Goal: Task Accomplishment & Management: Use online tool/utility

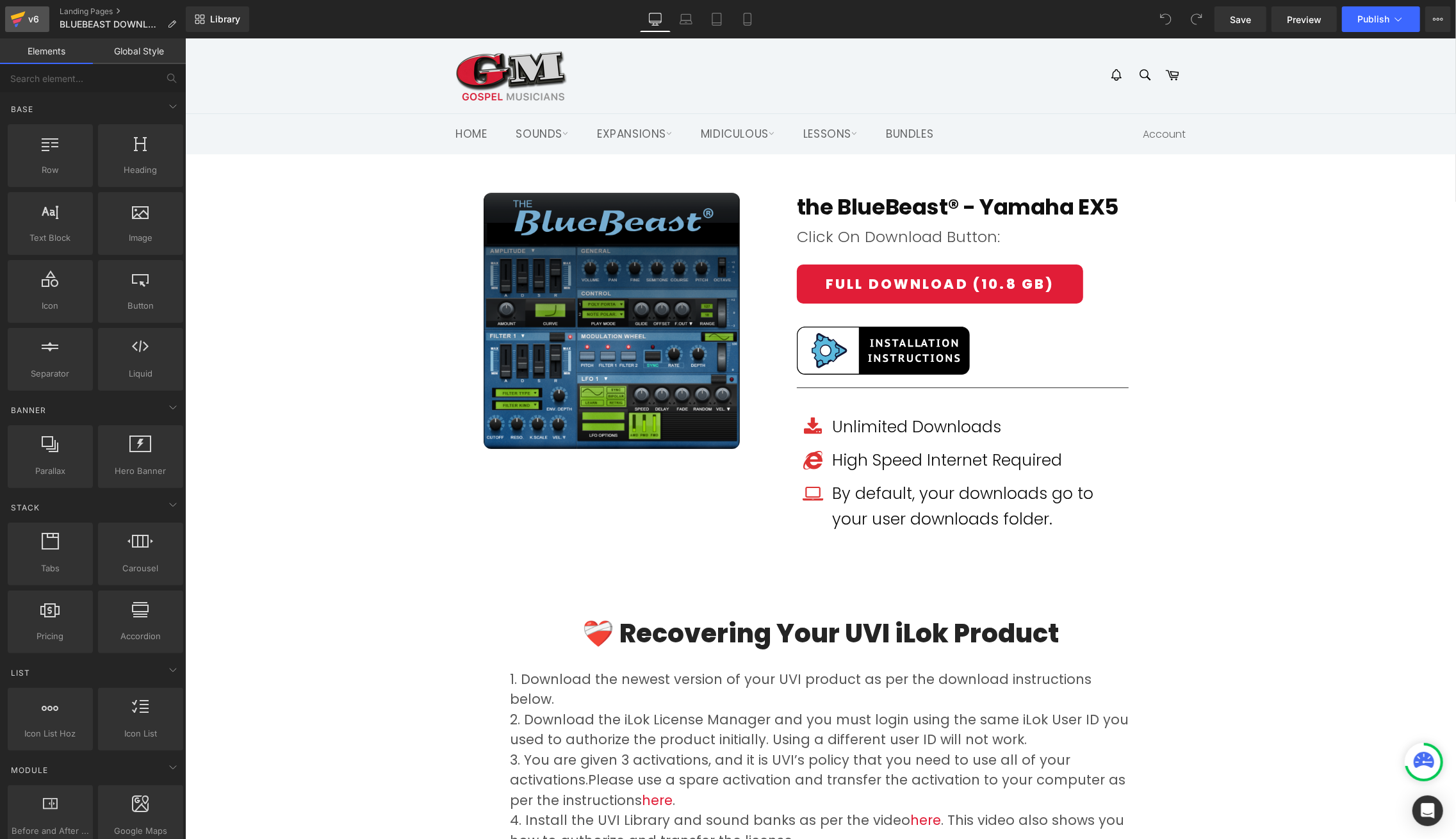
click at [22, 12] on icon at bounding box center [18, 19] width 16 height 32
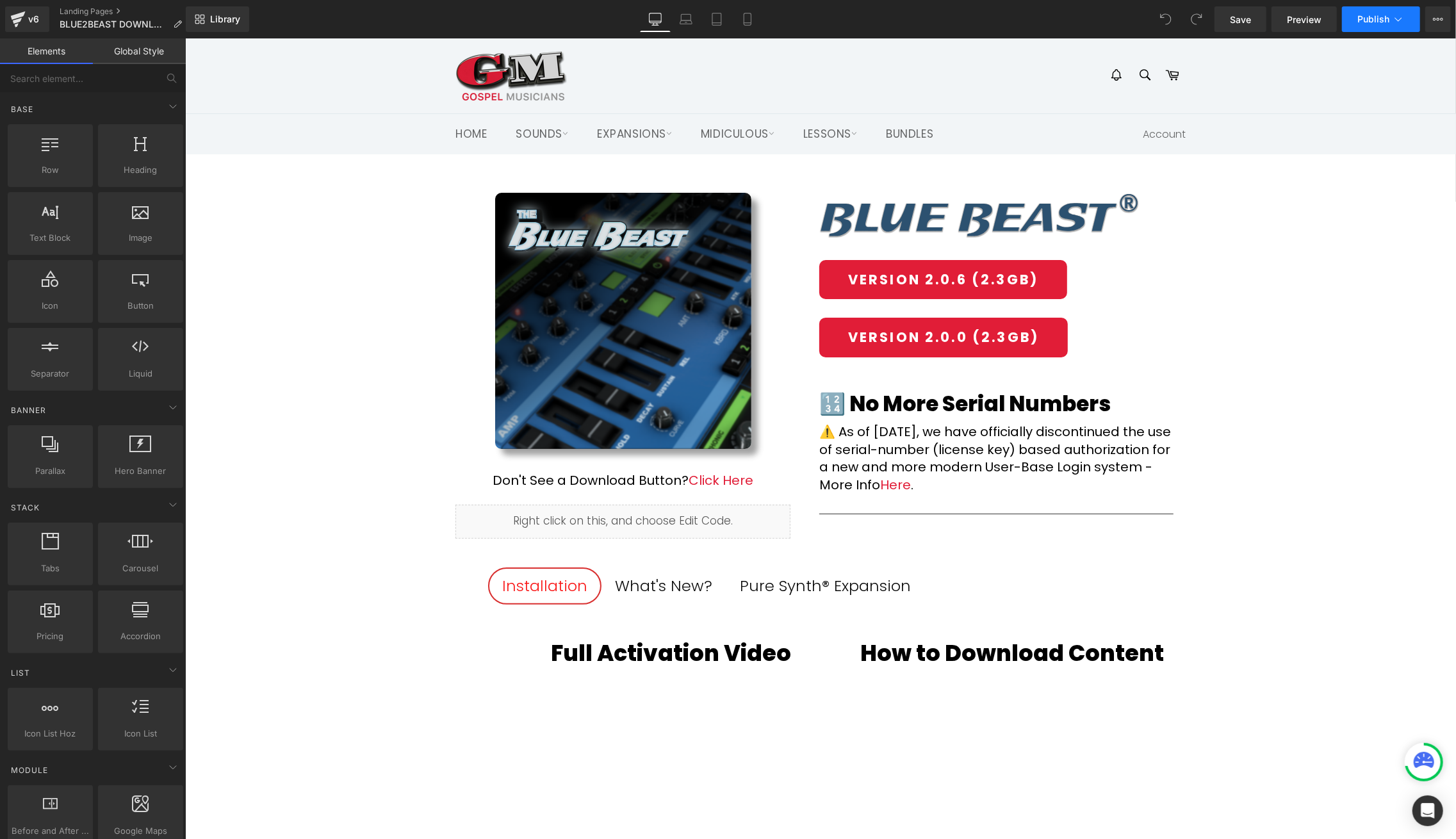
click at [1371, 19] on span "Publish" at bounding box center [1373, 19] width 32 height 10
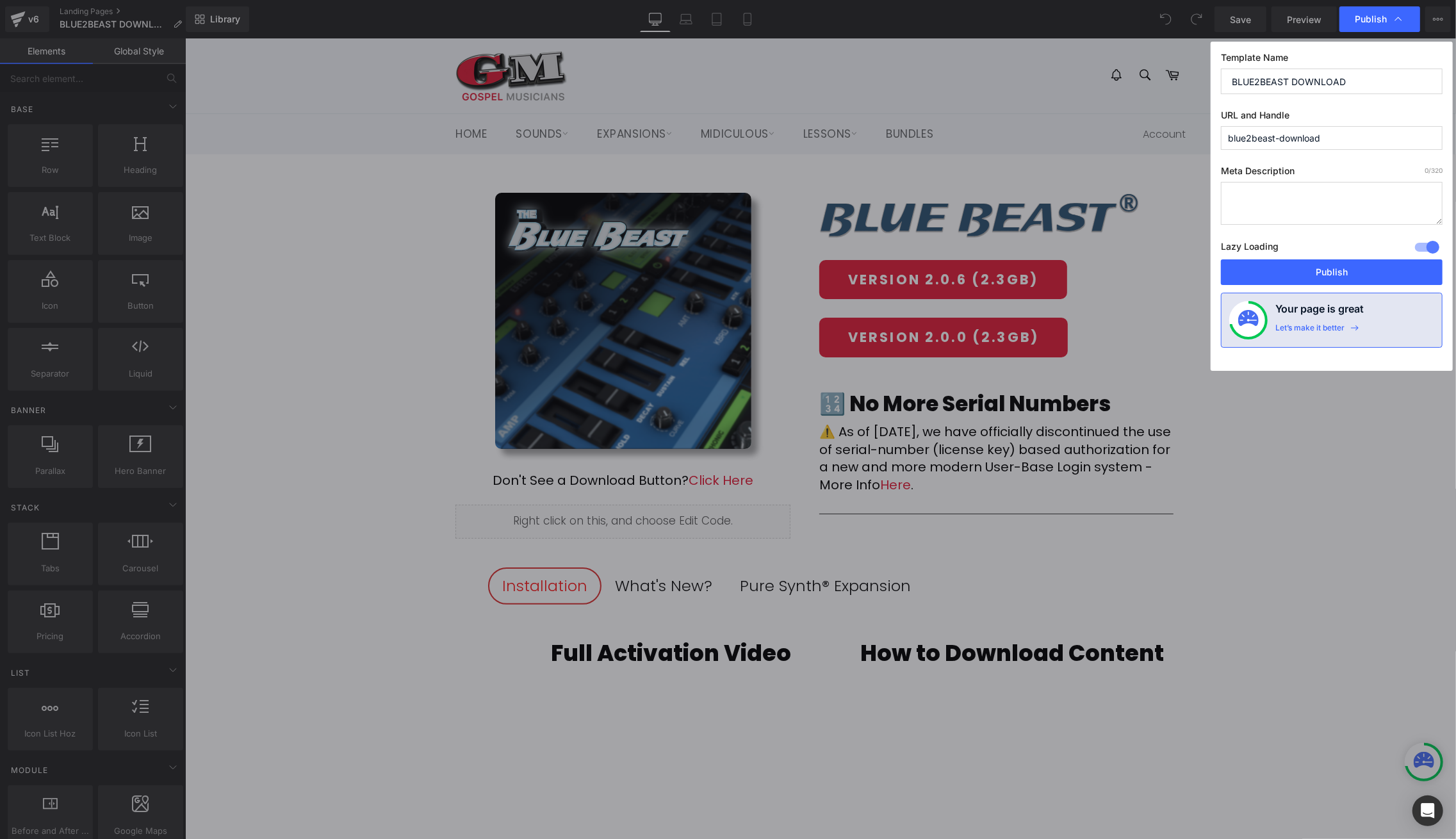
click at [1295, 140] on input "blue2beast-download" at bounding box center [1332, 138] width 221 height 24
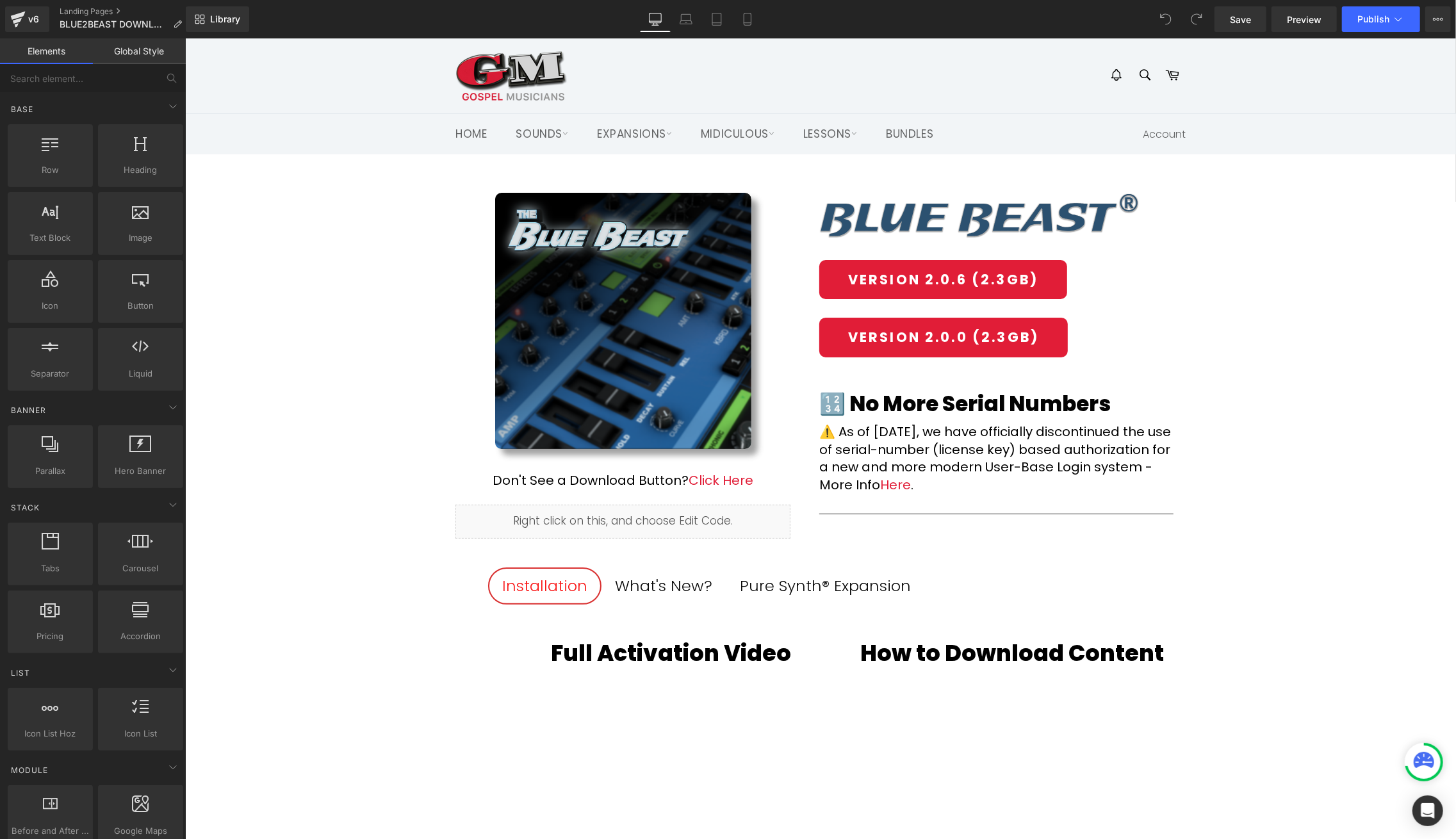
drag, startPoint x: 1124, startPoint y: 115, endPoint x: 939, endPoint y: 76, distance: 189.1
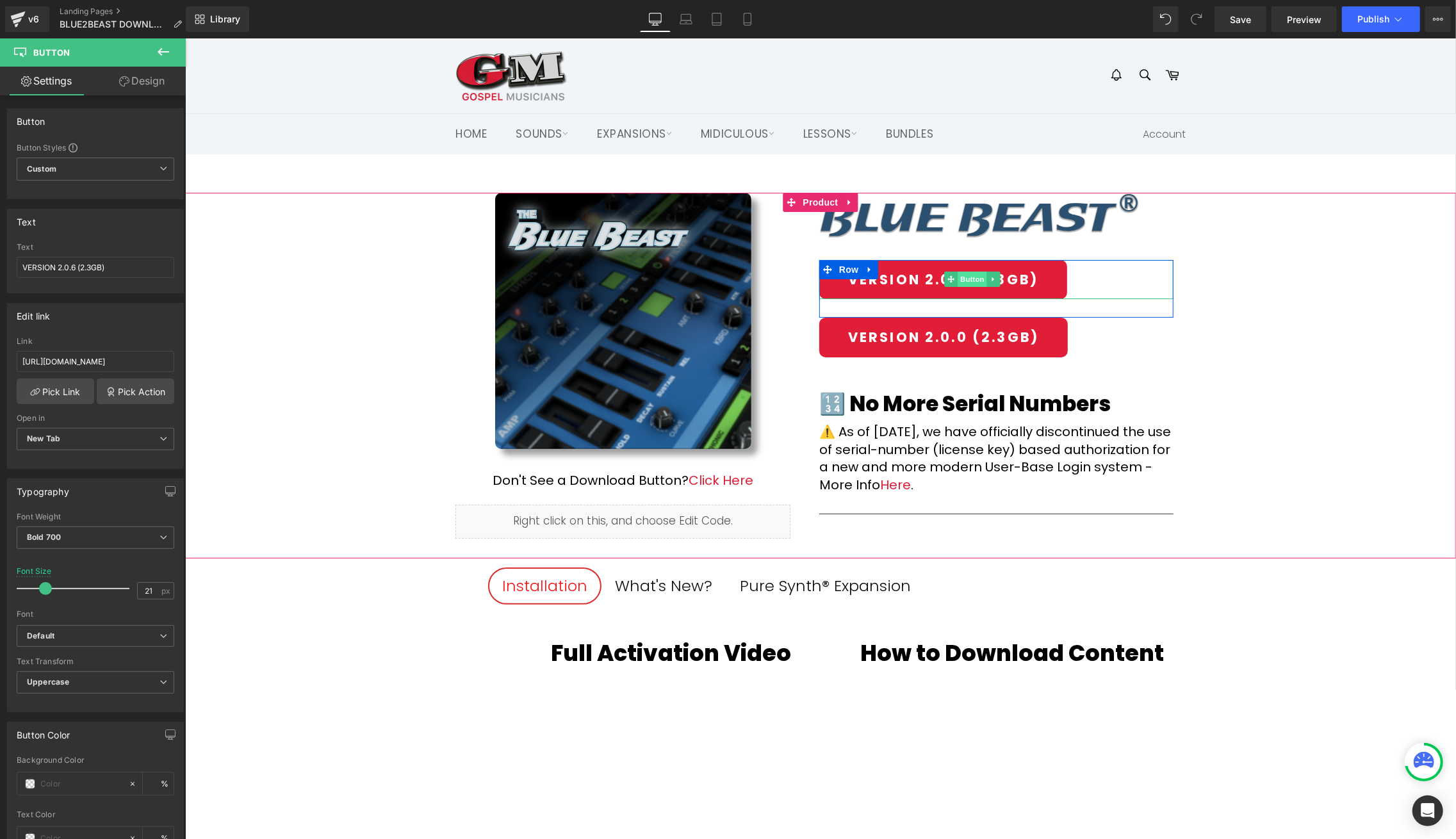
click at [970, 277] on span "Button" at bounding box center [972, 278] width 29 height 16
drag, startPoint x: 341, startPoint y: 392, endPoint x: 207, endPoint y: 358, distance: 138.2
click at [141, 357] on input "https://gmdownloads.b-cdn.net/downloads/plugins/blue2beast/BlueBeast_2.0.6.zip" at bounding box center [95, 362] width 158 height 22
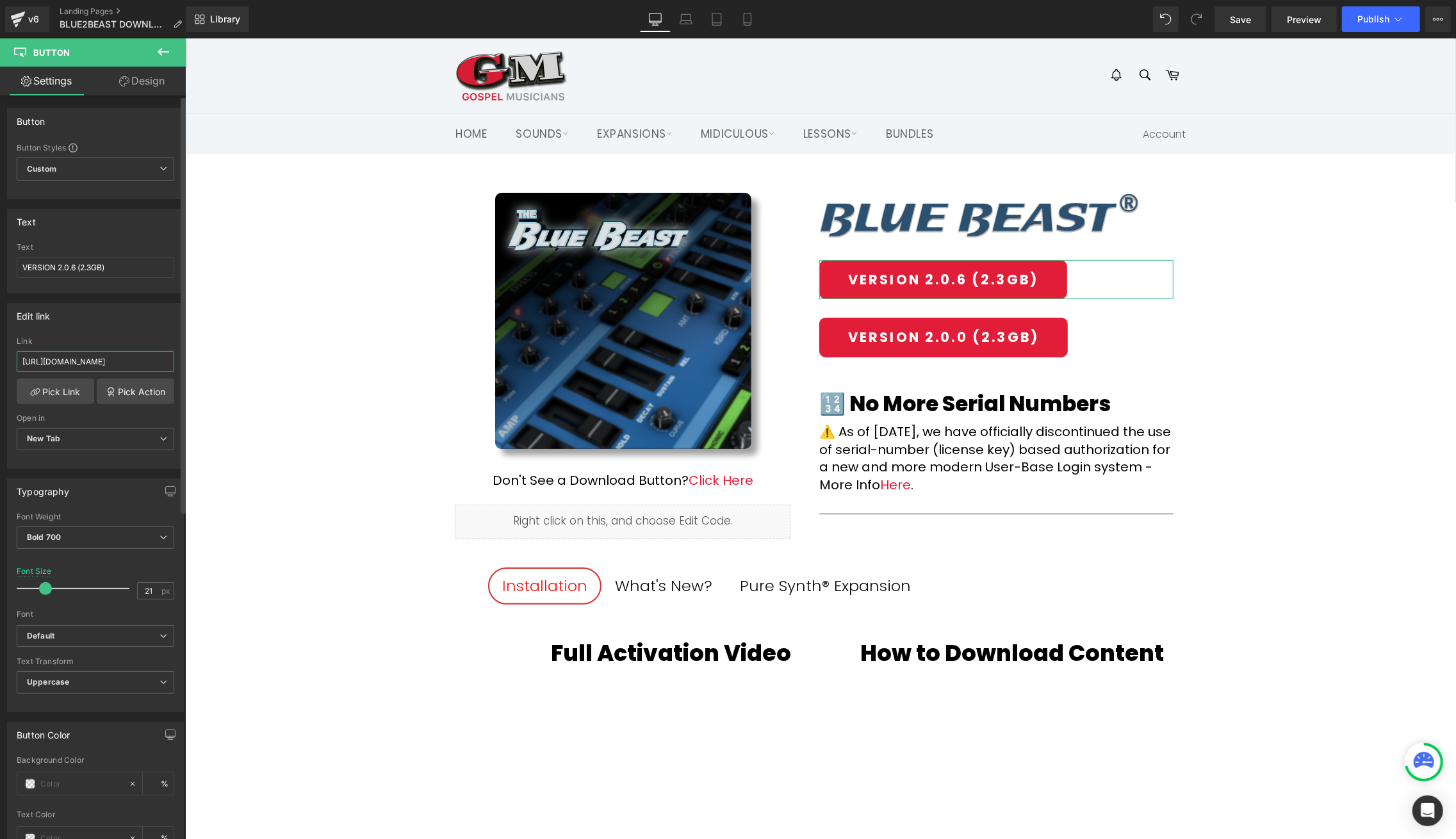
click at [141, 357] on input "https://gmdownloads.b-cdn.net/downloads/plugins/blue2beast/BlueBeast_2.0.6.zip" at bounding box center [95, 362] width 158 height 22
click at [144, 364] on input "https://gmdownloads.b-cdn.net/downloads/plugins/blue2beast/BlueBeast_2.0.6.zip" at bounding box center [95, 362] width 158 height 22
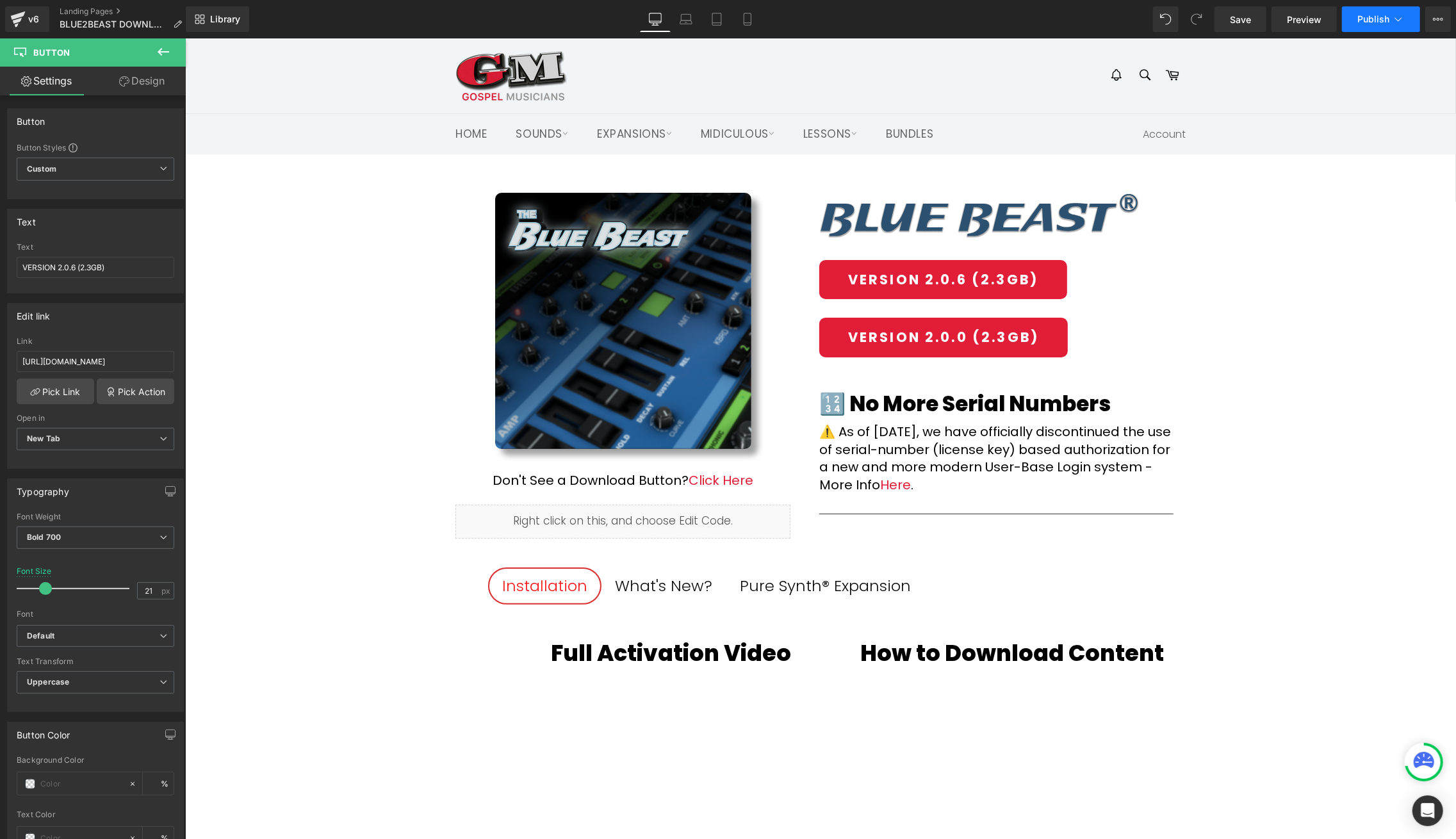
click at [1384, 26] on button "Publish" at bounding box center [1381, 20] width 78 height 25
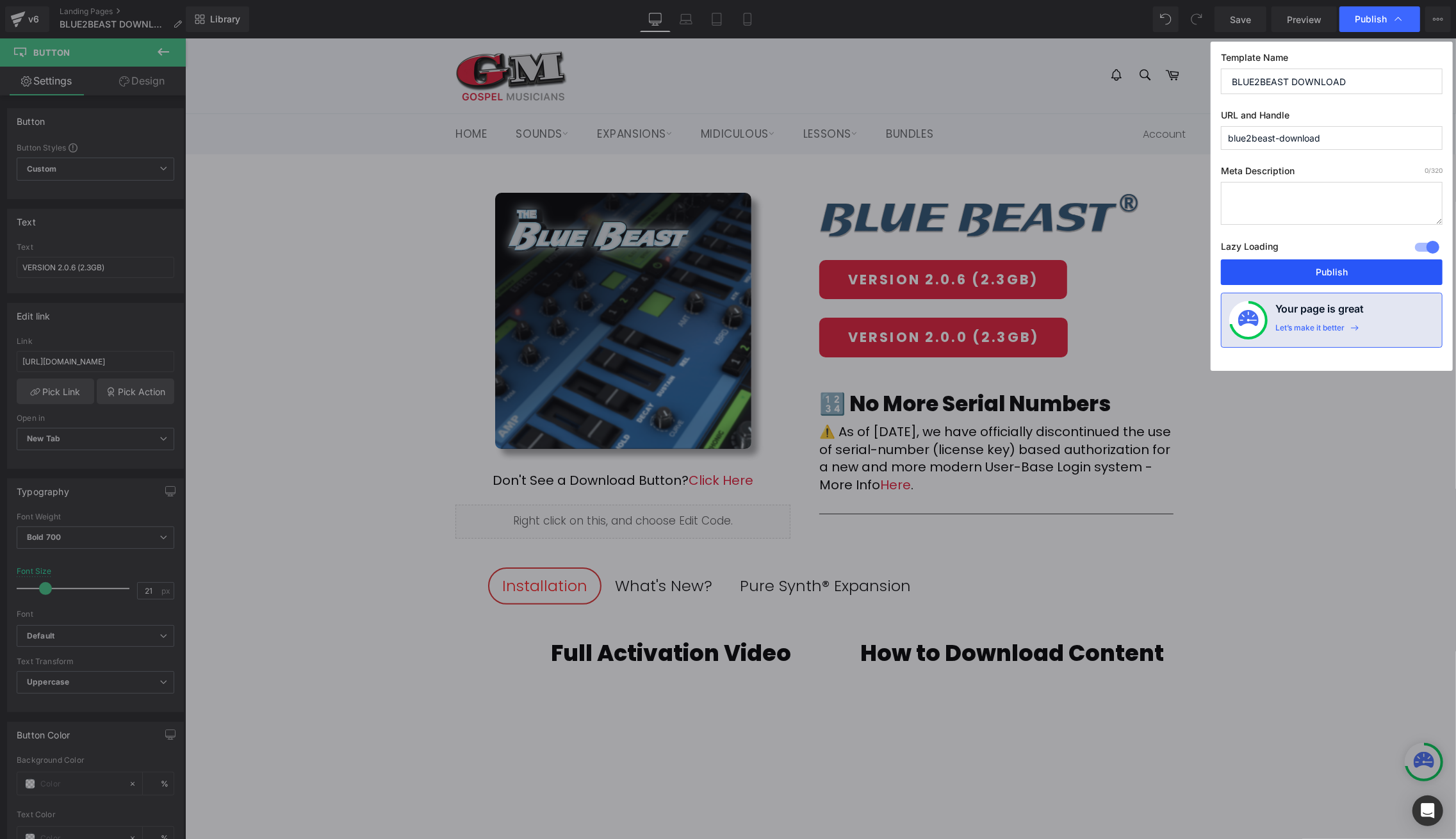
click at [1355, 269] on button "Publish" at bounding box center [1332, 272] width 221 height 25
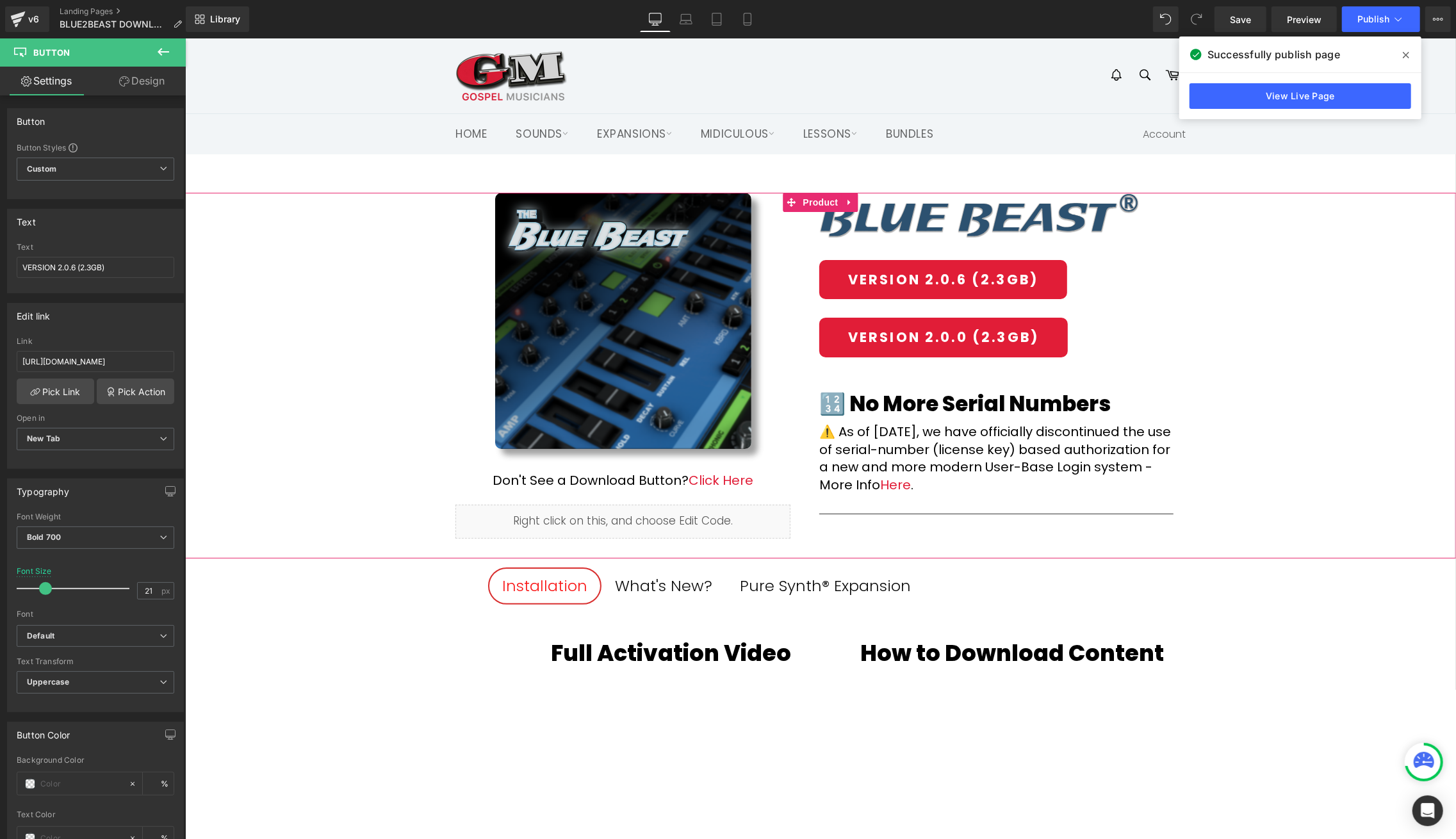
drag, startPoint x: 1285, startPoint y: 318, endPoint x: 1278, endPoint y: 315, distance: 7.6
click at [1285, 318] on div "(P) Image Don't See a Download Button? Click Here Text Block Row Liquid Row Ima…" at bounding box center [819, 374] width 1271 height 366
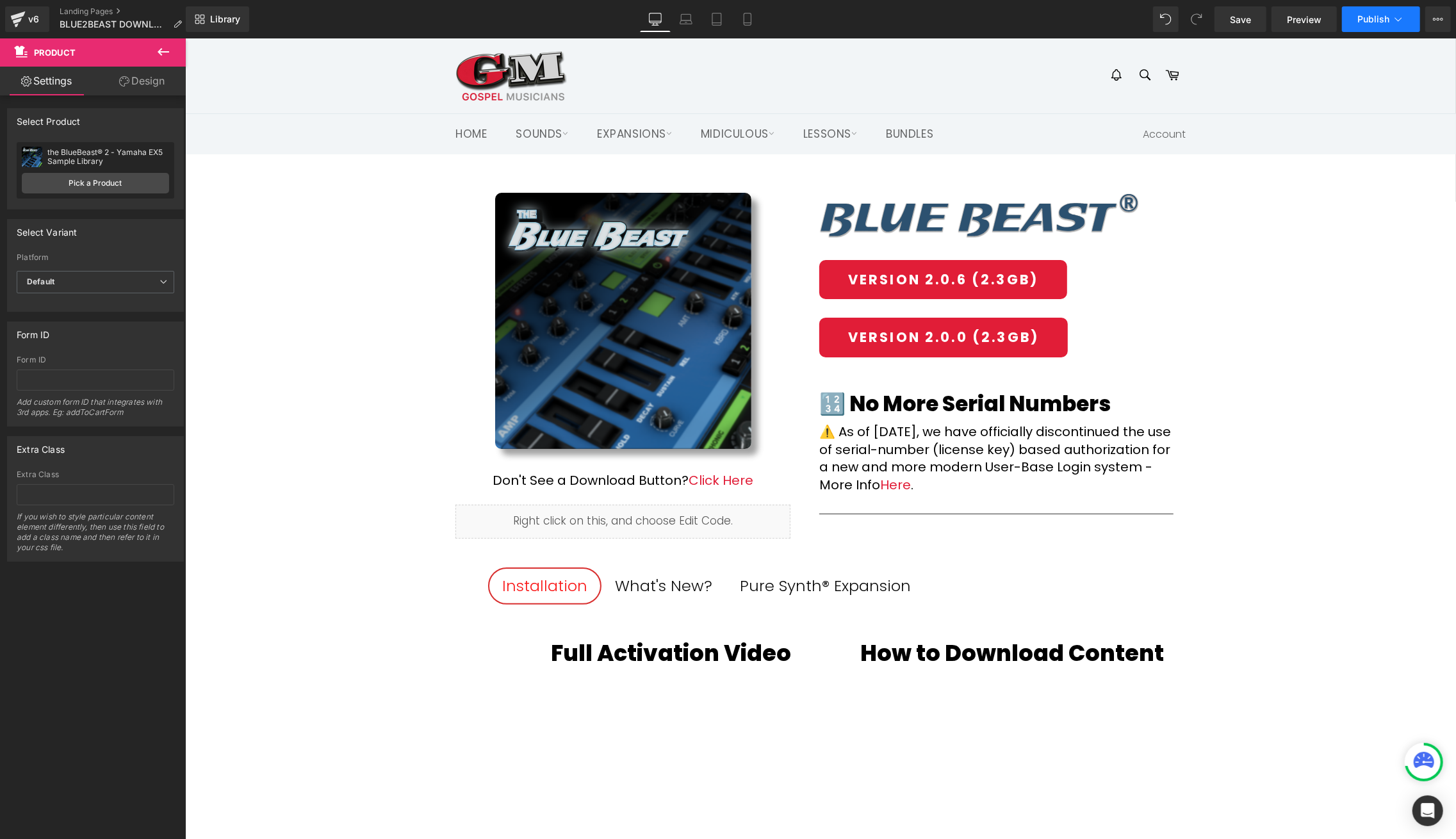
click at [1373, 21] on span "Publish" at bounding box center [1373, 19] width 32 height 10
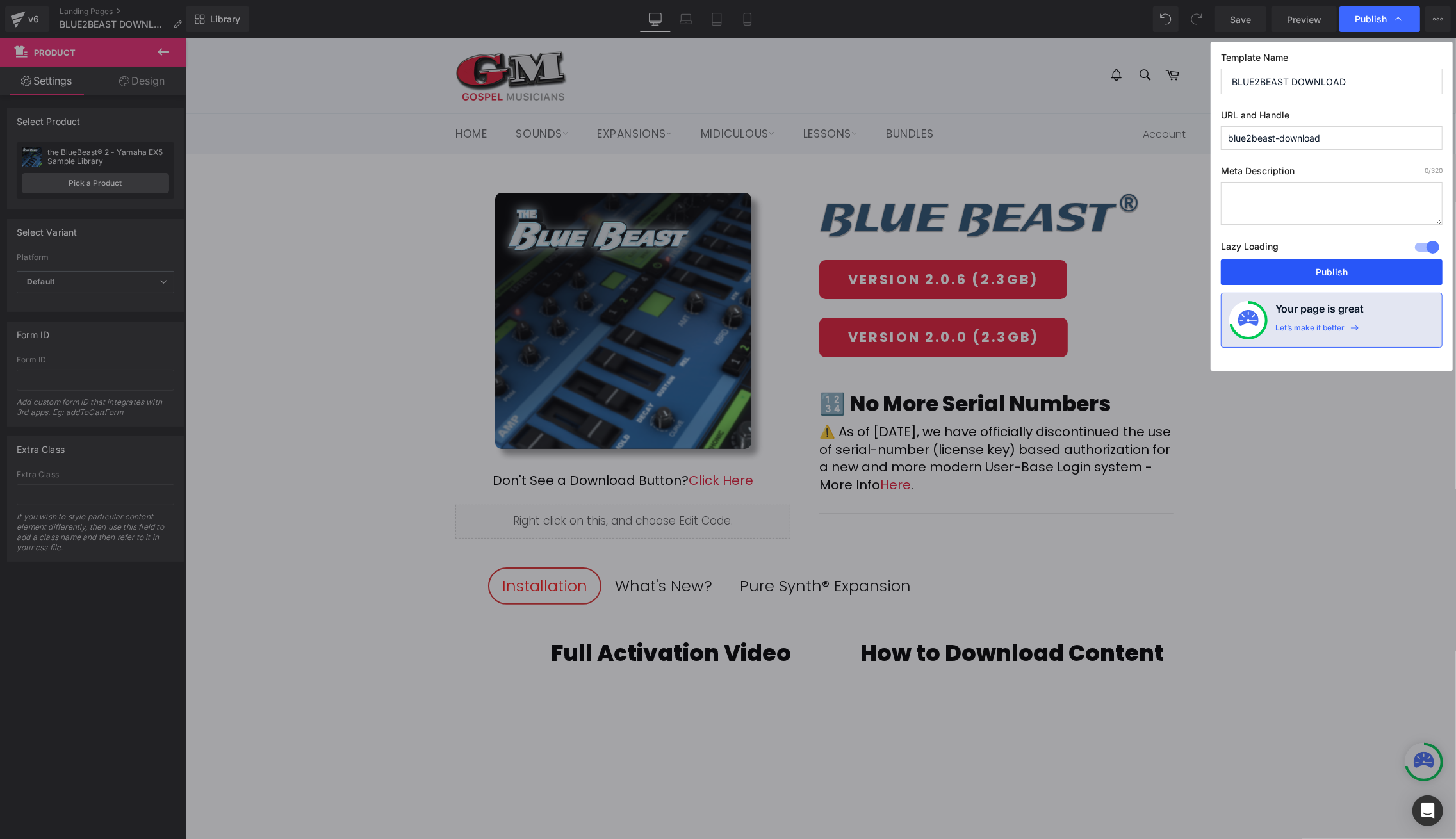
click at [1325, 266] on button "Publish" at bounding box center [1332, 272] width 221 height 25
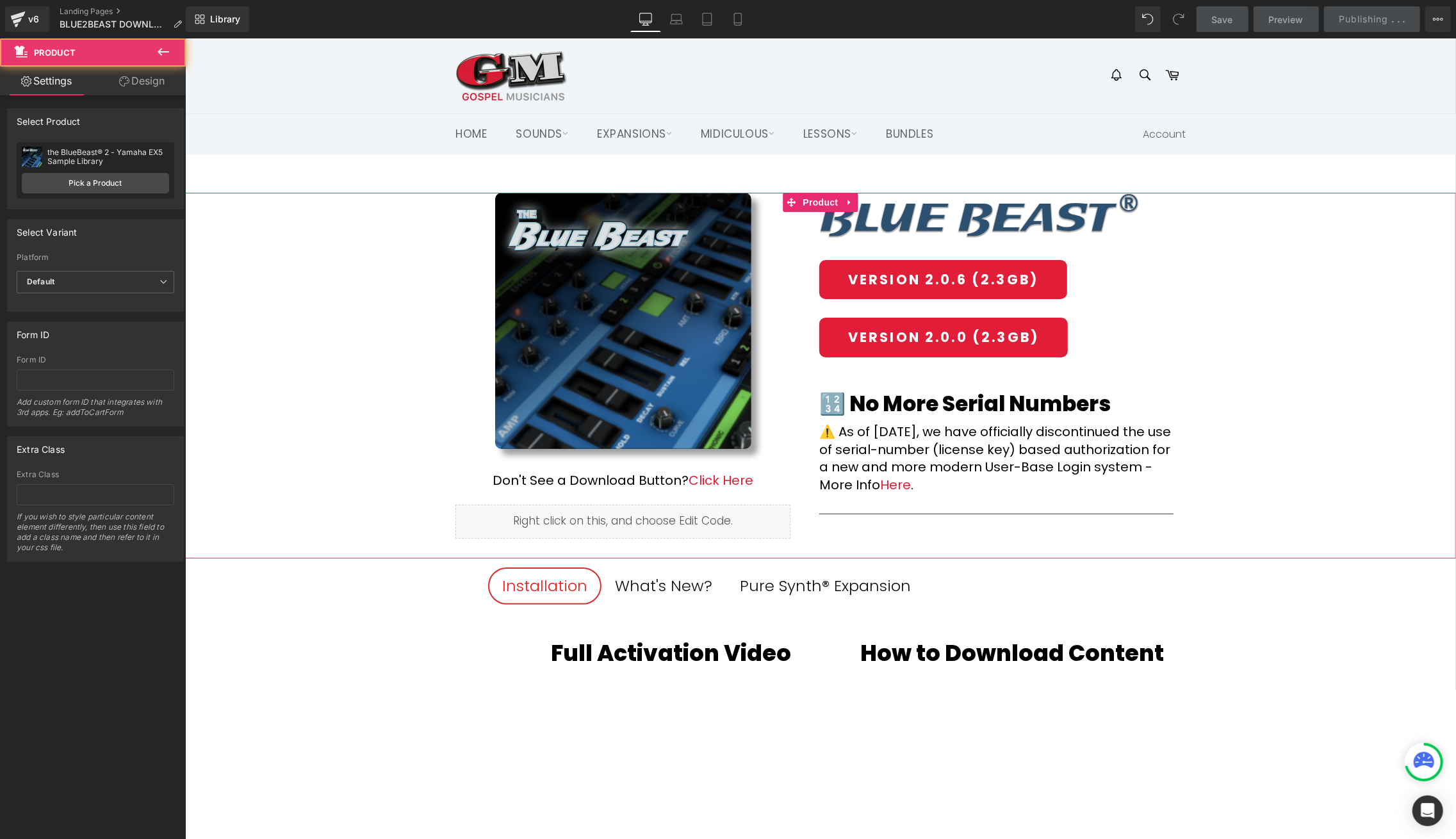
drag, startPoint x: 1208, startPoint y: 276, endPoint x: 1175, endPoint y: 277, distance: 33.0
click at [1205, 276] on div "(P) Image Don't See a Download Button? Click Here Text Block Row Liquid Row Ima…" at bounding box center [819, 374] width 1271 height 366
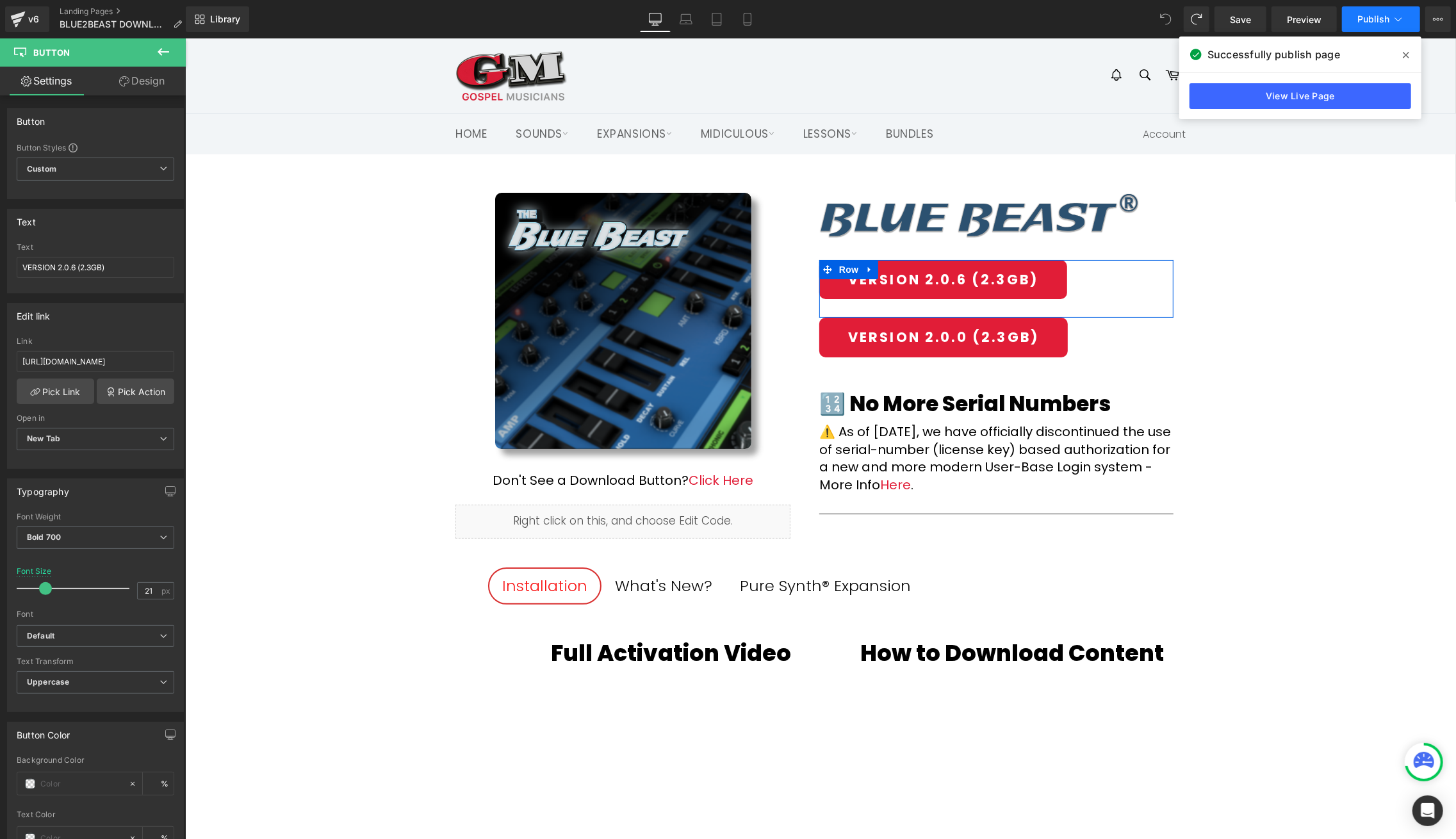
click at [1373, 14] on span "Publish" at bounding box center [1373, 19] width 32 height 10
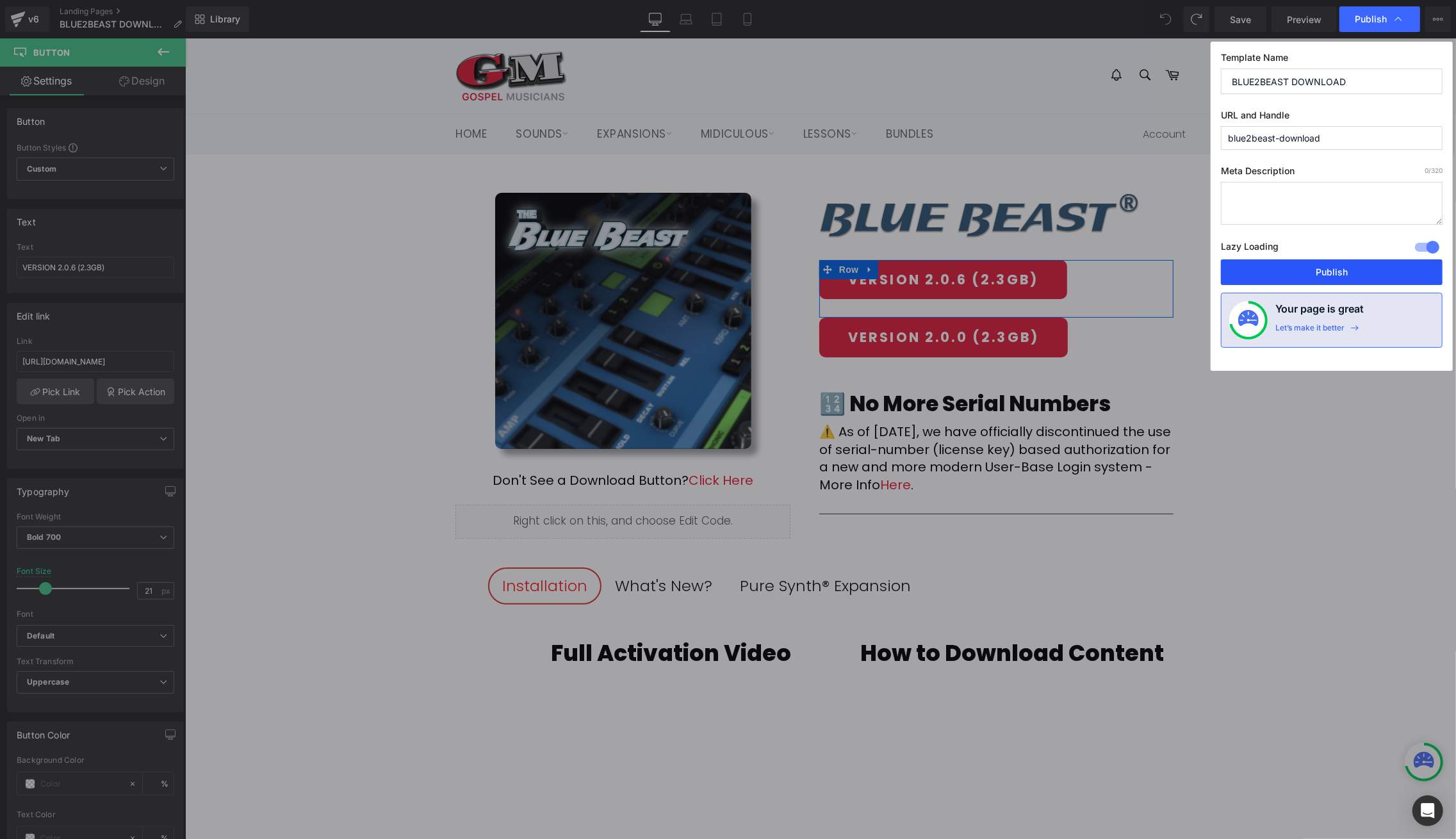
click at [1348, 270] on button "Publish" at bounding box center [1332, 272] width 221 height 25
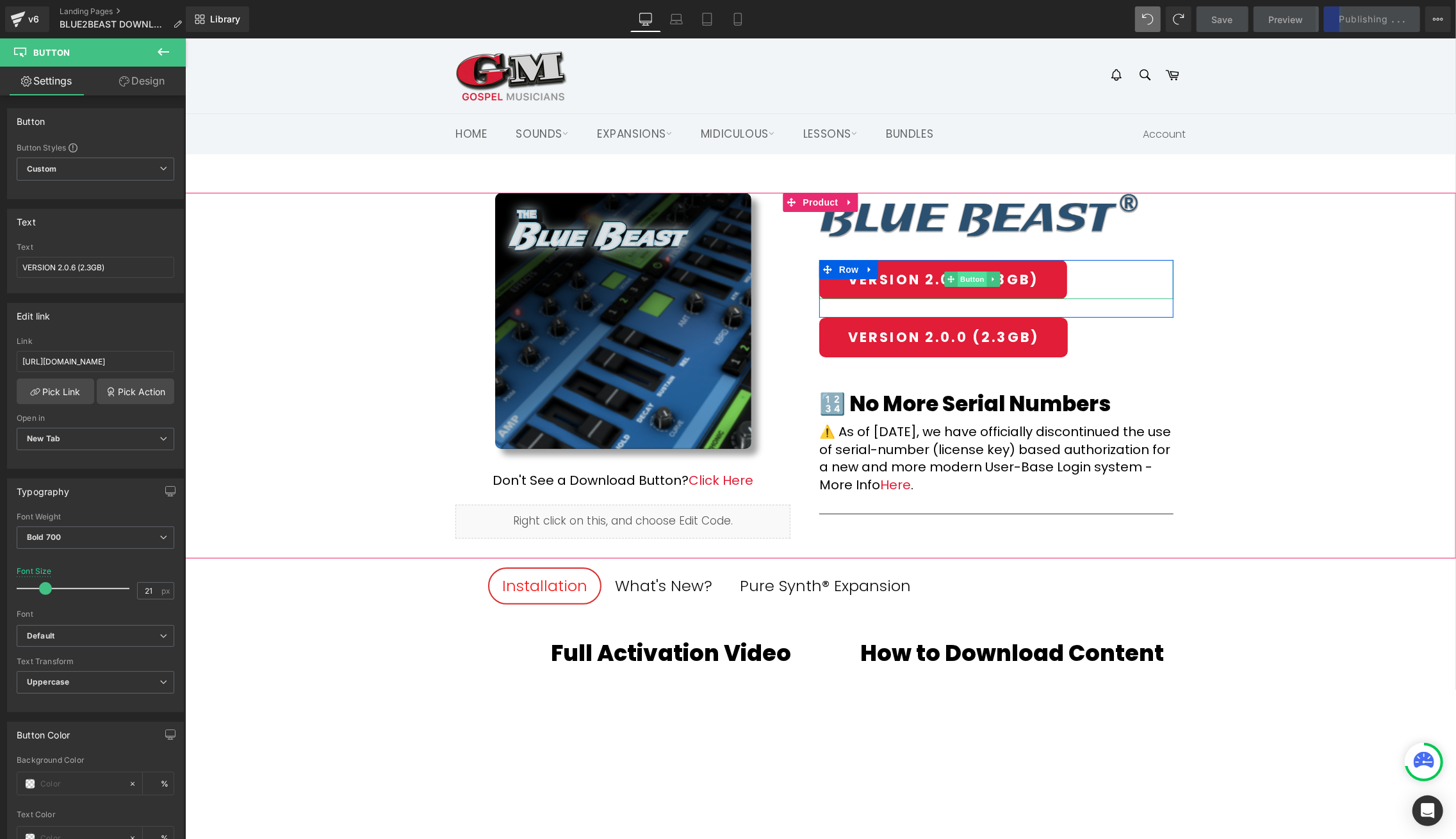
click at [960, 282] on span "Button" at bounding box center [972, 278] width 29 height 16
drag, startPoint x: 330, startPoint y: 393, endPoint x: 216, endPoint y: 356, distance: 119.9
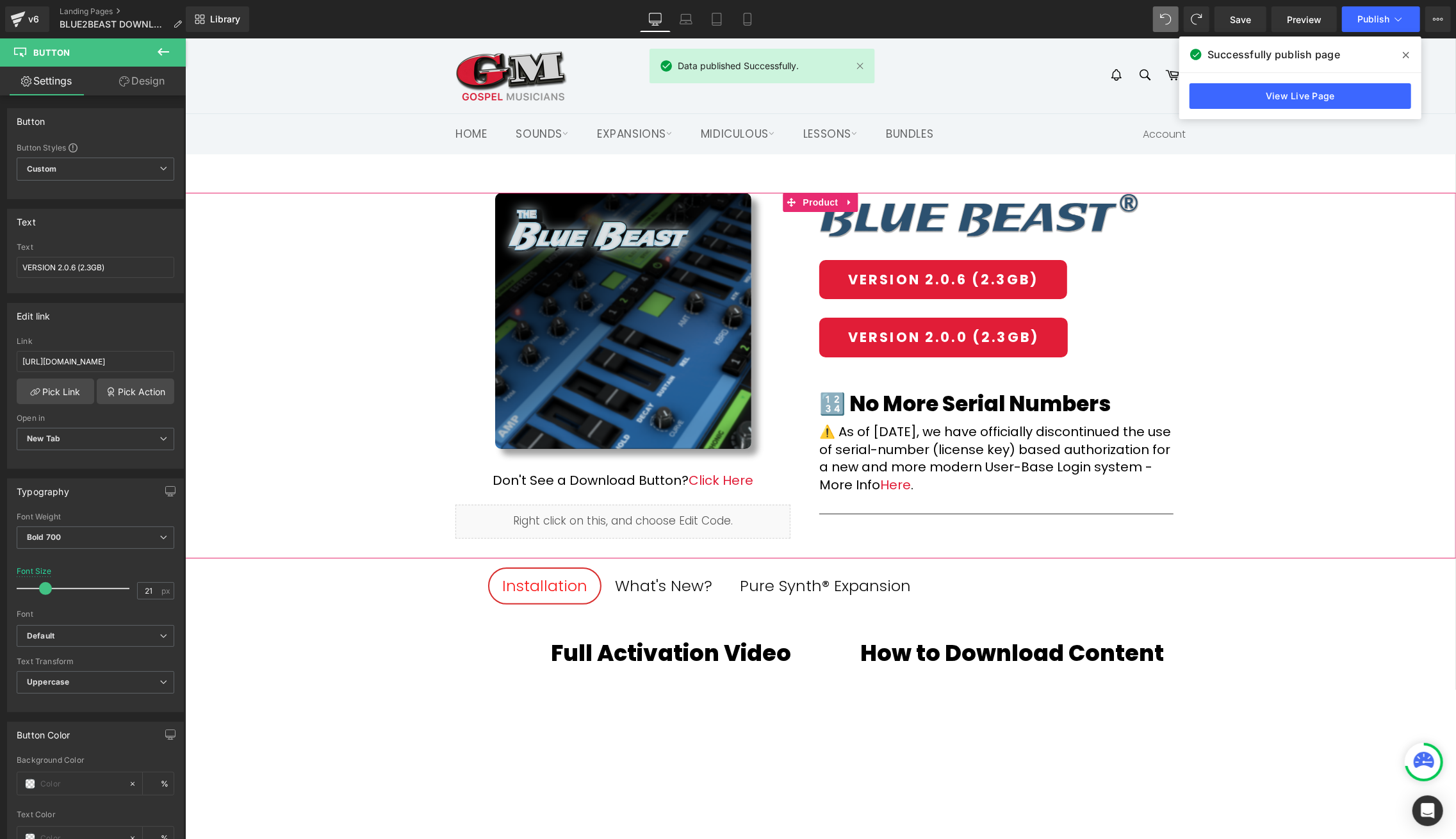
click at [293, 376] on div "(P) Image Don't See a Download Button? Click Here Text Block Row Liquid Row Ima…" at bounding box center [819, 374] width 1271 height 366
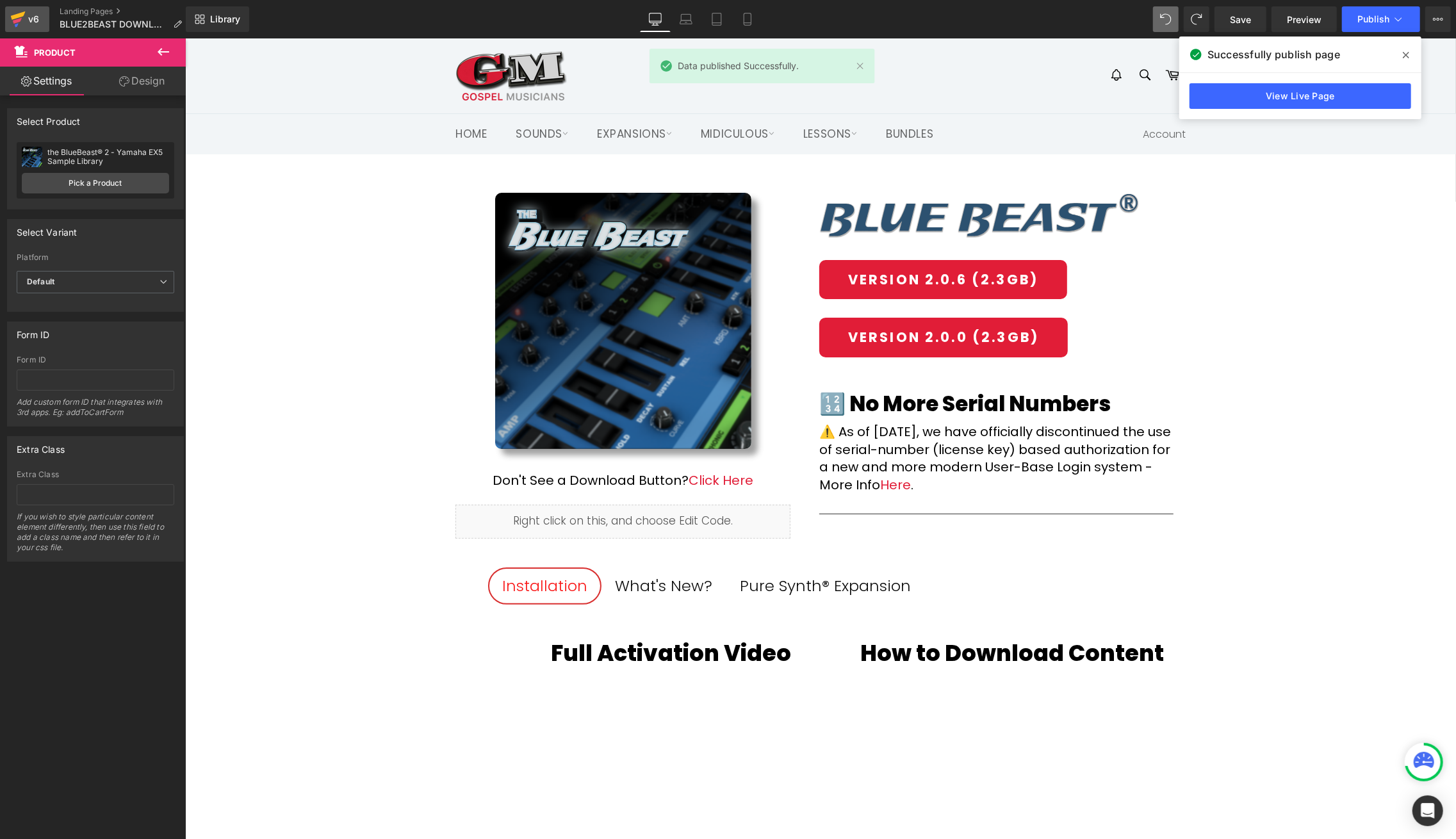
click at [30, 18] on div "v6" at bounding box center [33, 19] width 16 height 17
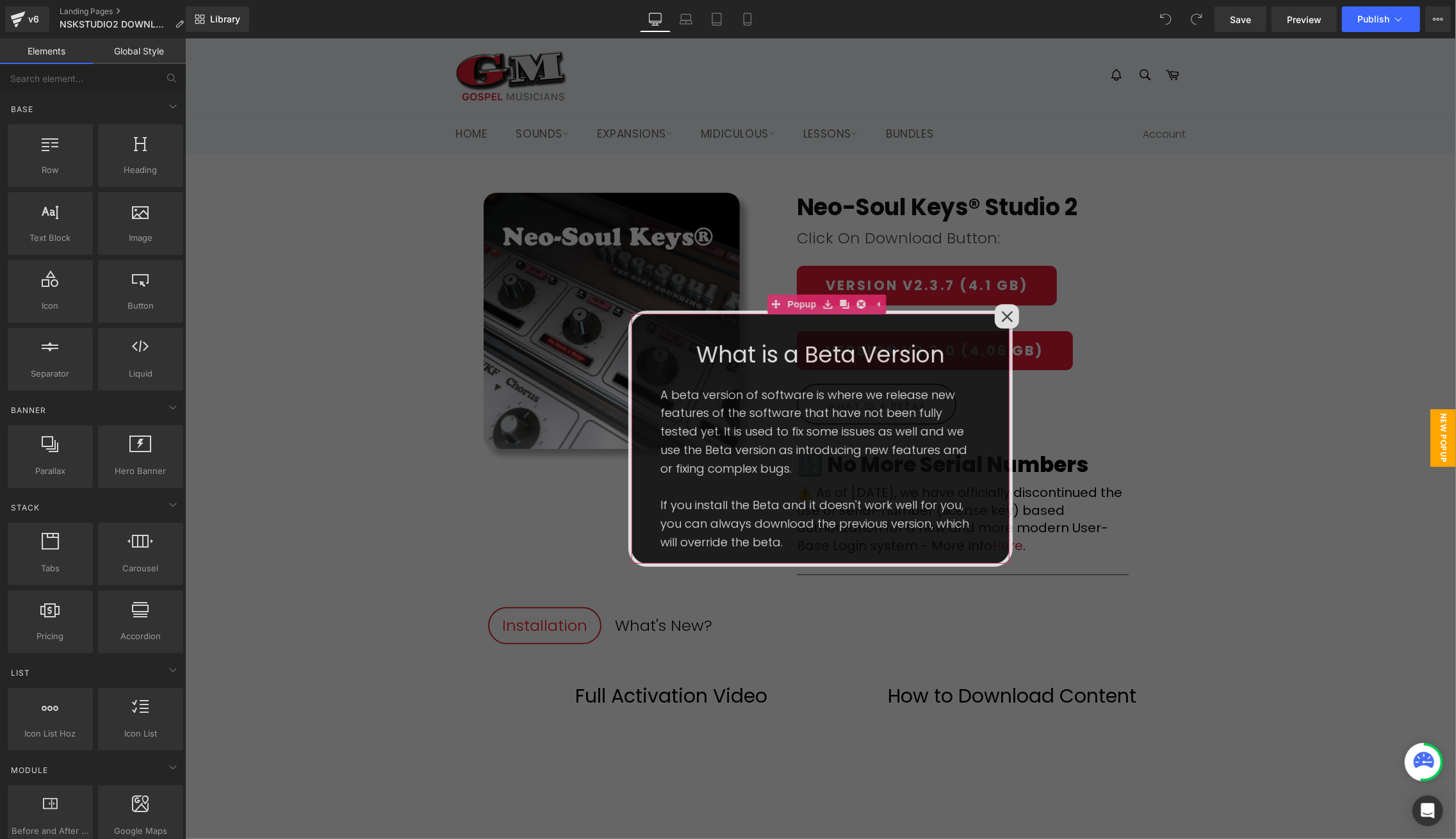
click at [1008, 318] on icon at bounding box center [1006, 316] width 12 height 12
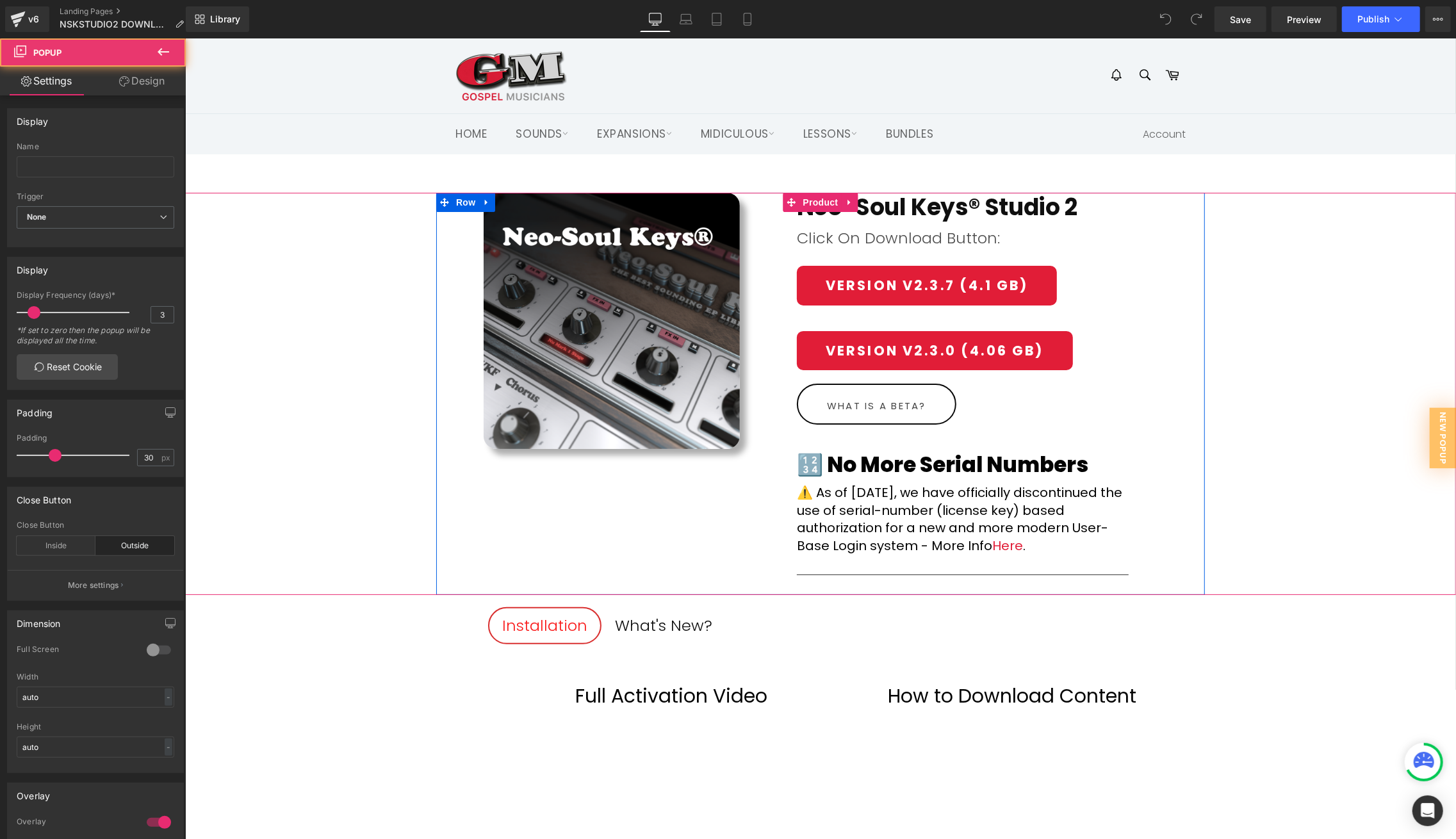
click at [1232, 298] on div "(P) Image Neo-Soul Keys® Studio 2 (P) Title Row Click On Download Button: Text …" at bounding box center [819, 393] width 1271 height 402
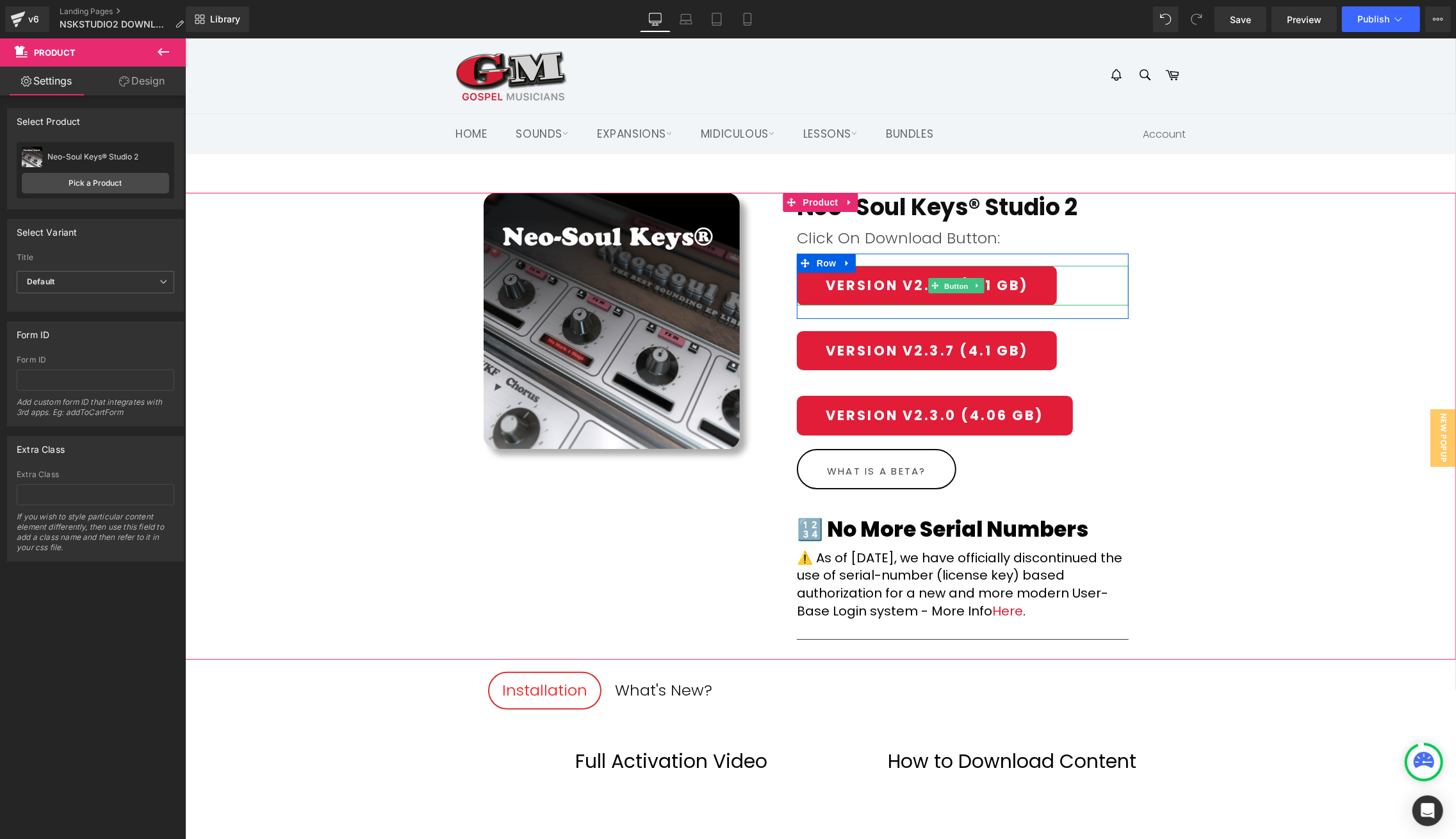
drag, startPoint x: 944, startPoint y: 280, endPoint x: 360, endPoint y: 269, distance: 584.1
click at [944, 280] on span "Button" at bounding box center [956, 286] width 29 height 16
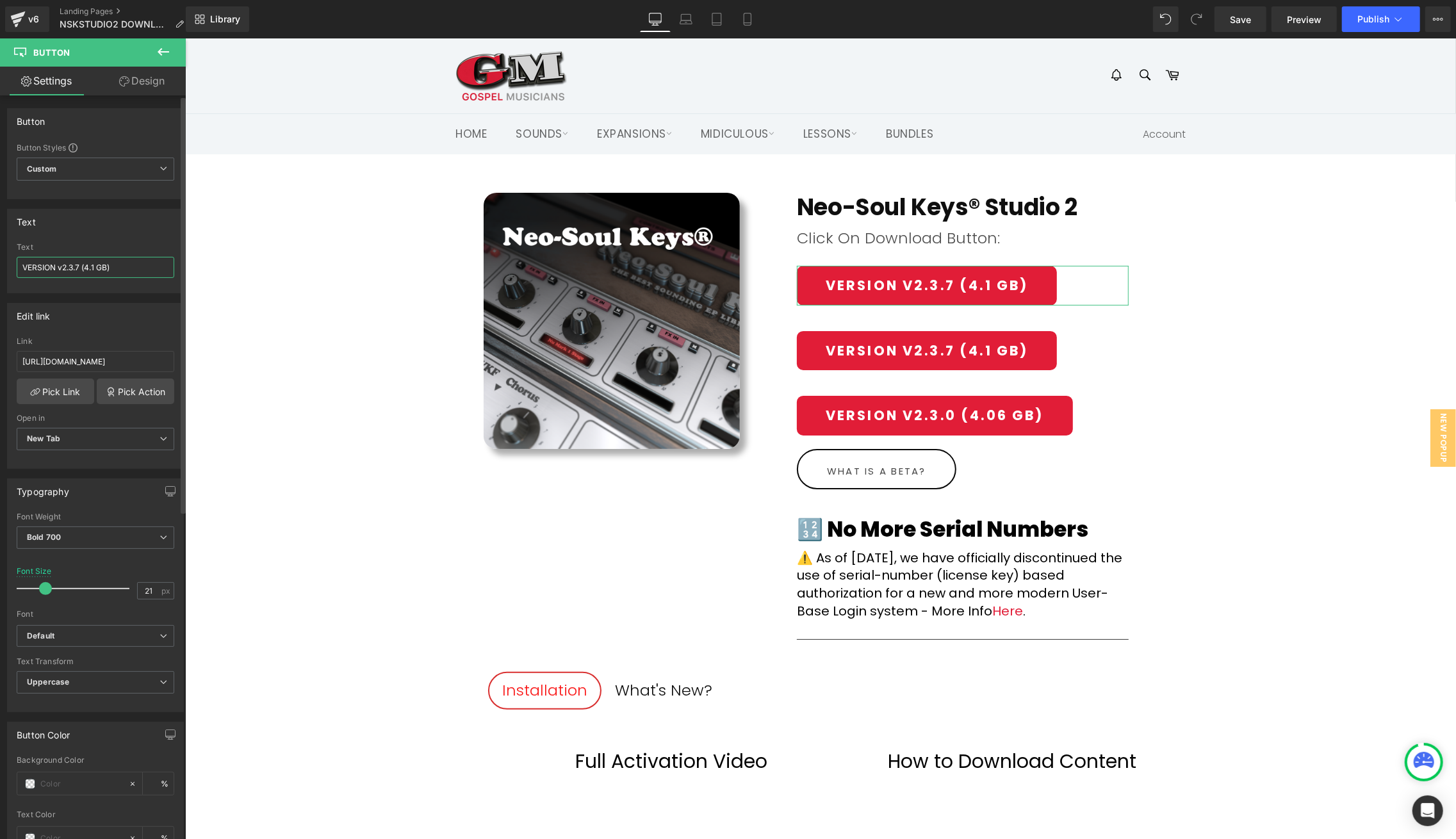
click at [80, 263] on input "VERSION v2.3.7 (4.1 GB)" at bounding box center [95, 268] width 158 height 22
type input "VERSION v2.3.9 (4.1 GB)"
click at [651, 691] on div "What's New?" at bounding box center [662, 690] width 97 height 25
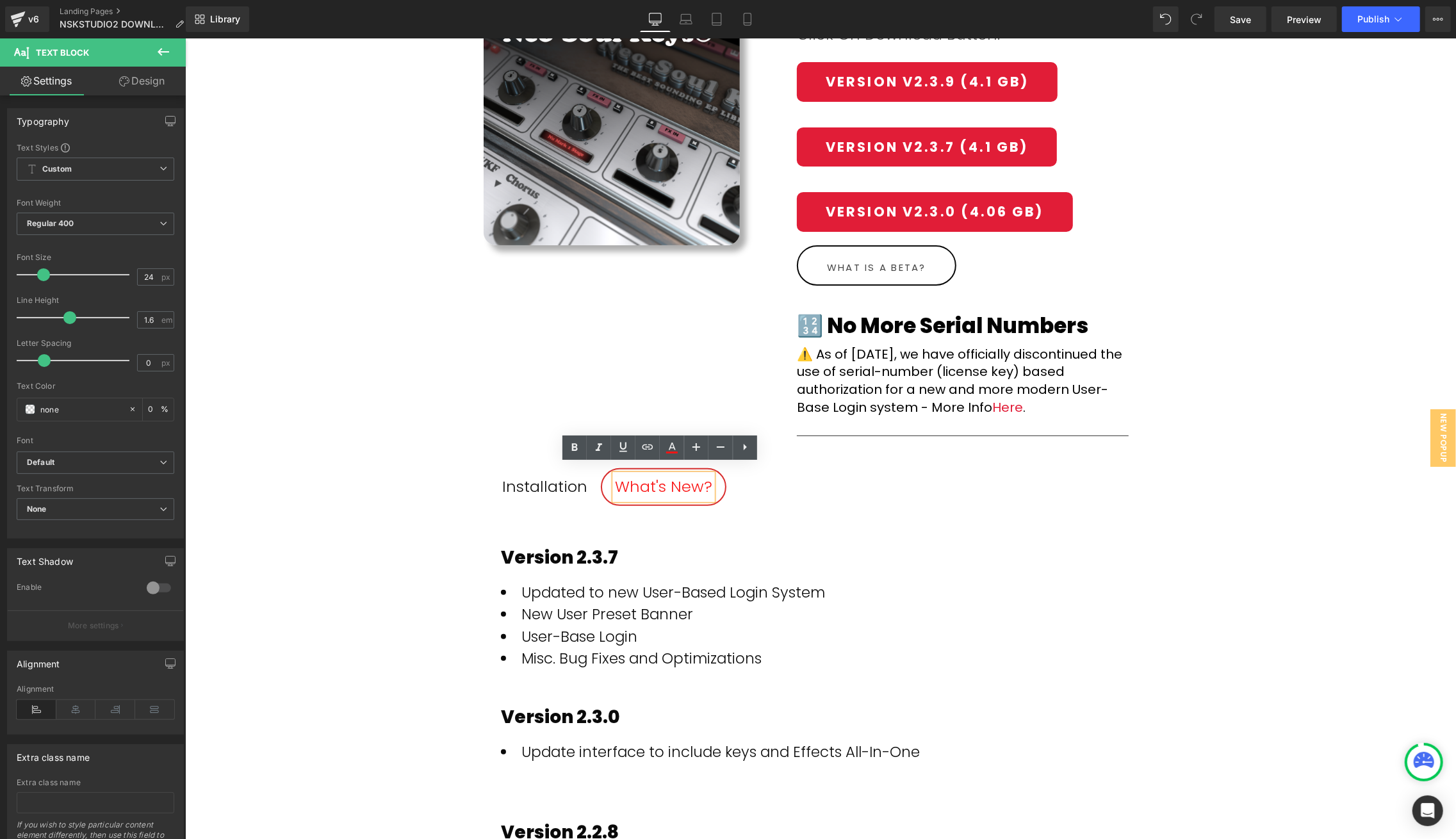
scroll to position [215, 0]
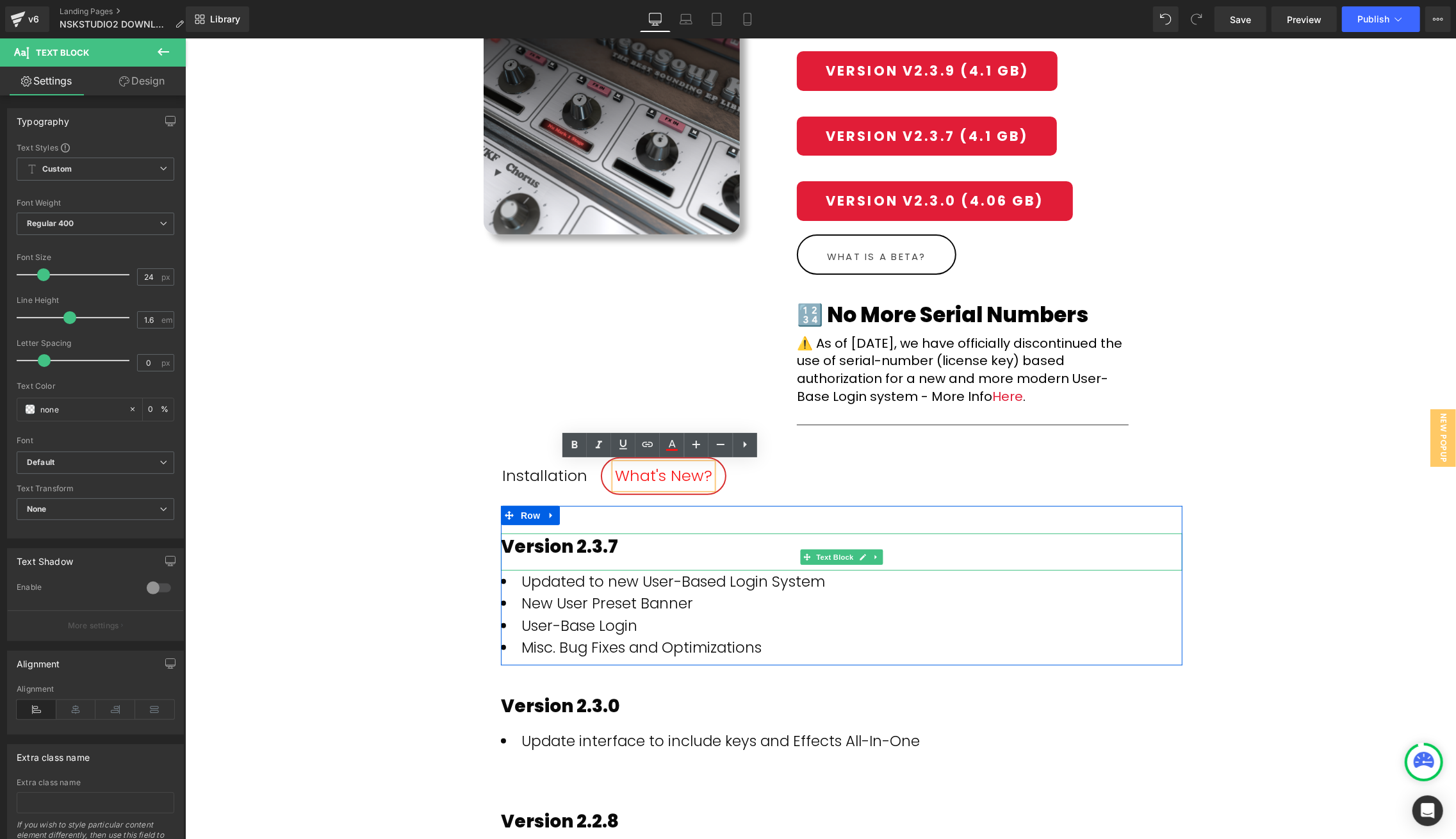
click at [622, 541] on div "Version 2.3.7" at bounding box center [840, 546] width 681 height 26
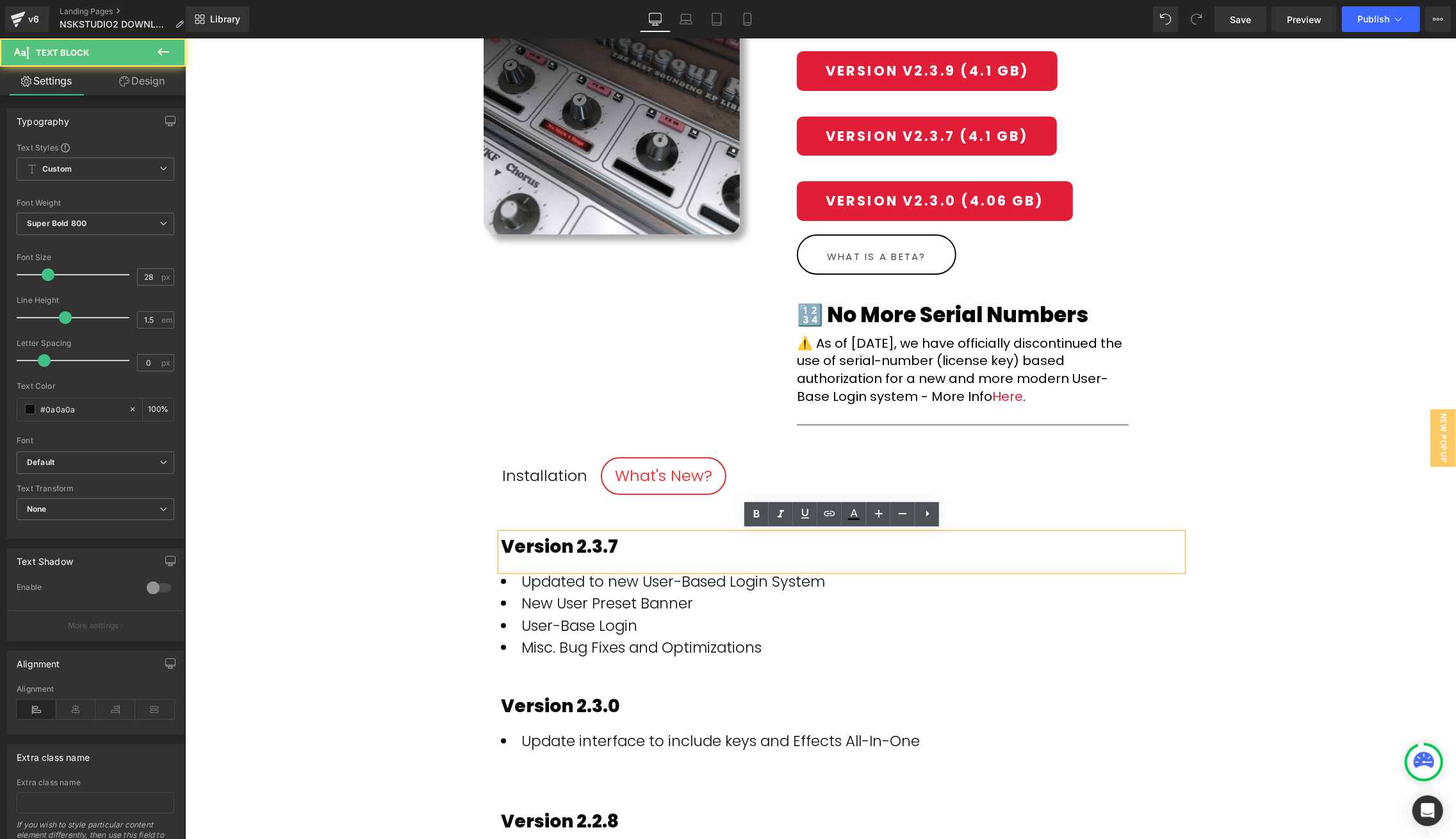
click at [620, 542] on div "Version 2.3.7" at bounding box center [840, 546] width 681 height 26
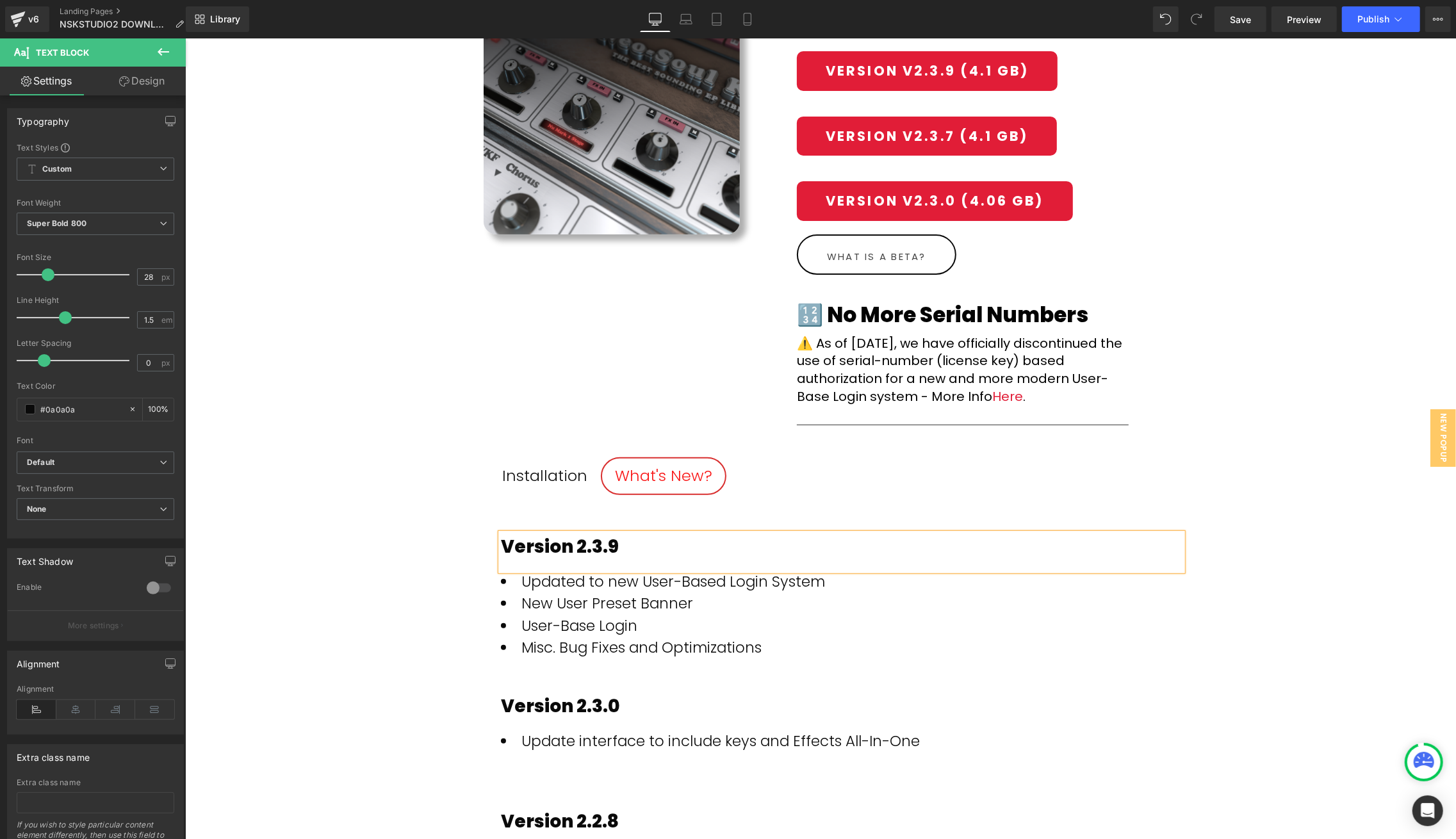
click at [406, 650] on div "(P) Image Neo-Soul Keys® Studio 2 (P) Title Row Click On Download Button: Text …" at bounding box center [819, 653] width 1271 height 1351
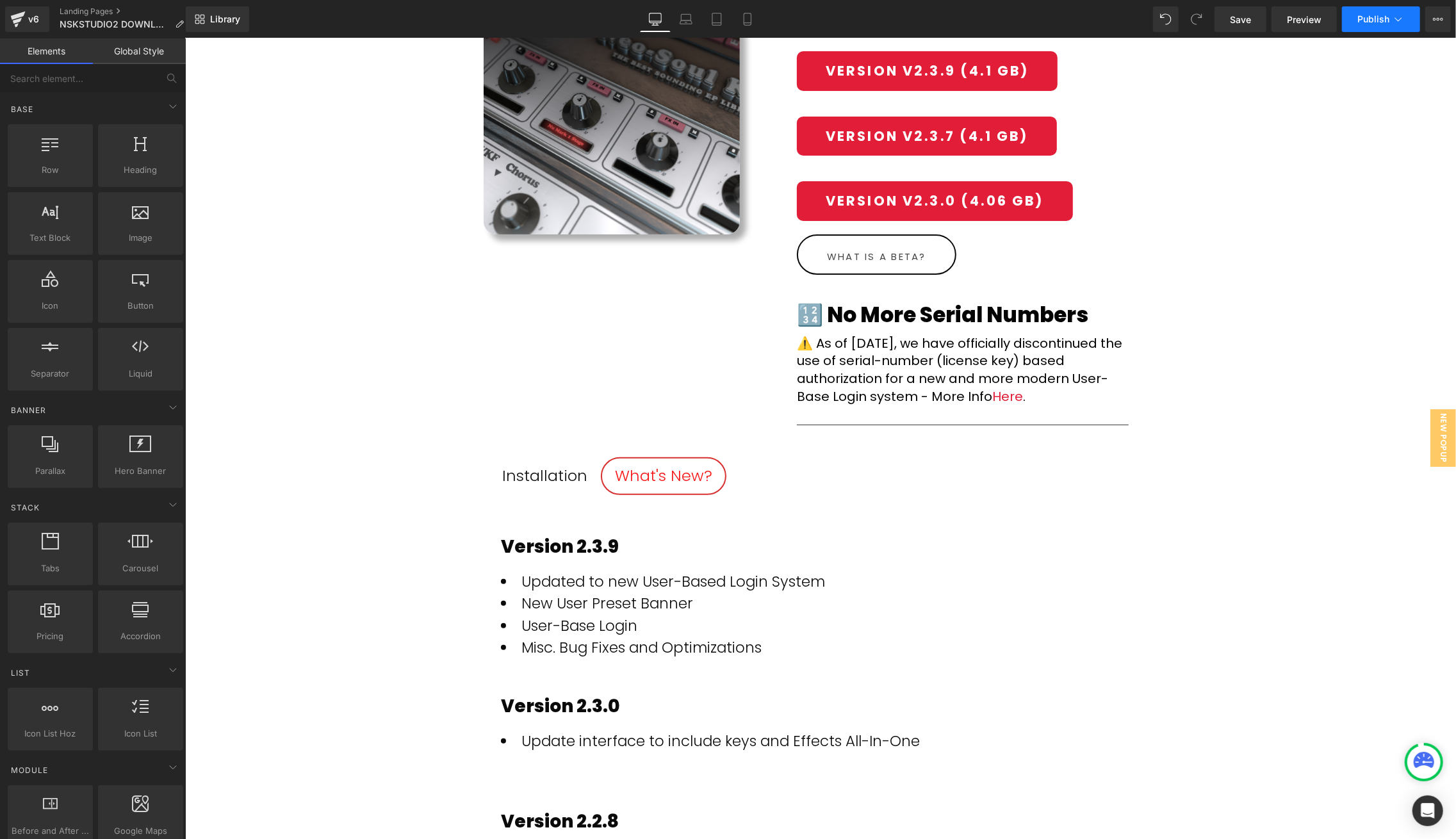
click at [1383, 22] on span "Publish" at bounding box center [1373, 19] width 32 height 10
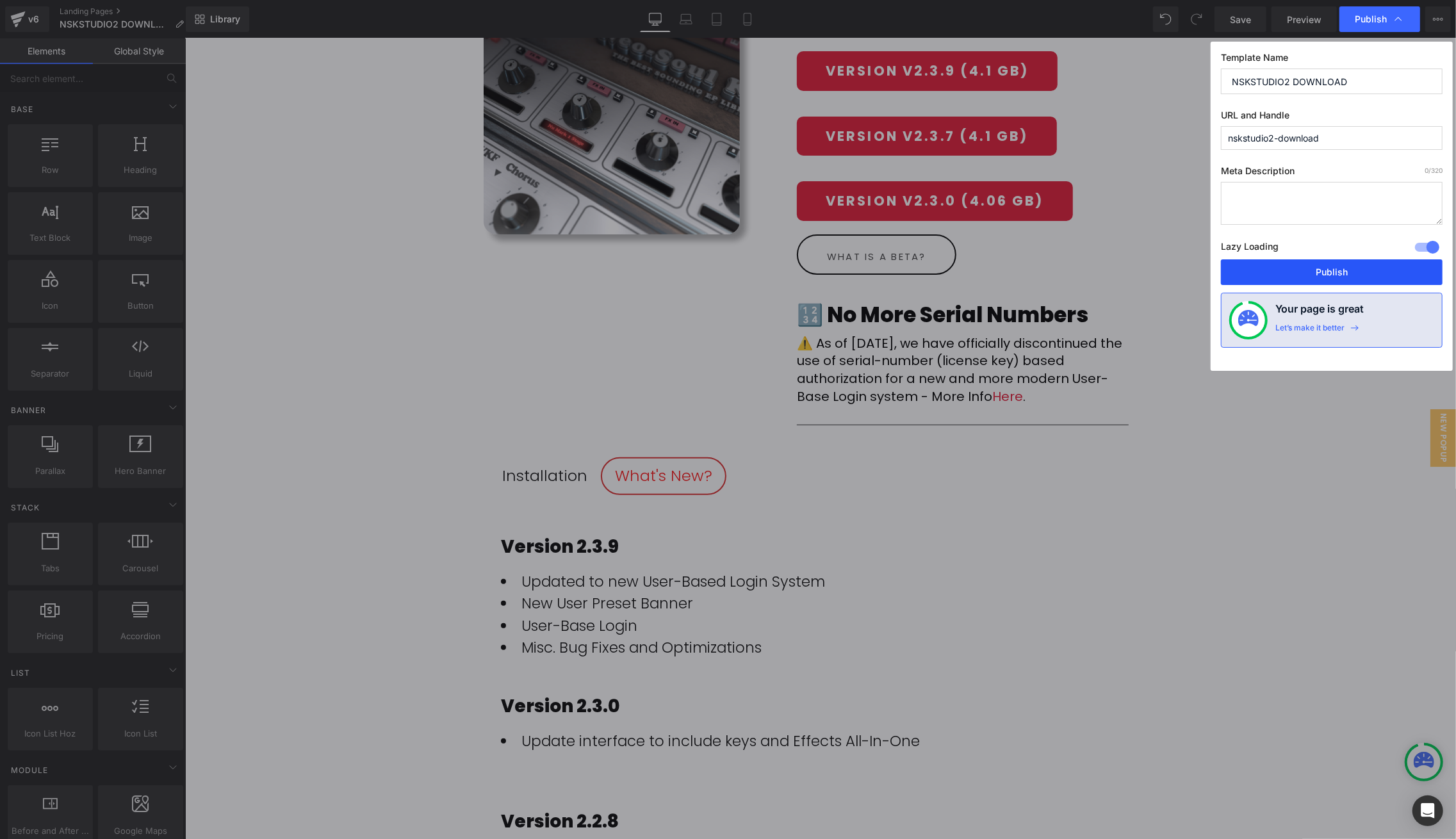
click at [1346, 260] on button "Publish" at bounding box center [1332, 272] width 221 height 25
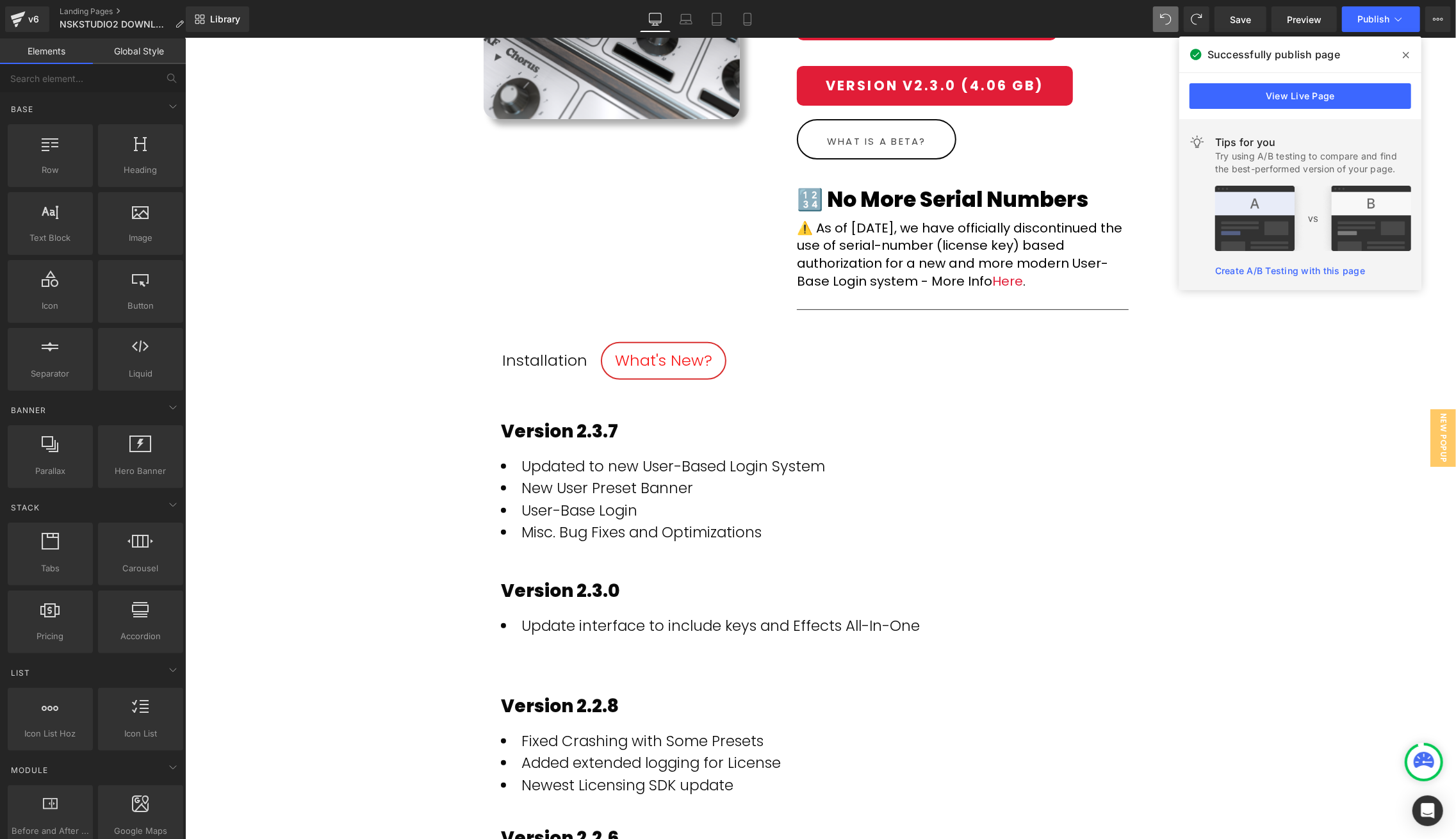
scroll to position [332, 0]
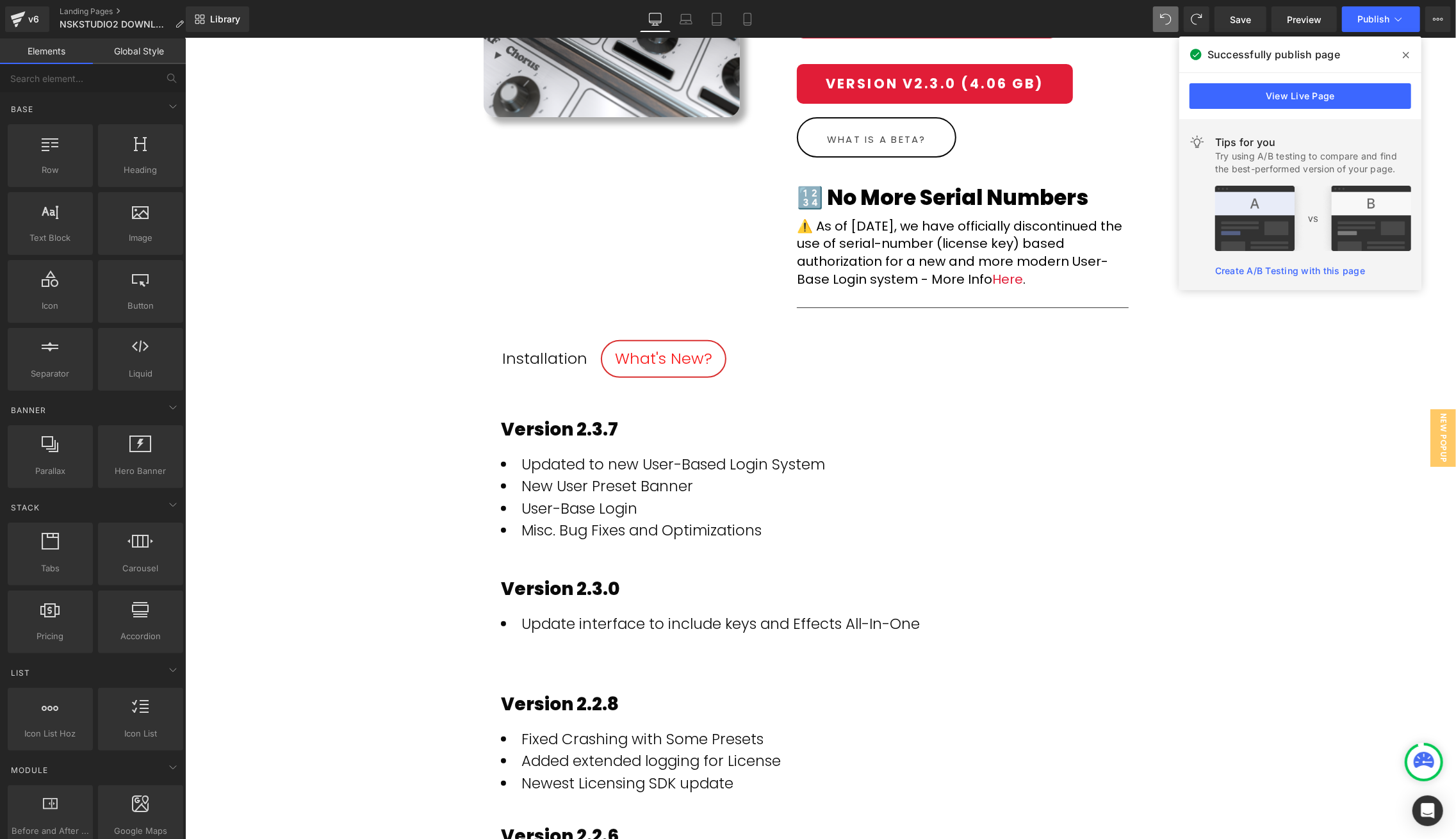
click at [533, 423] on div "Version 2.3.7" at bounding box center [840, 428] width 681 height 26
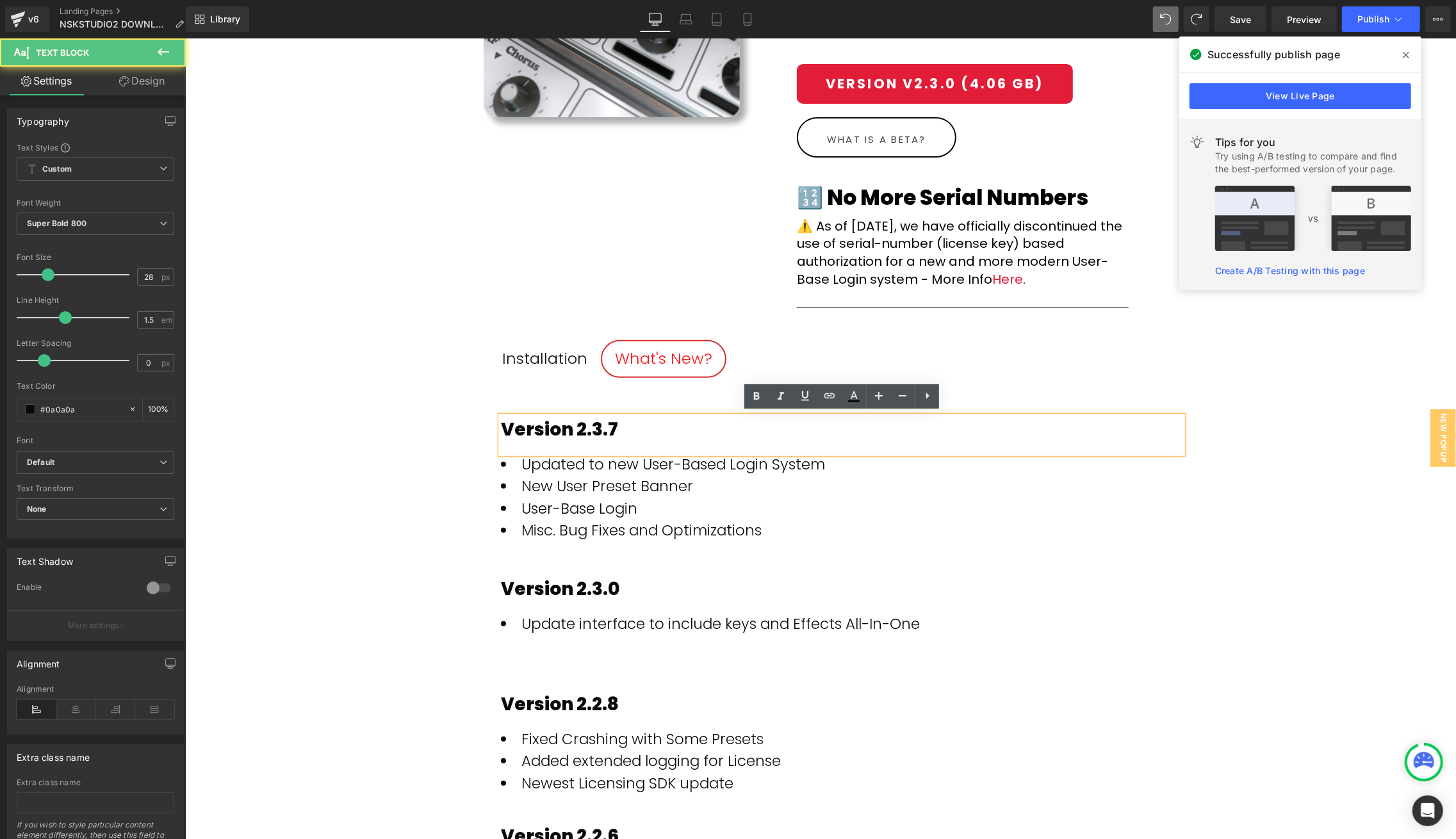
click at [378, 482] on div "(P) Image Neo-Soul Keys® Studio 2 (P) Title Row Click On Download Button: Text …" at bounding box center [819, 536] width 1271 height 1351
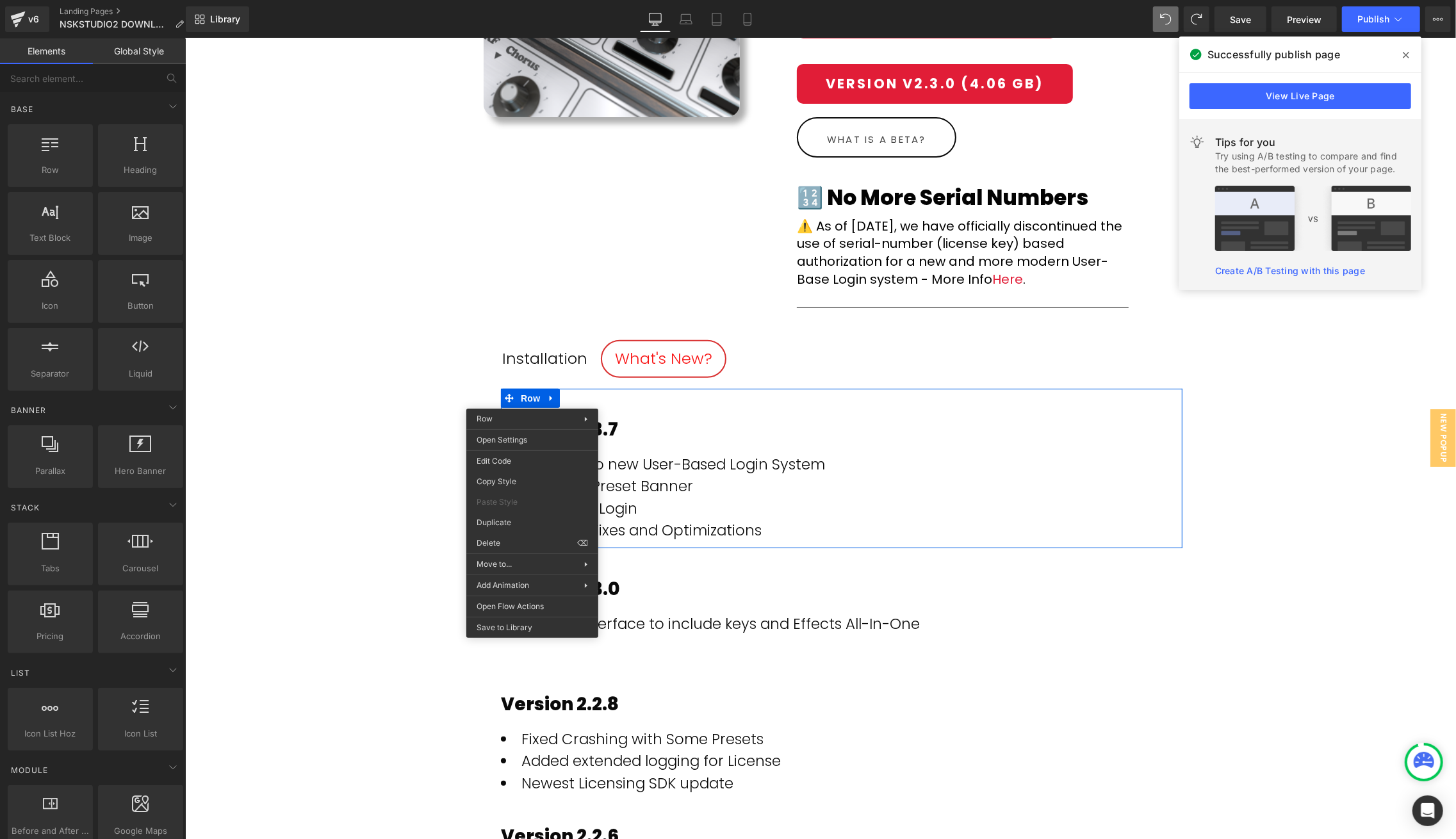
drag, startPoint x: 708, startPoint y: 560, endPoint x: 523, endPoint y: 520, distance: 189.3
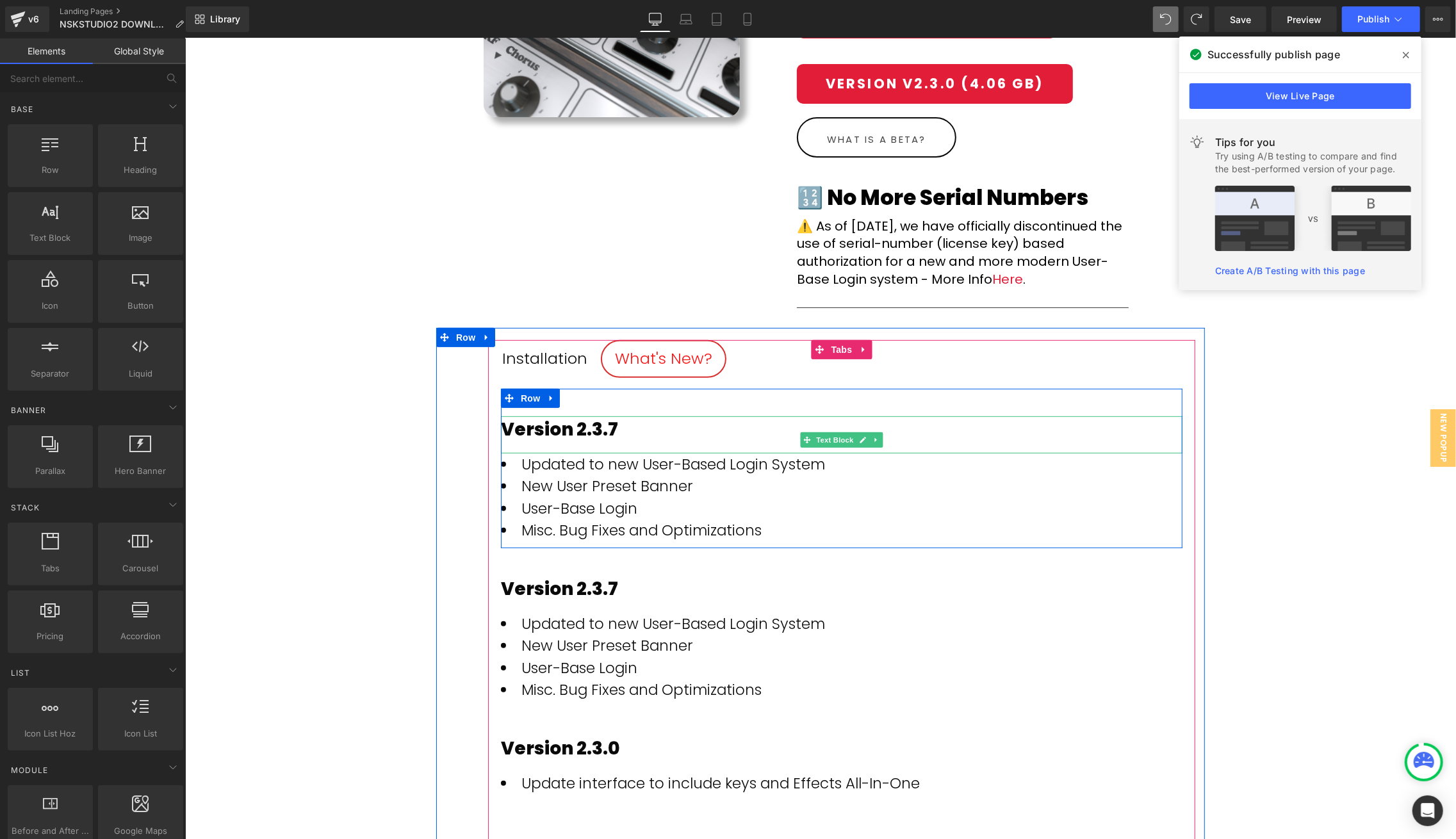
click at [638, 428] on div "Version 2.3.7" at bounding box center [840, 428] width 681 height 26
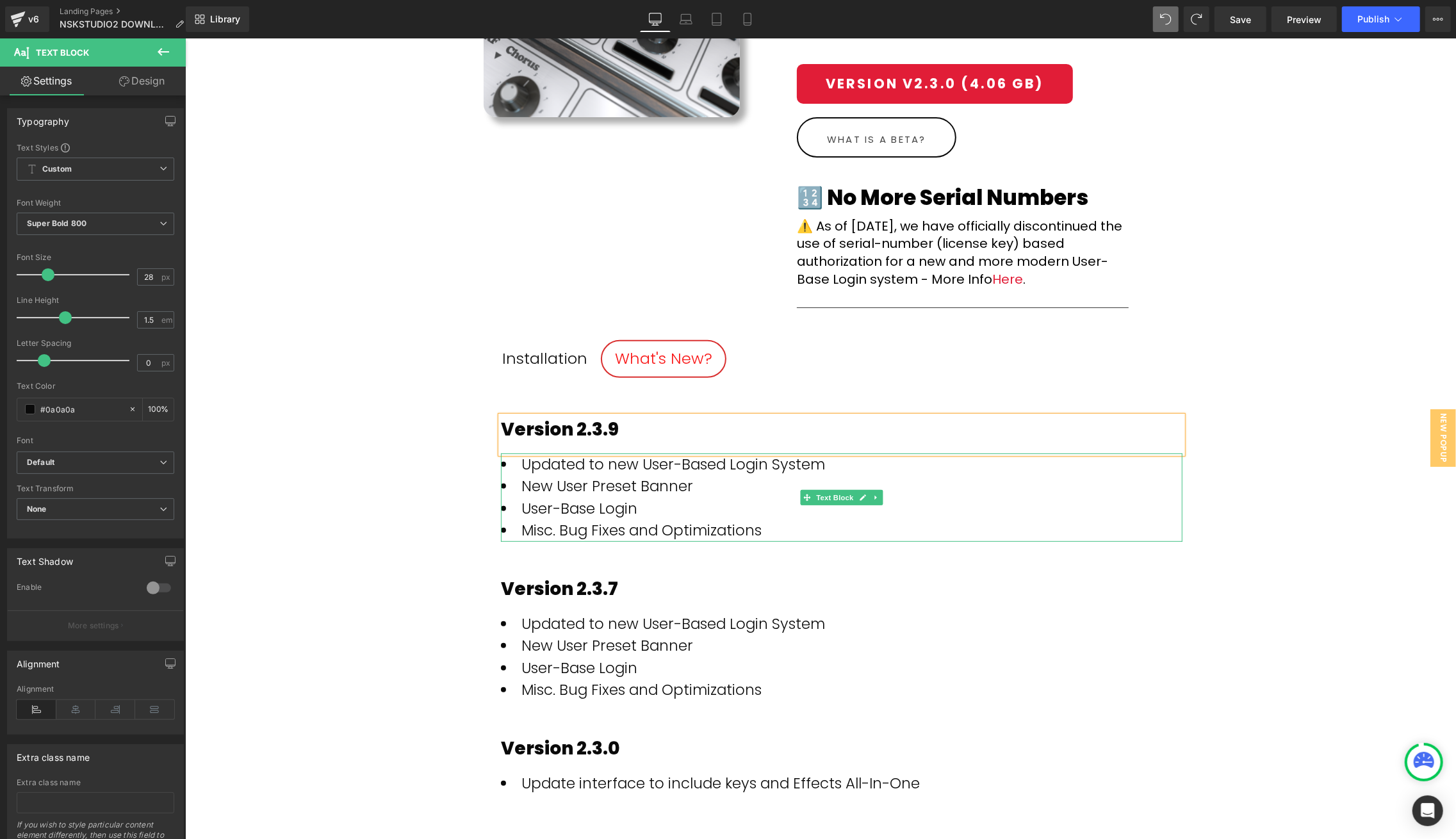
click at [765, 519] on li "Misc. Bug Fixes and Optimizations" at bounding box center [840, 529] width 681 height 23
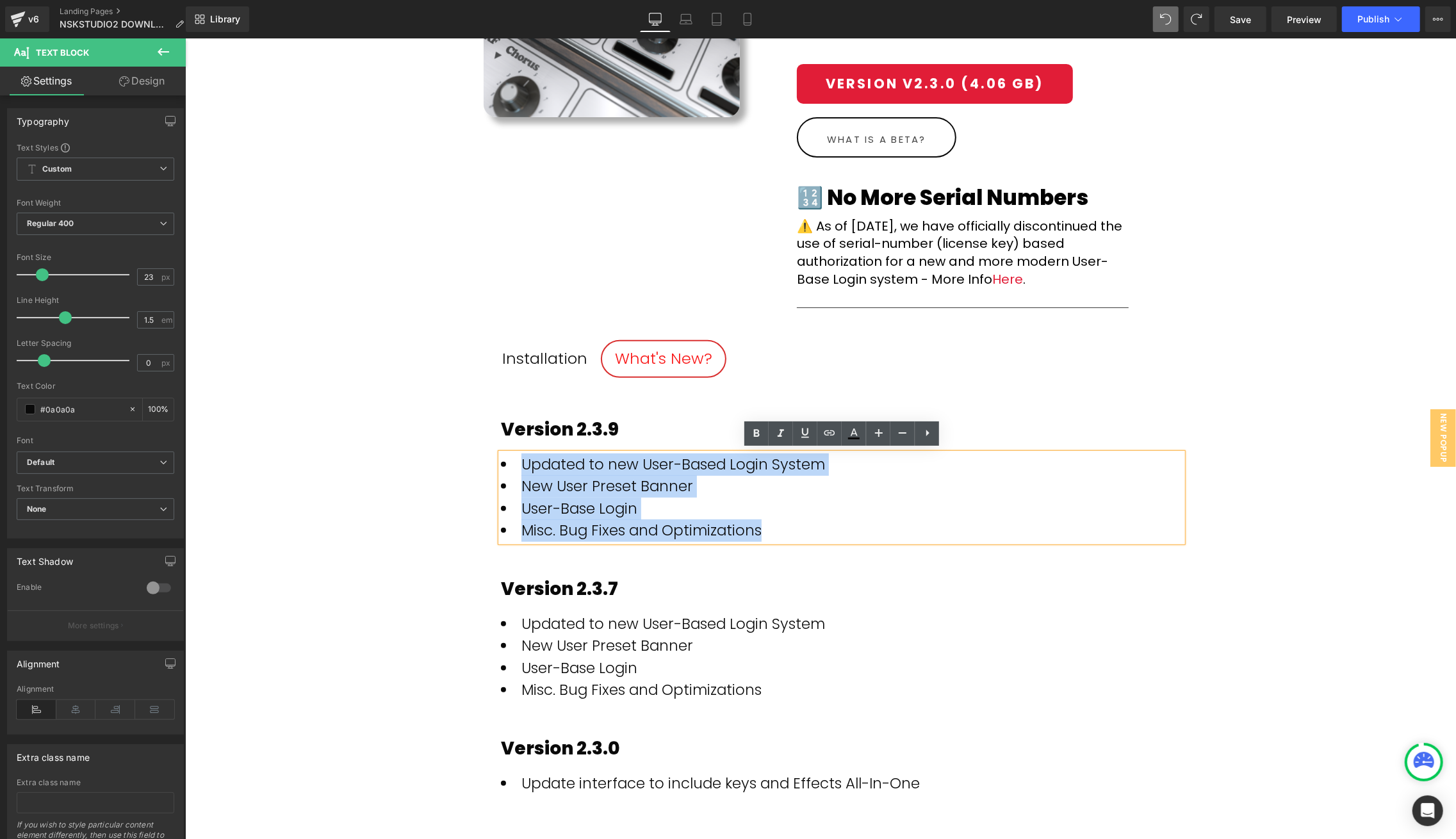
drag, startPoint x: 737, startPoint y: 518, endPoint x: 579, endPoint y: 466, distance: 166.3
click at [522, 458] on ul "Updated to new User-Based Login System New User Preset Banner User-Base Login M…" at bounding box center [840, 497] width 681 height 88
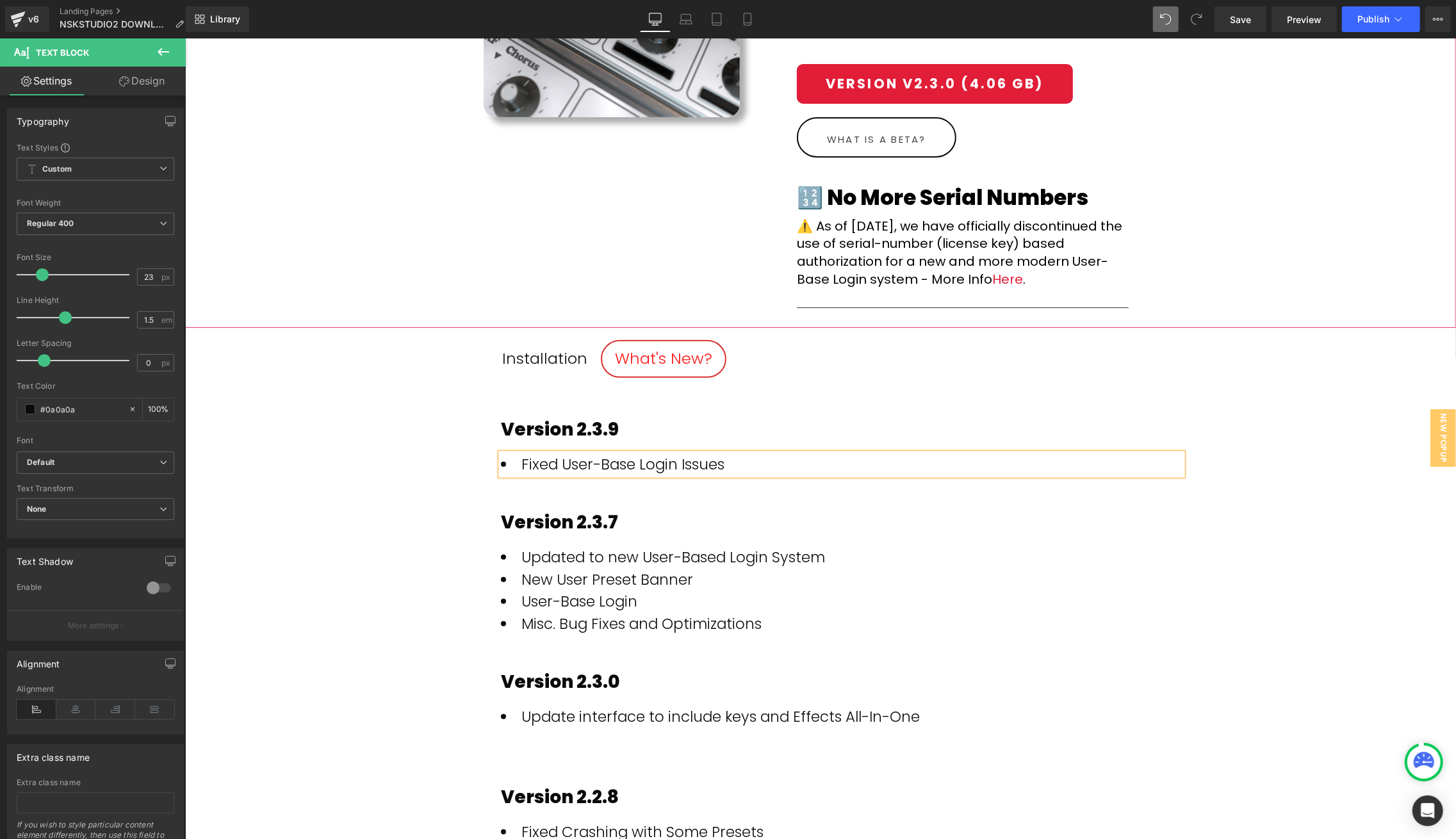
click at [1301, 319] on div "(P) Image Neo-Soul Keys® Studio 2 (P) Title Row Click On Download Button: Text …" at bounding box center [819, 94] width 1271 height 468
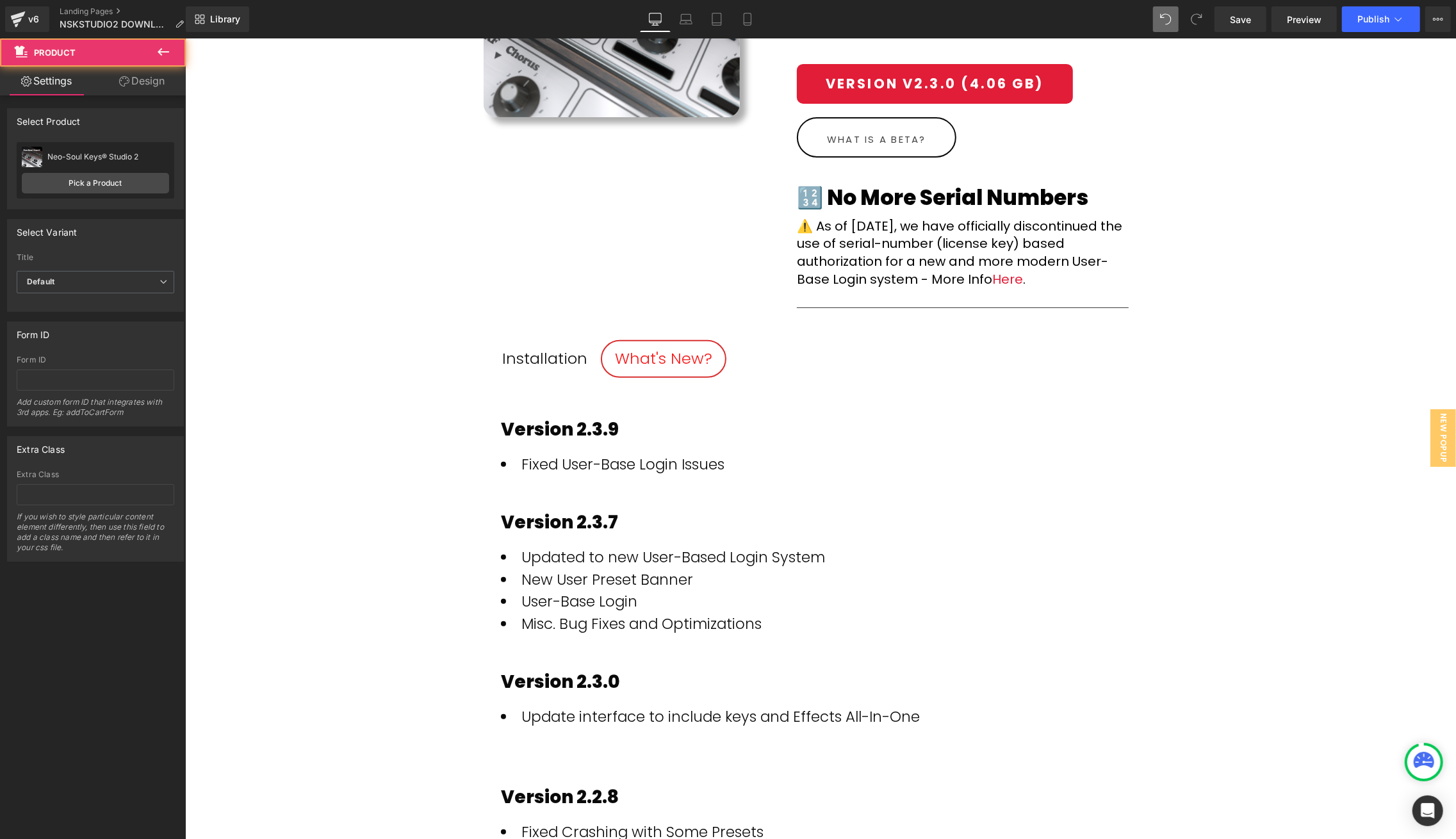
scroll to position [0, 0]
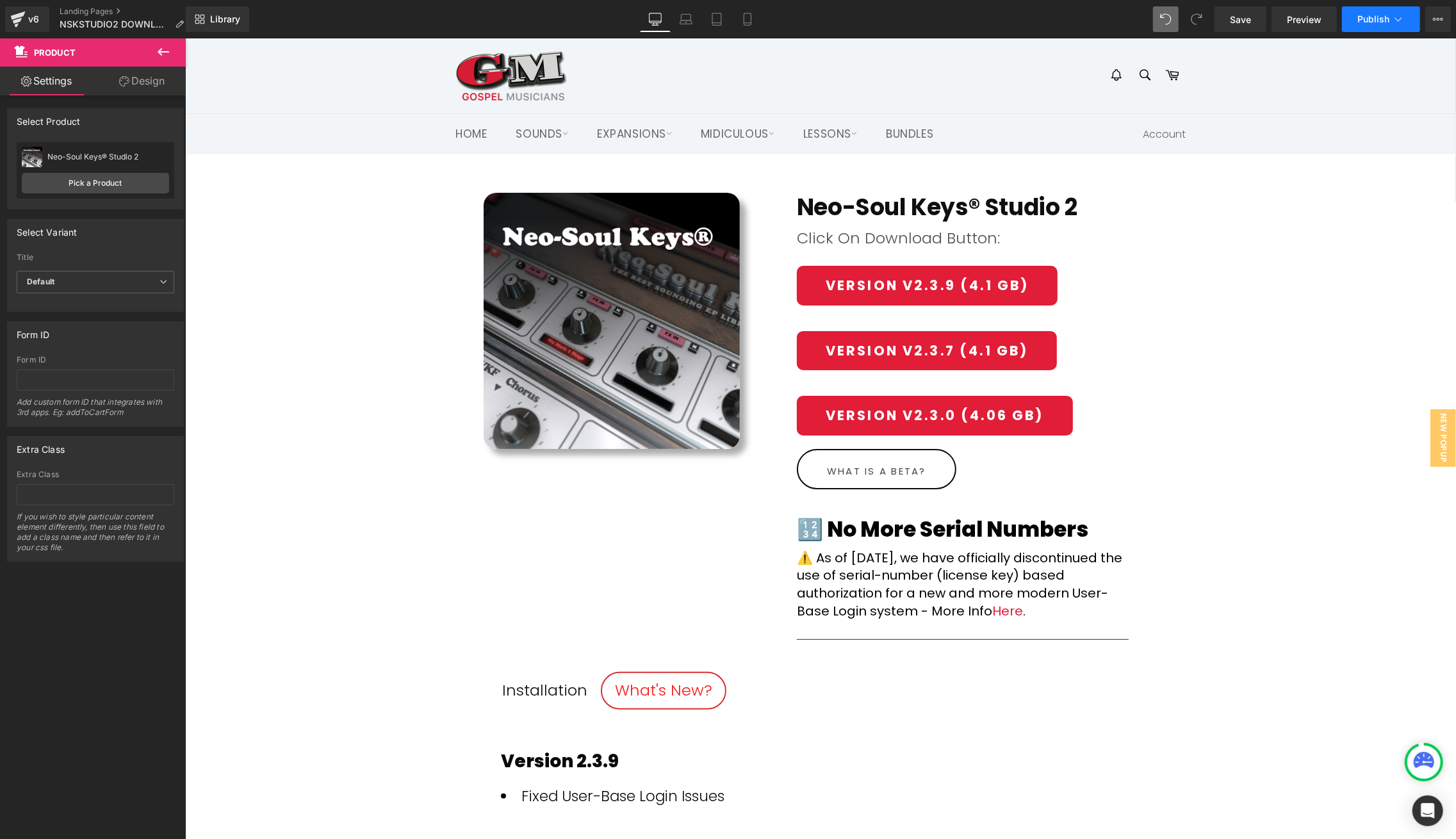
click at [1381, 22] on span "Publish" at bounding box center [1373, 19] width 32 height 10
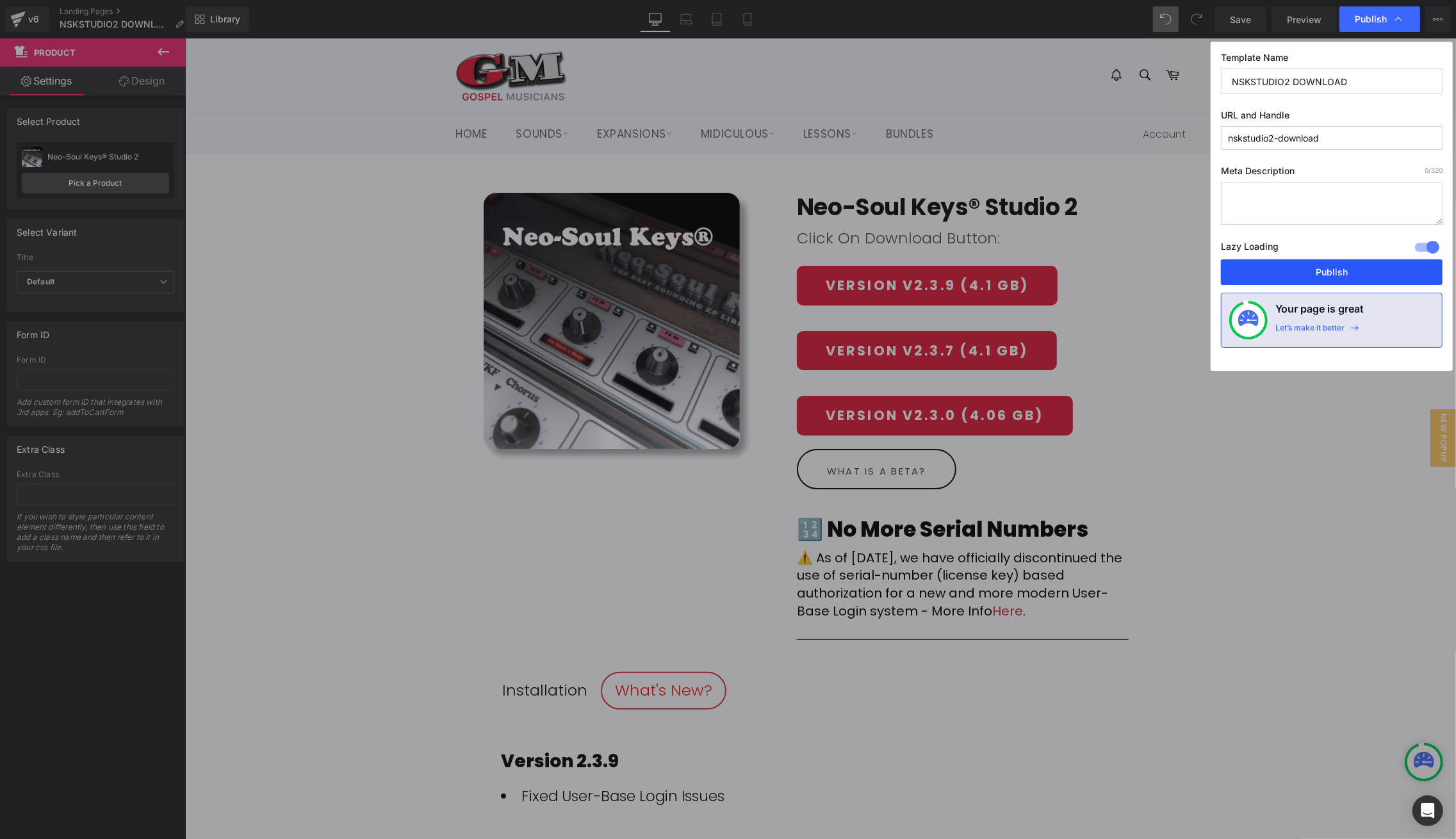
click at [1362, 266] on button "Publish" at bounding box center [1332, 272] width 221 height 25
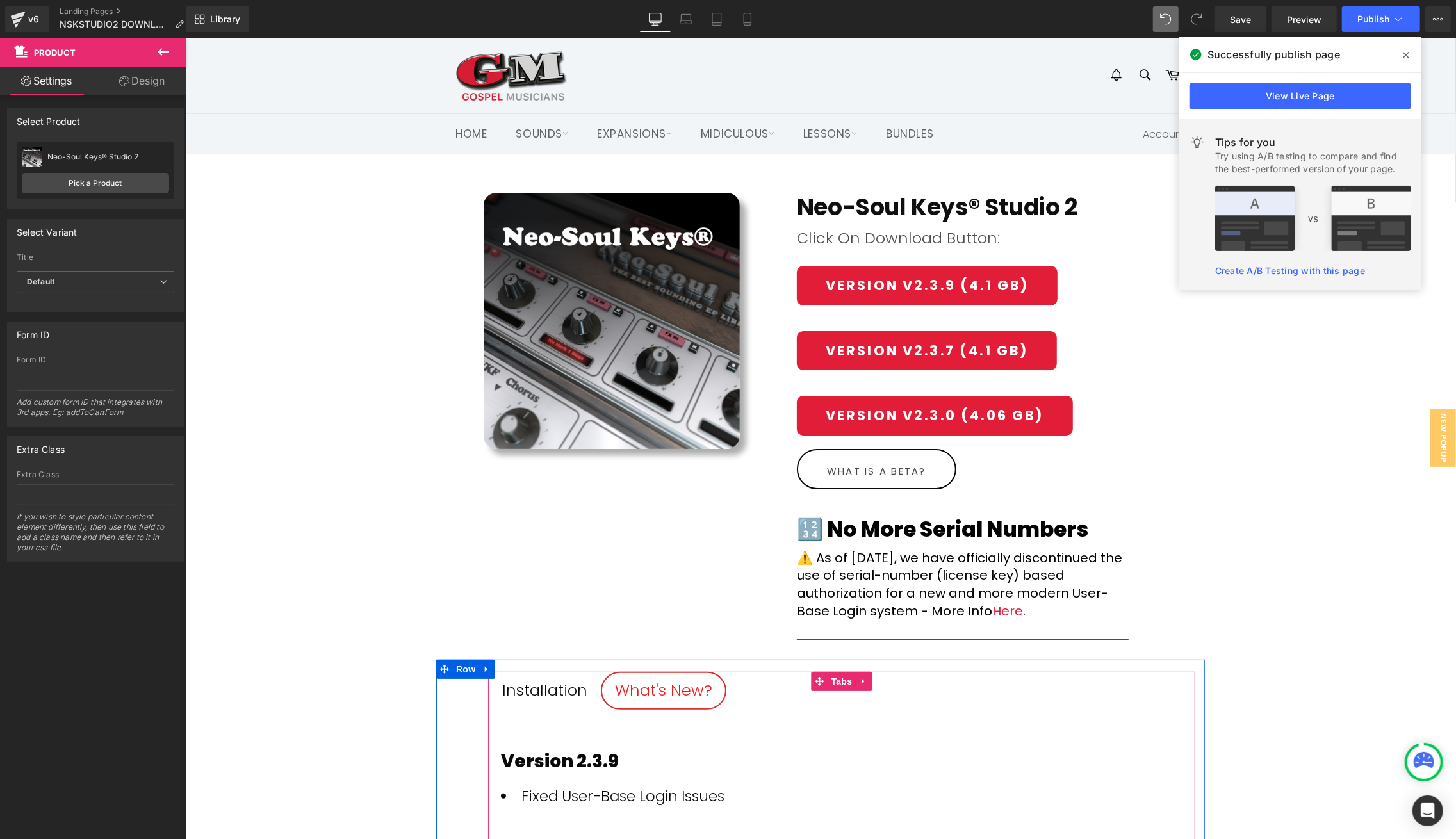
click at [556, 682] on div "Installation" at bounding box center [544, 690] width 85 height 25
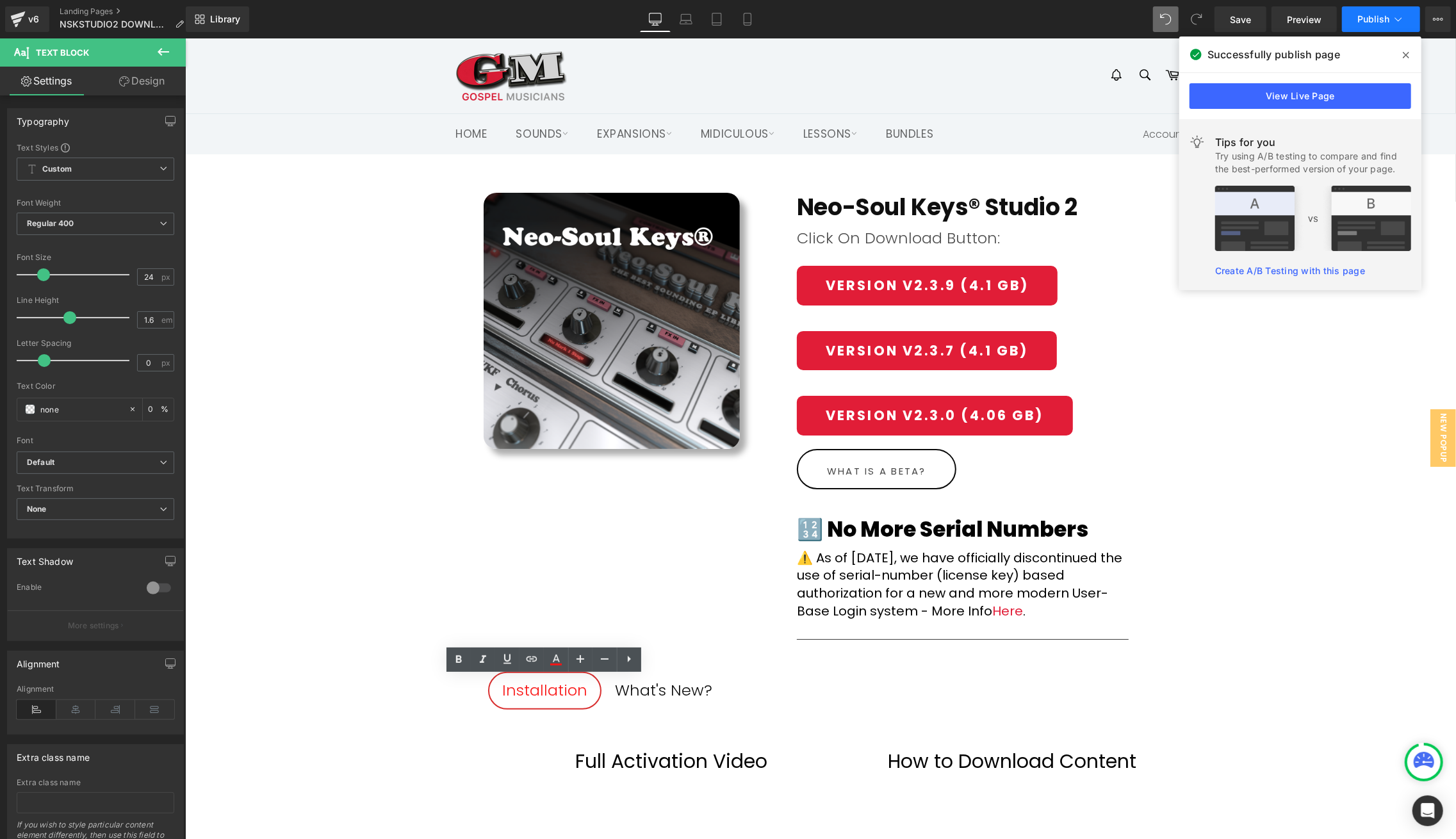
click at [1372, 22] on span "Publish" at bounding box center [1373, 19] width 32 height 10
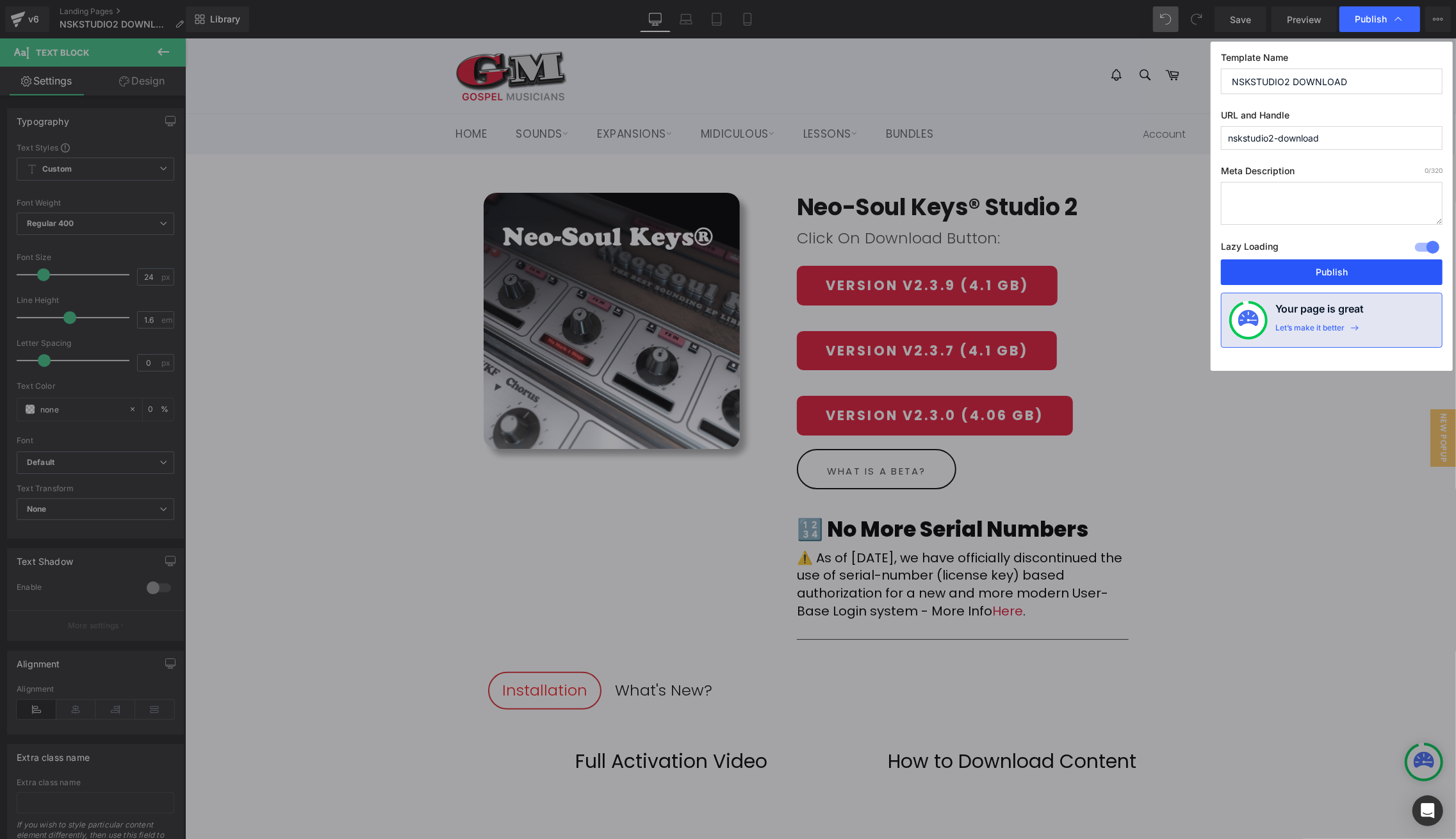
click at [1353, 265] on button "Publish" at bounding box center [1332, 272] width 221 height 25
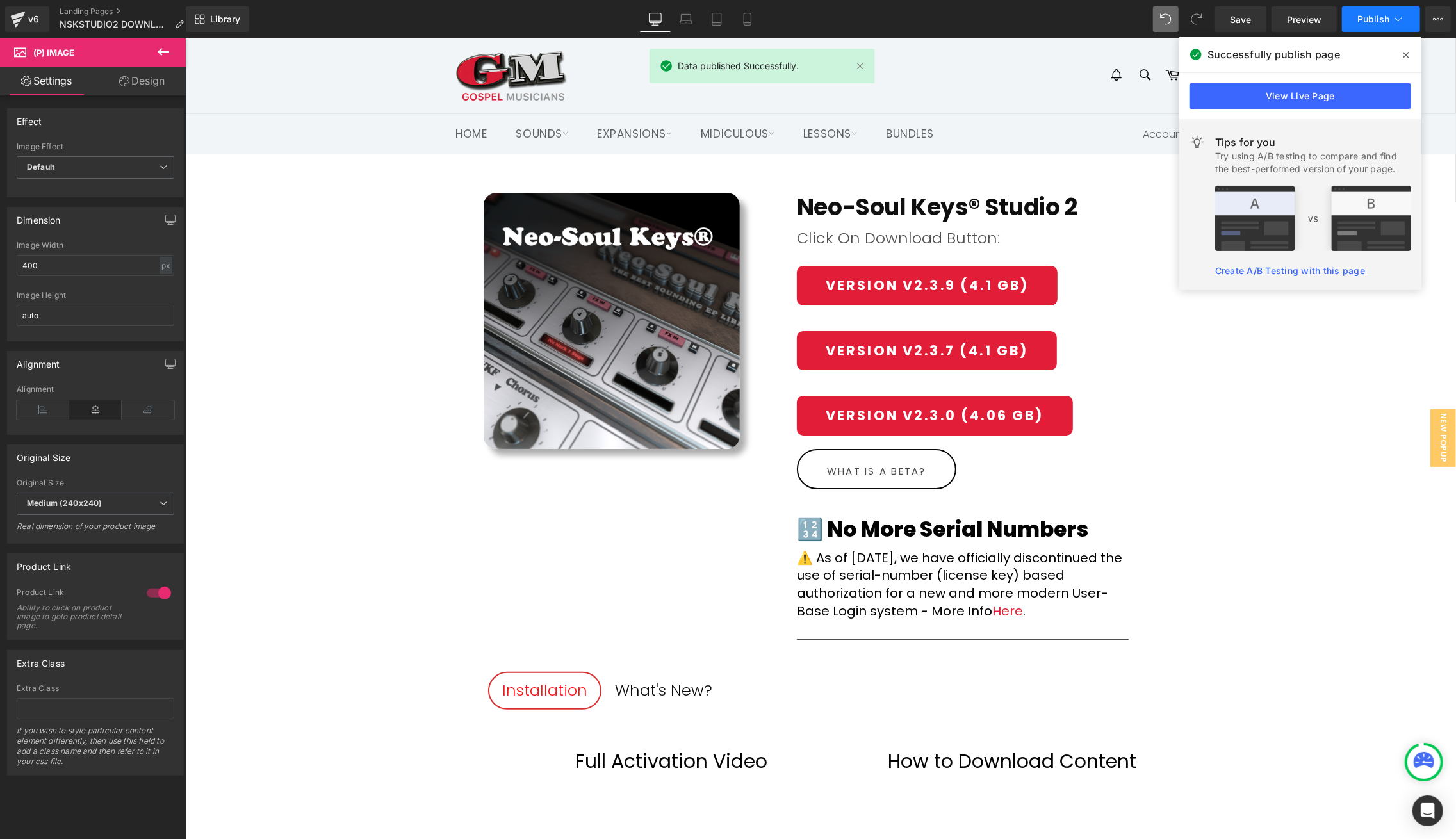
click at [1365, 15] on span "Publish" at bounding box center [1373, 19] width 32 height 10
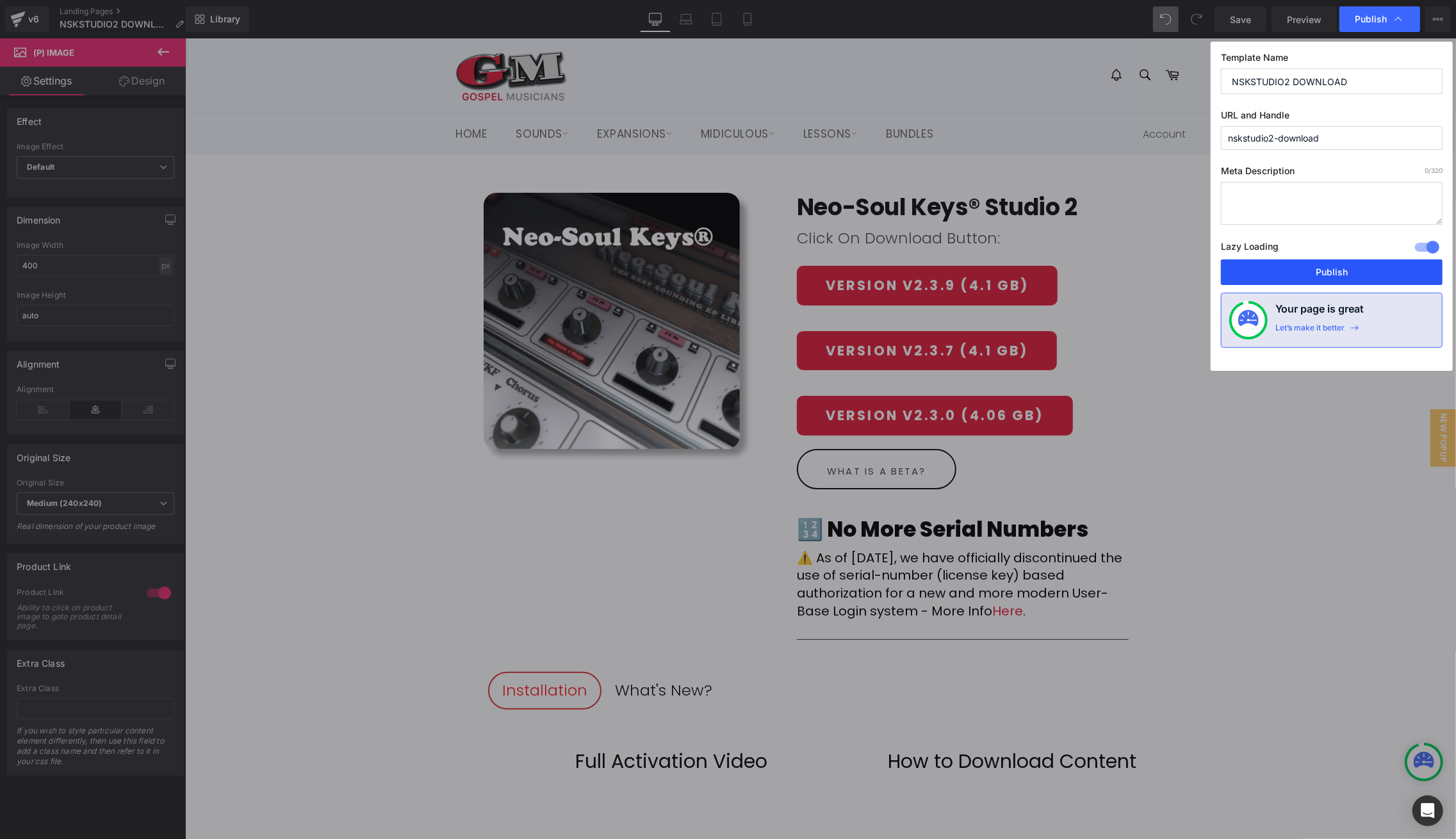
click at [1316, 271] on button "Publish" at bounding box center [1332, 272] width 221 height 25
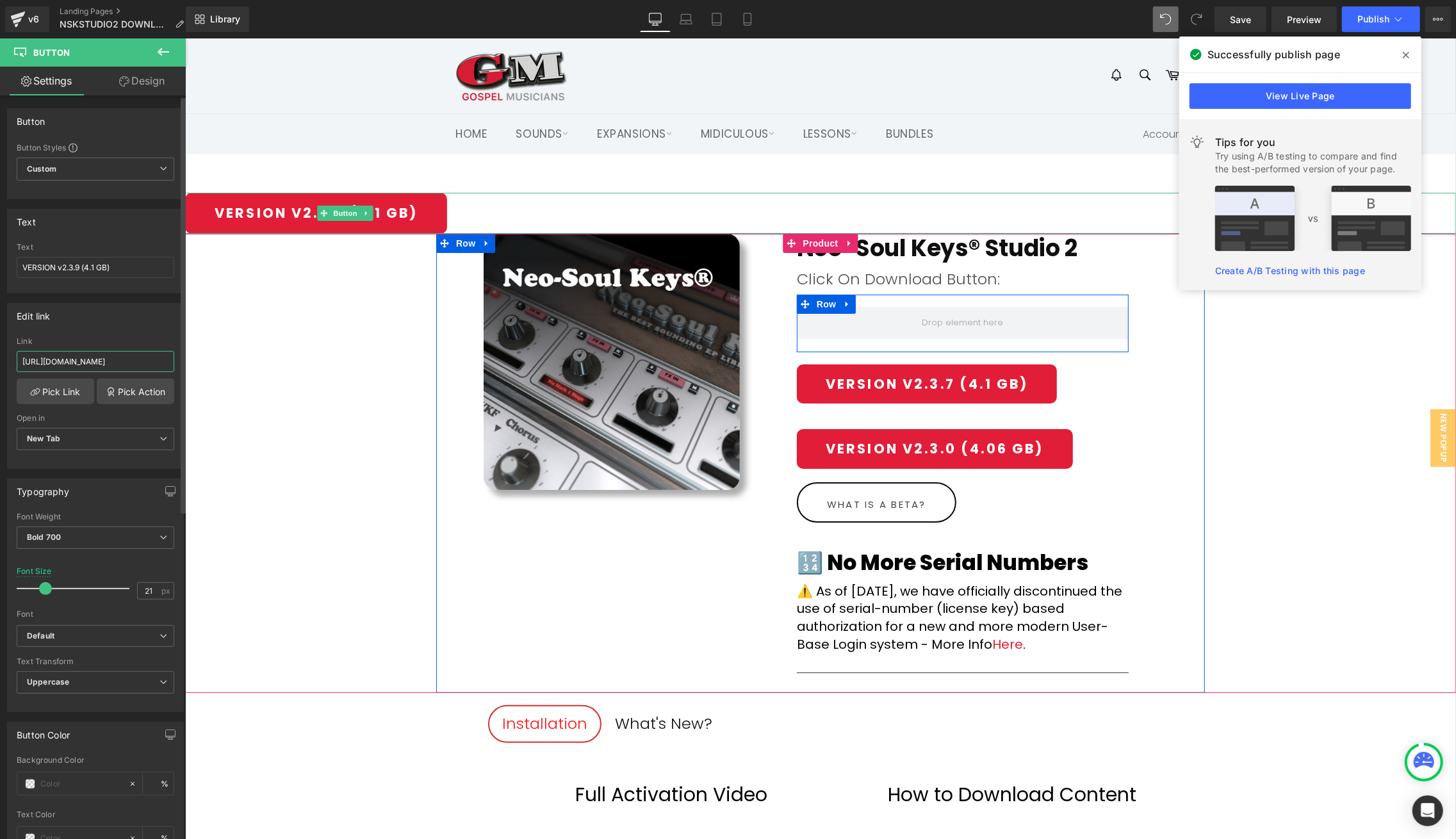
click at [99, 358] on input "https://gmdownloads.b-cdn.net/downloads/plugins/nskstudio2/2025/Neo-Soul_Keys_S…" at bounding box center [95, 362] width 158 height 22
paste input "9_v2"
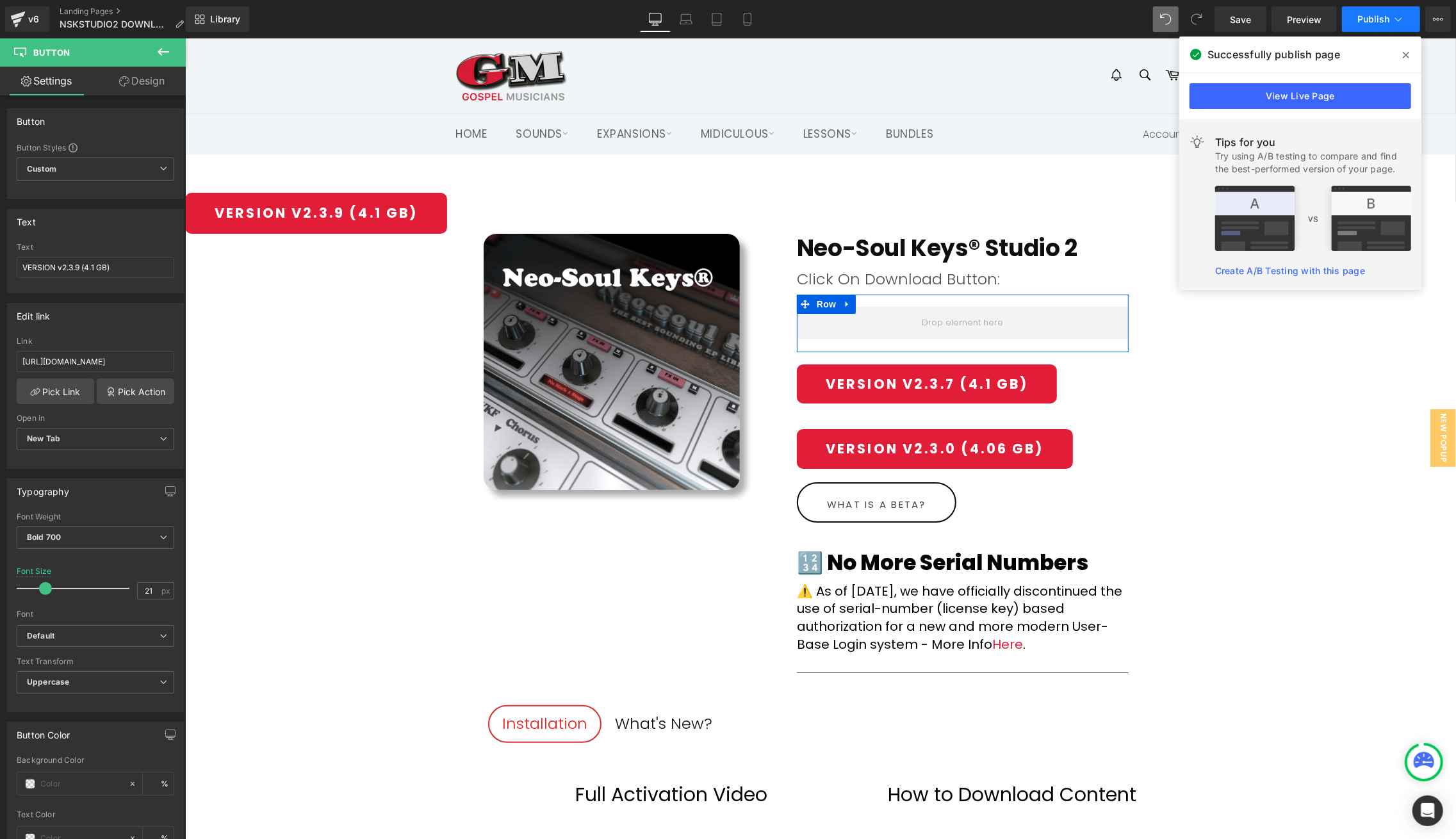
click at [1381, 20] on span "Publish" at bounding box center [1373, 19] width 32 height 10
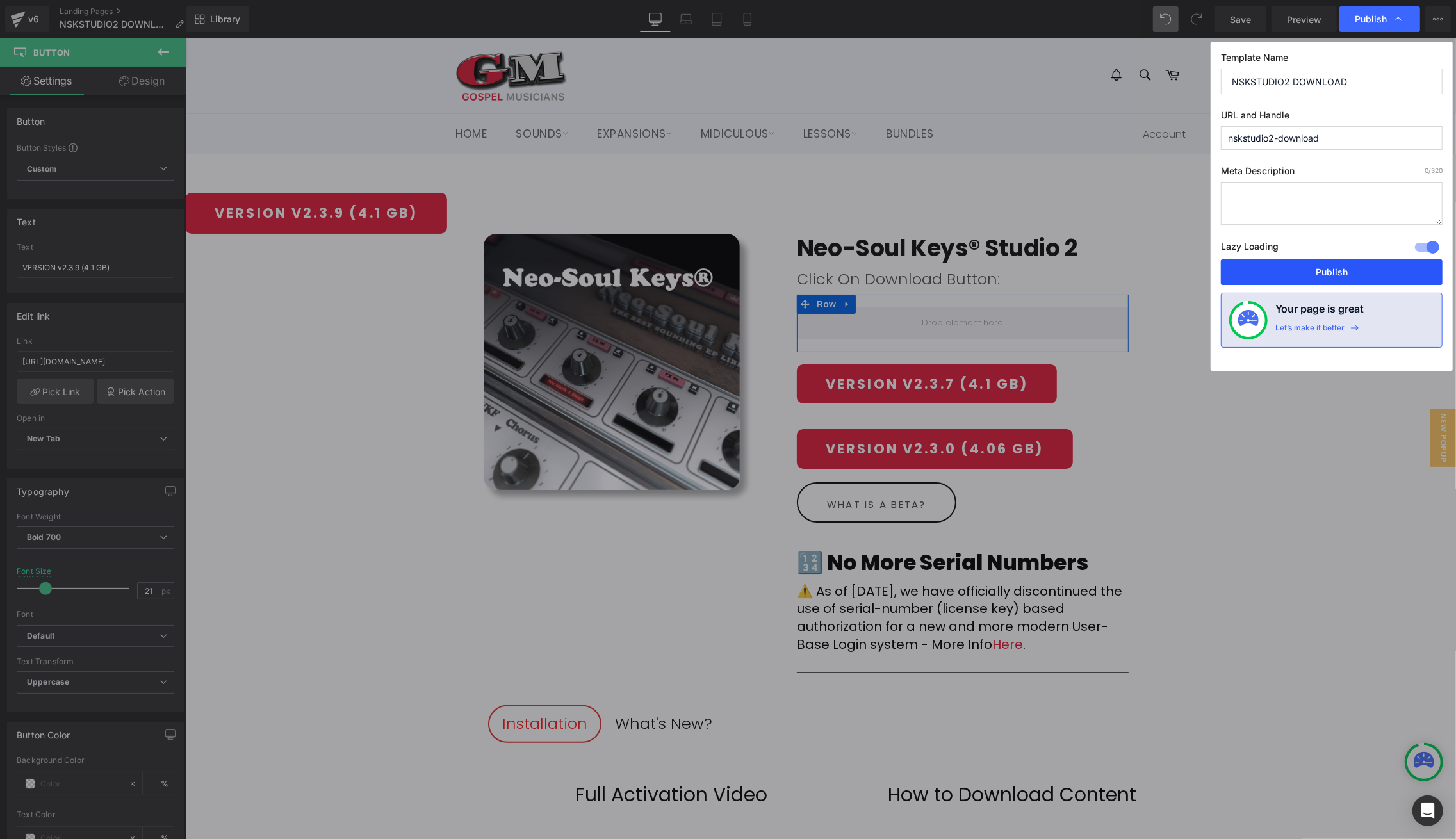
click at [1339, 267] on button "Publish" at bounding box center [1332, 272] width 221 height 25
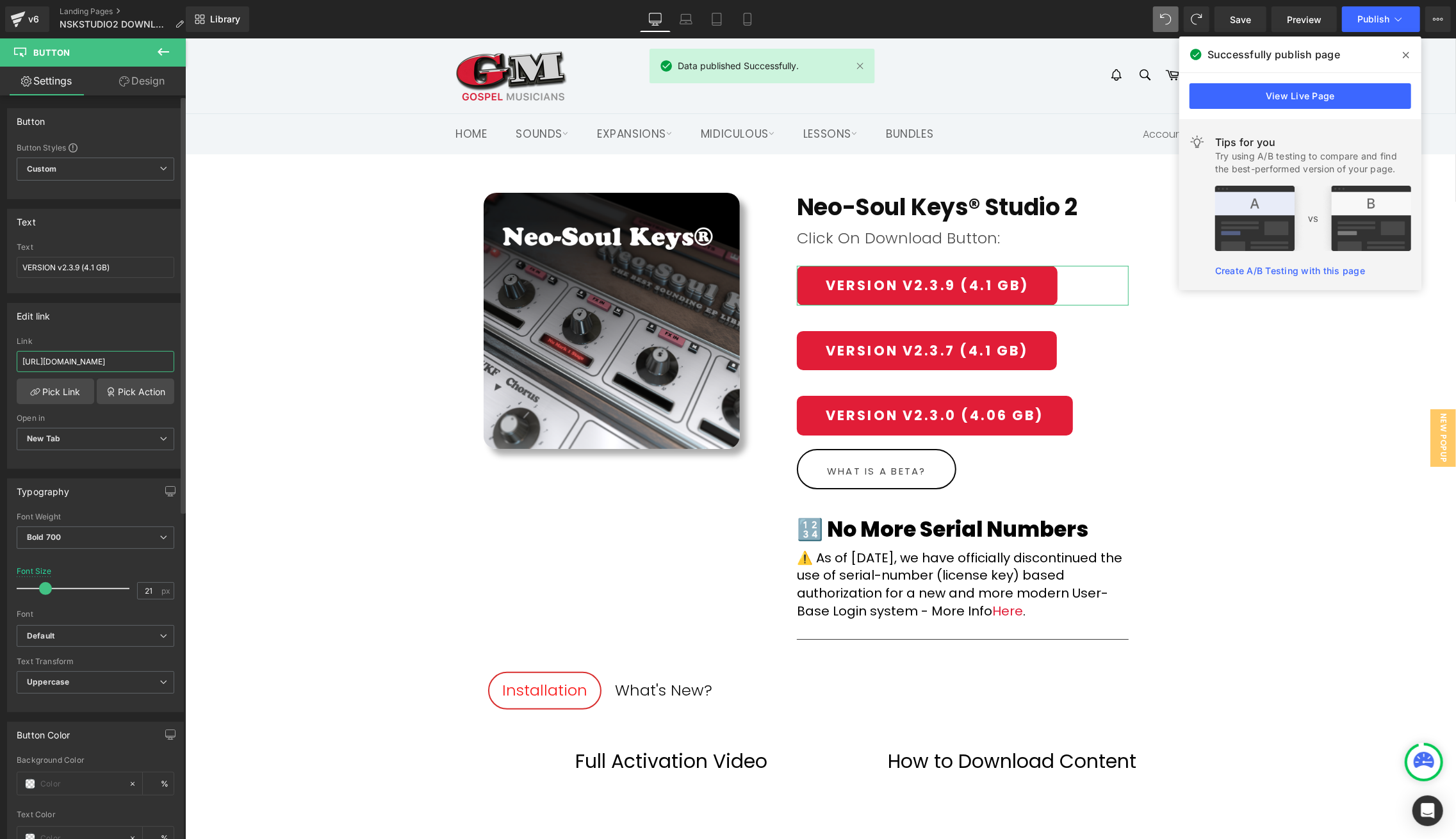
click at [124, 357] on input "https://gmdownloads.b-cdn.net/downloads/plugins/nskstudio2/2025/Neo-Soul_Keys_S…" at bounding box center [95, 362] width 158 height 22
paste input "9_v2"
type input "https://gmdownloads.b-cdn.net/downloads/plugins/nskstudio2/2025/Neo-Soul_Keys_S…"
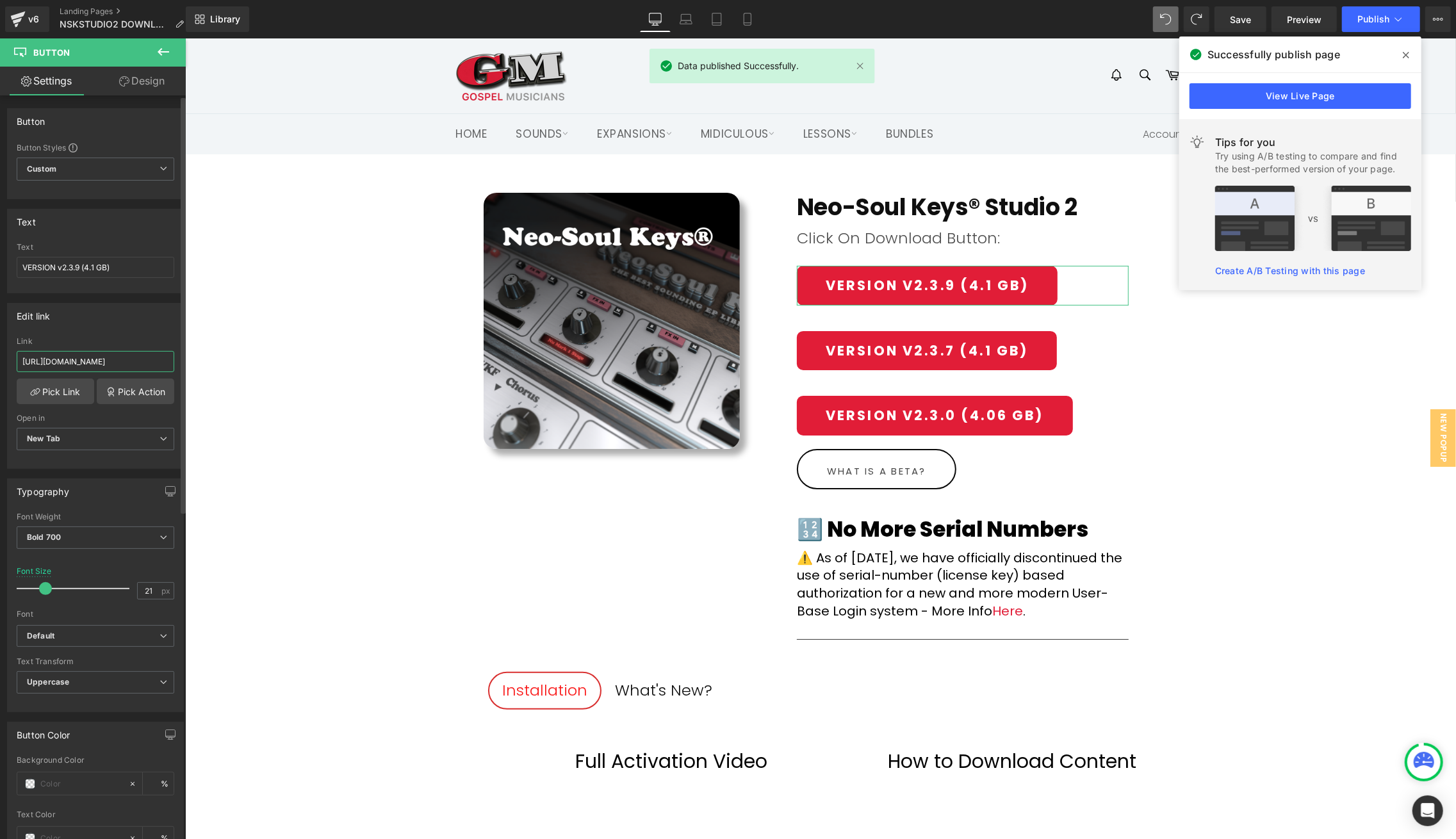
scroll to position [0, 245]
click at [266, 374] on div "(P) Image Neo-Soul Keys® Studio 2 (P) Title Row Click On Download Button: Text …" at bounding box center [819, 425] width 1271 height 468
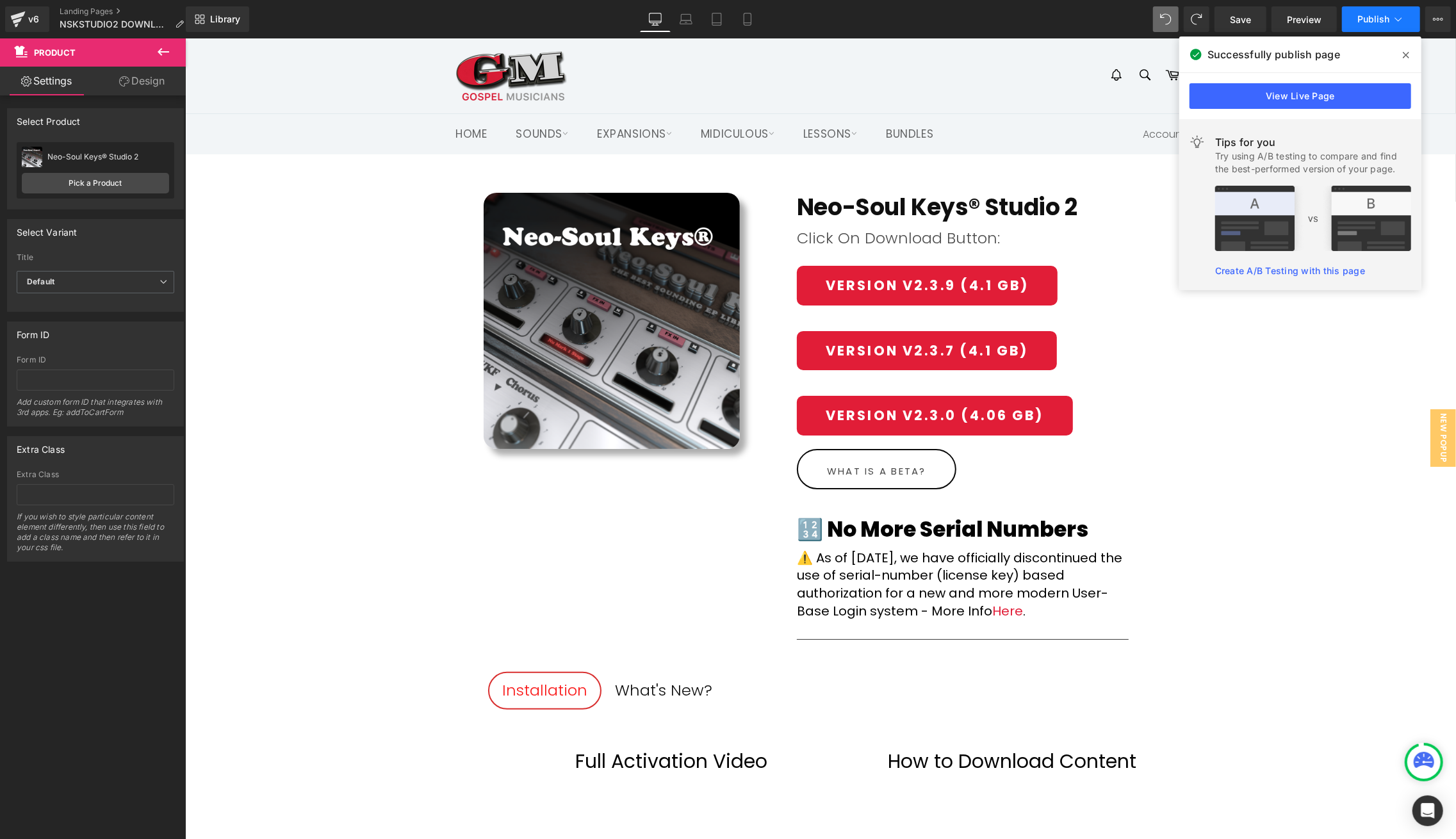
click at [1380, 16] on span "Publish" at bounding box center [1373, 19] width 32 height 10
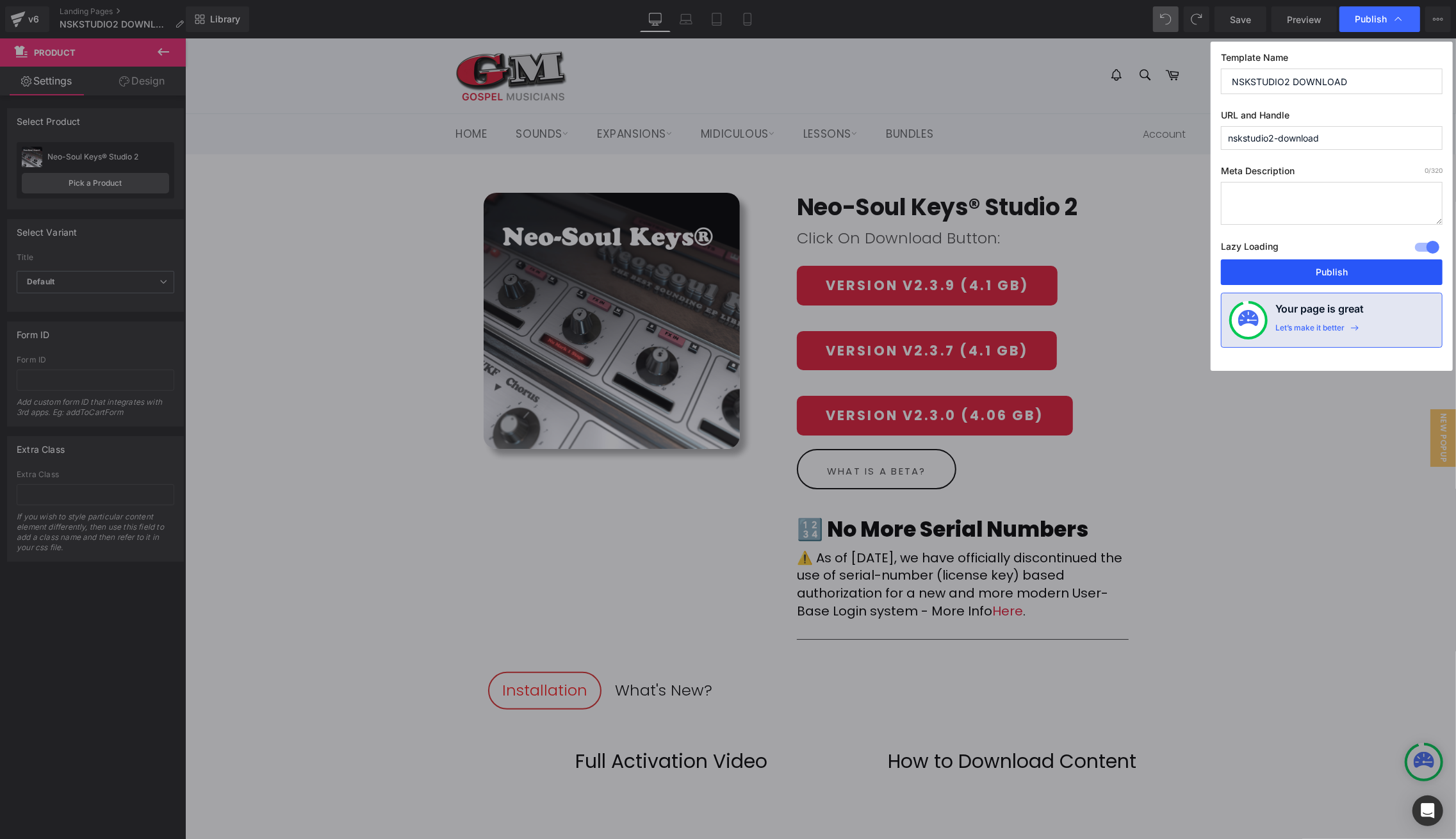
click at [1341, 261] on button "Publish" at bounding box center [1332, 272] width 221 height 25
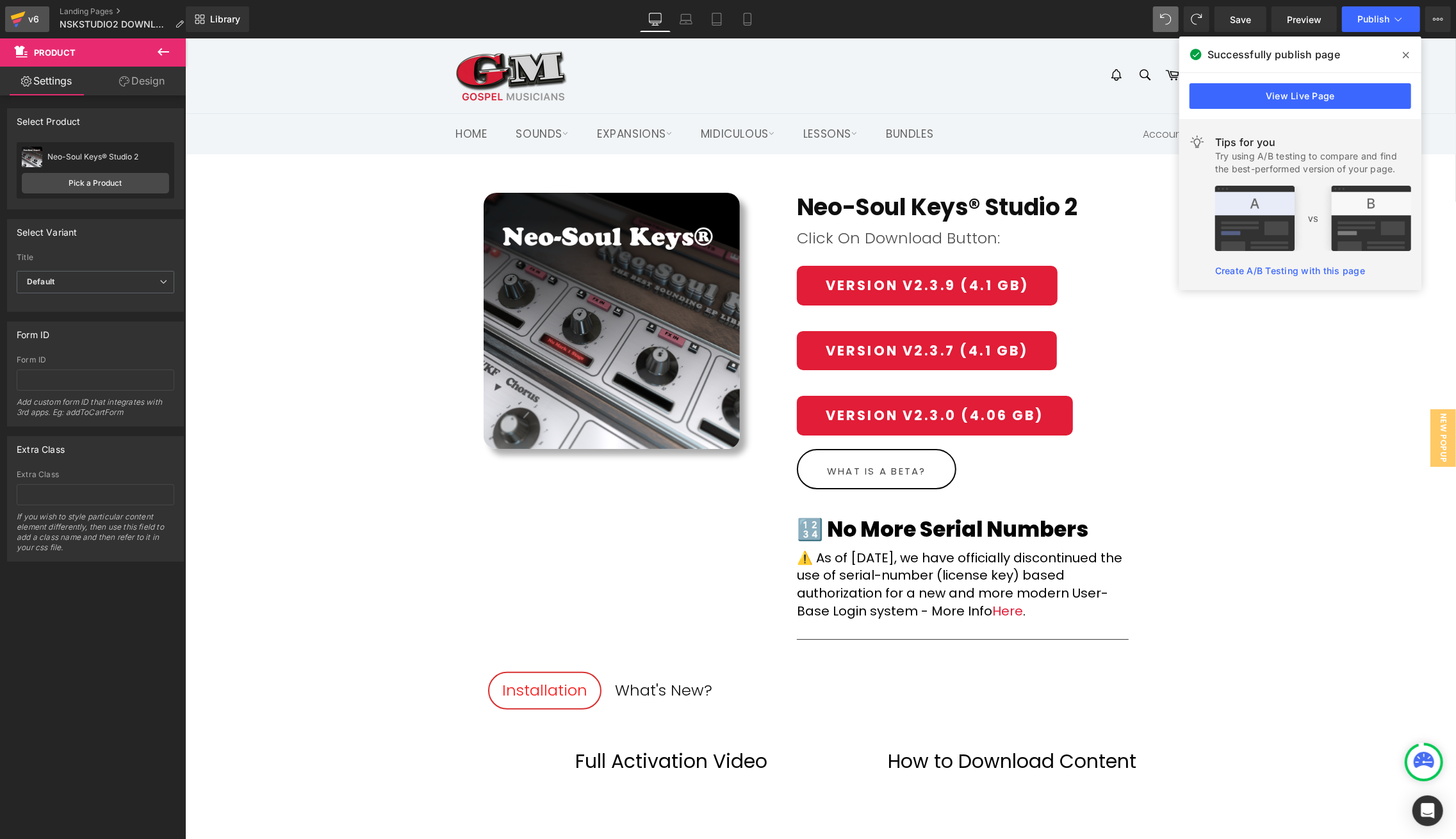
click at [33, 21] on div "v6" at bounding box center [33, 19] width 16 height 17
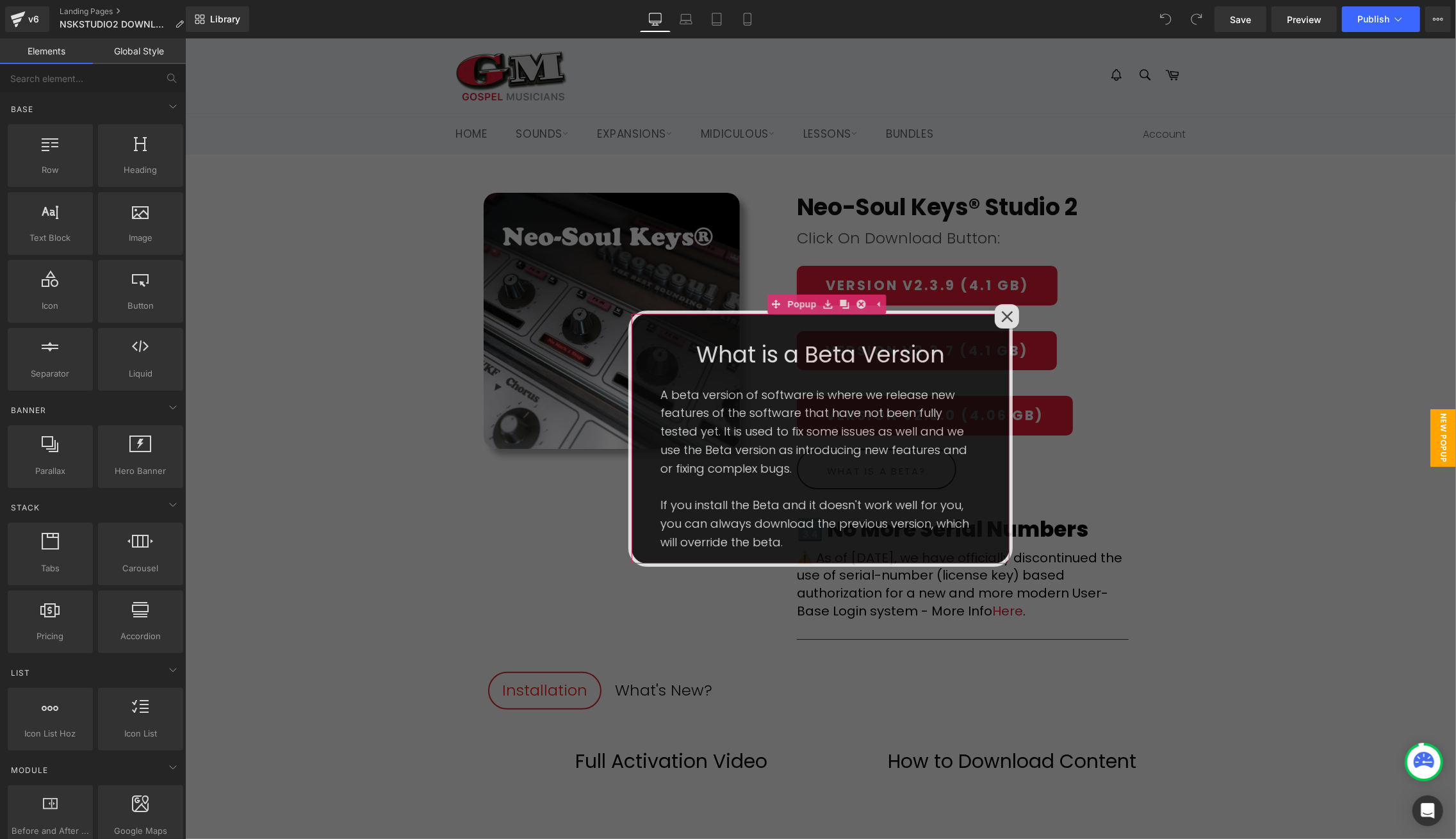
click at [1008, 304] on div at bounding box center [1005, 316] width 24 height 25
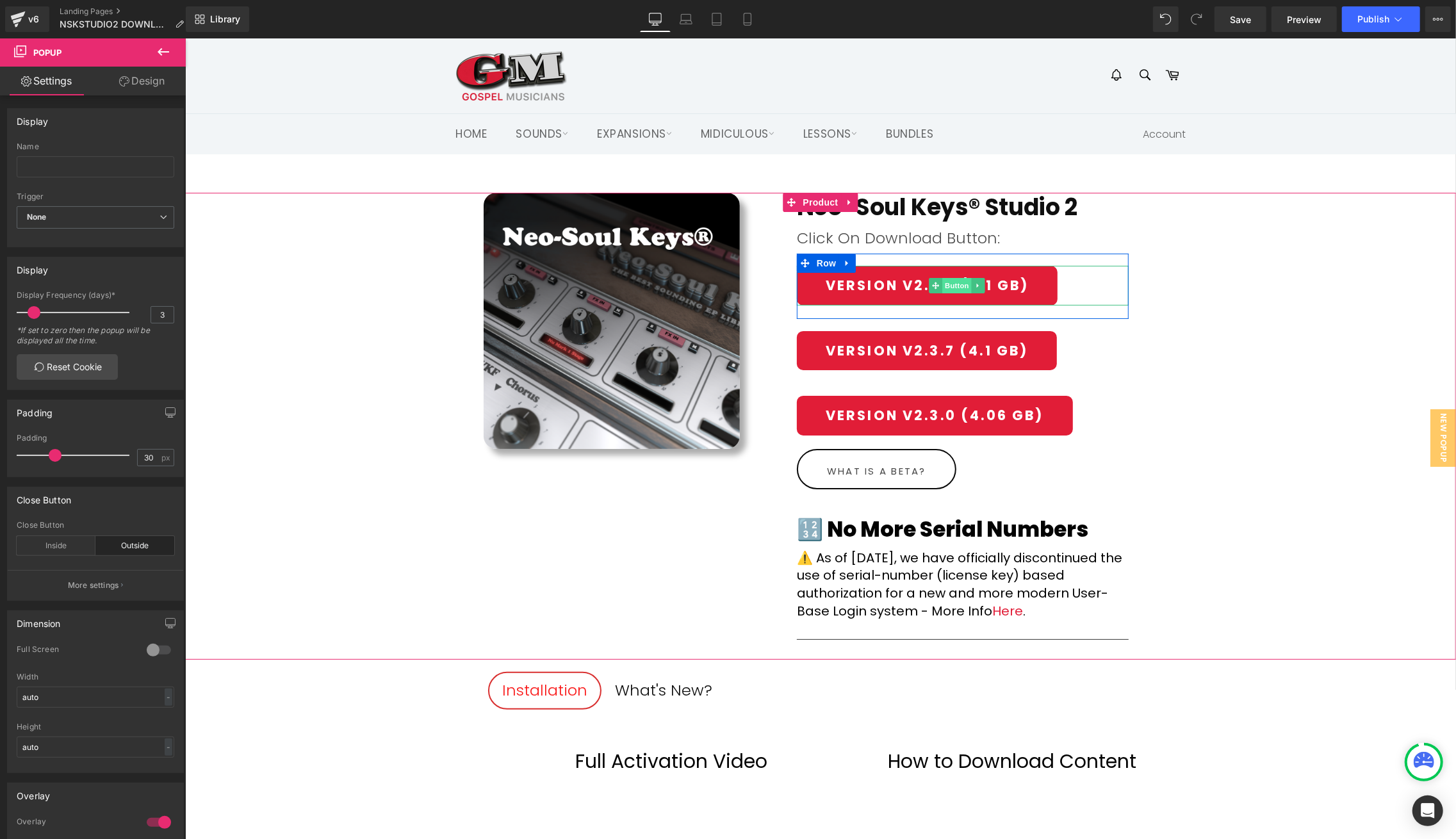
click at [960, 284] on span "Button" at bounding box center [956, 285] width 29 height 16
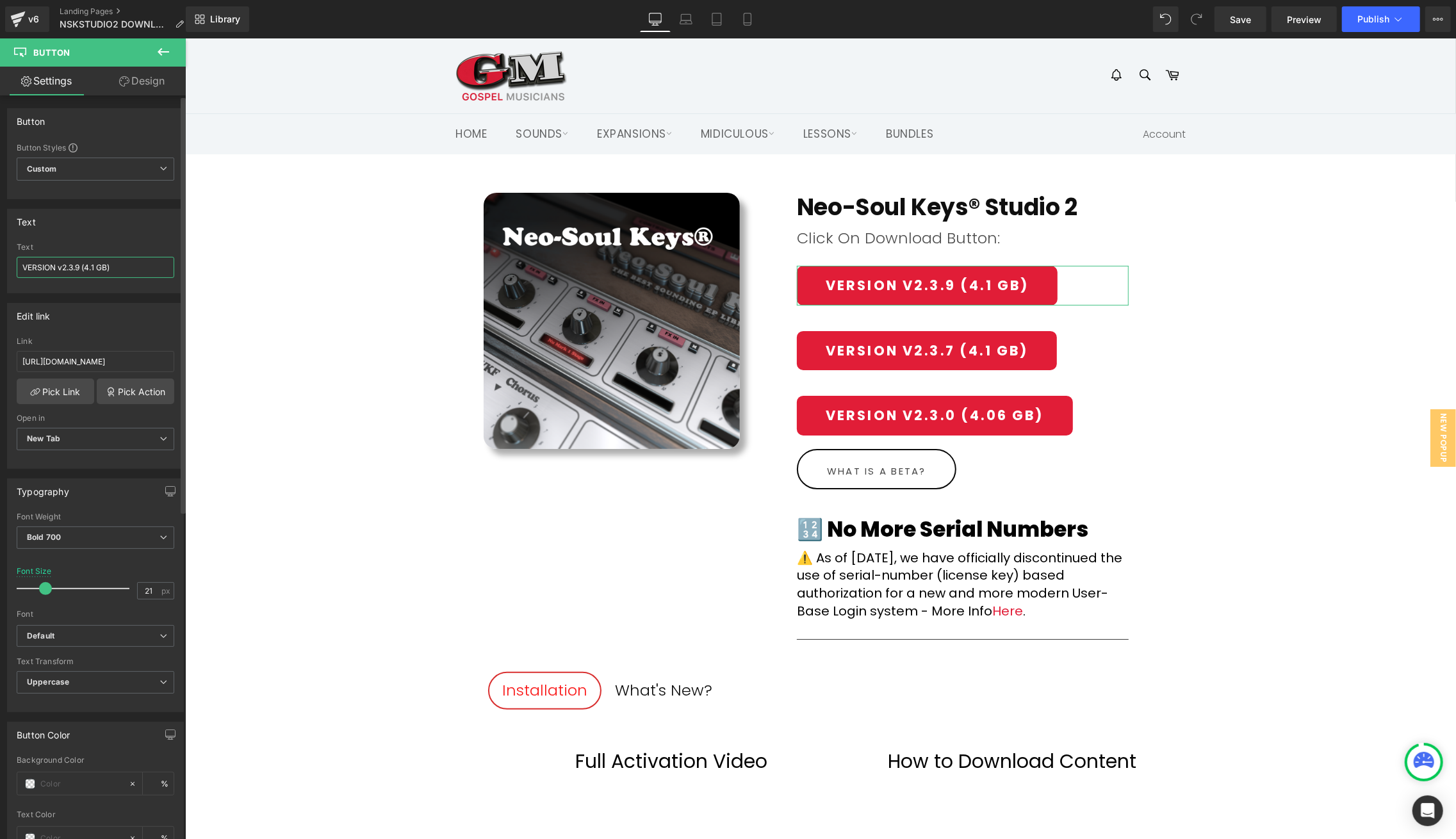
drag, startPoint x: 80, startPoint y: 270, endPoint x: 170, endPoint y: 264, distance: 90.2
click at [80, 270] on input "VERSION v2.3.9 (4.1 GB)" at bounding box center [95, 268] width 158 height 22
type input "VERSION v2.3.9 rc3 (4.1 GB)"
click at [1276, 255] on div "(P) Image Neo-Soul Keys® Studio 2 (P) Title Row Click On Download Button: Text …" at bounding box center [819, 425] width 1271 height 468
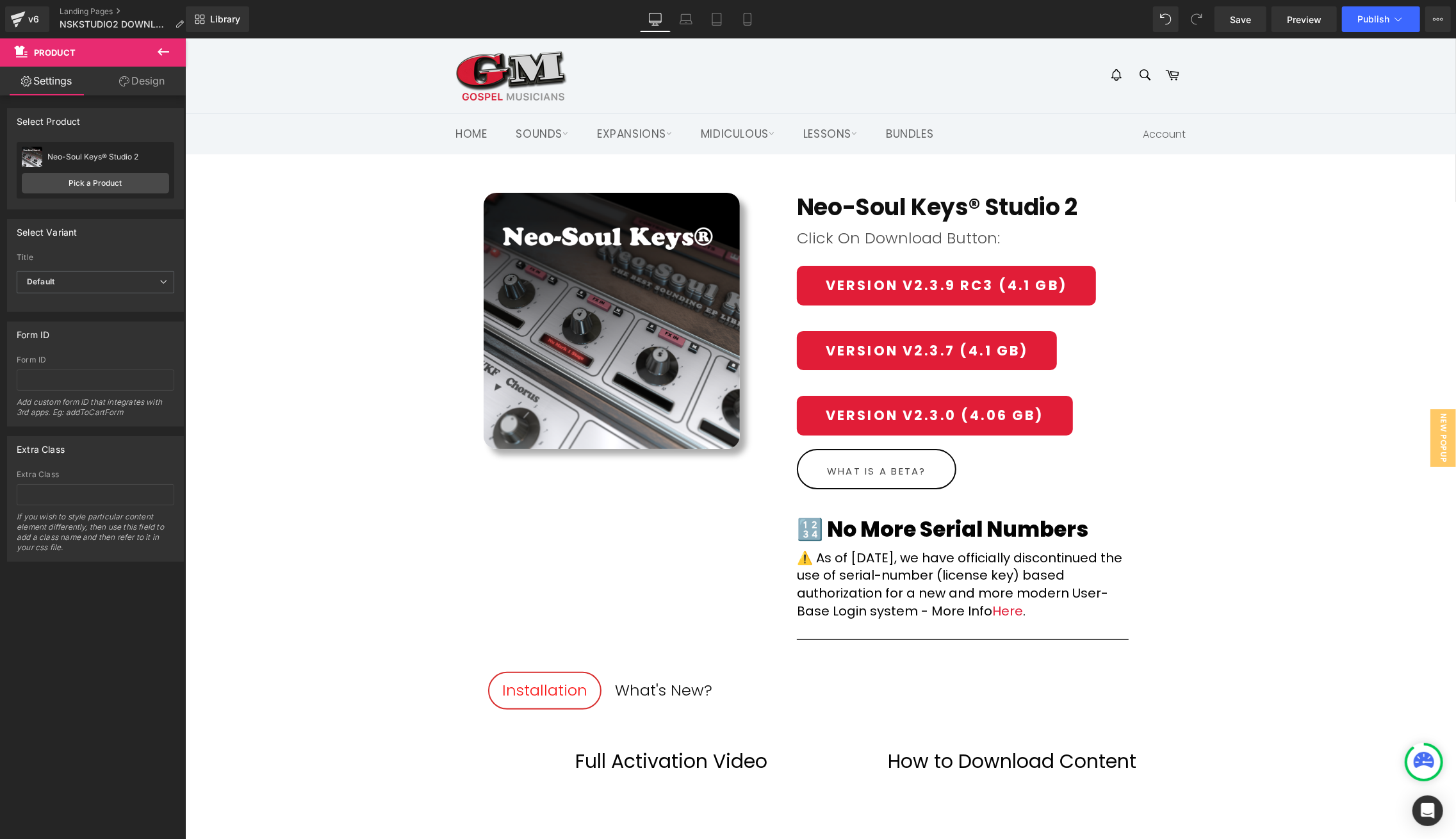
click at [160, 45] on icon at bounding box center [164, 52] width 16 height 16
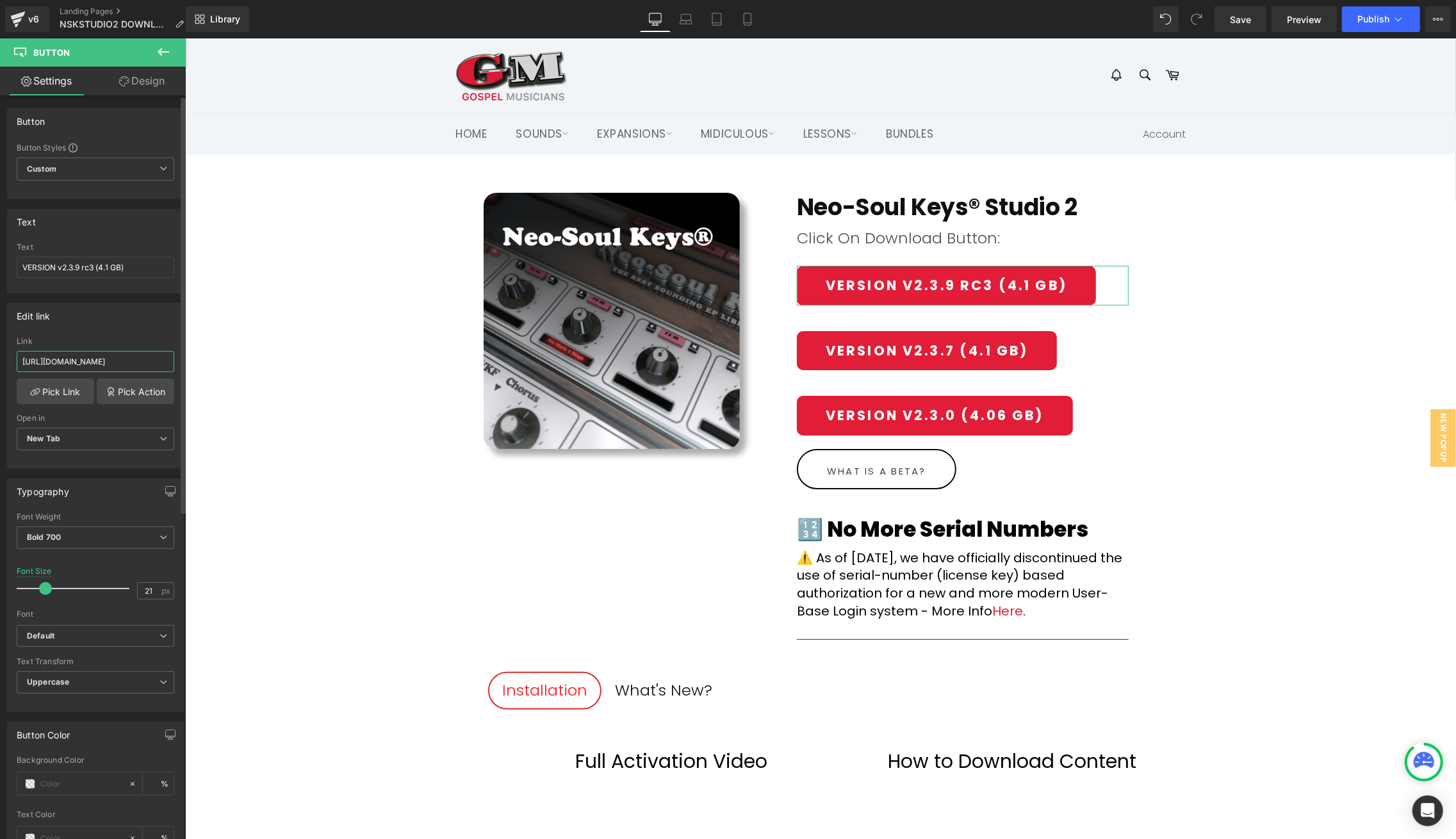
click at [139, 356] on input "https://gmdownloads.b-cdn.net/downloads/plugins/nskstudio2/2025/Neo-Soul_Keys_S…" at bounding box center [95, 362] width 158 height 22
click at [148, 356] on input "https://gmdownloads.b-cdn.net/downloads/plugins/nskstudio2/2025/Neo-Soul_Keys_S…" at bounding box center [95, 362] width 158 height 22
click at [139, 356] on input "https://gmdownloads.b-cdn.net/downloads/plugins/nskstudio2/2025/Neo-Soul_Keys_S…" at bounding box center [95, 362] width 158 height 22
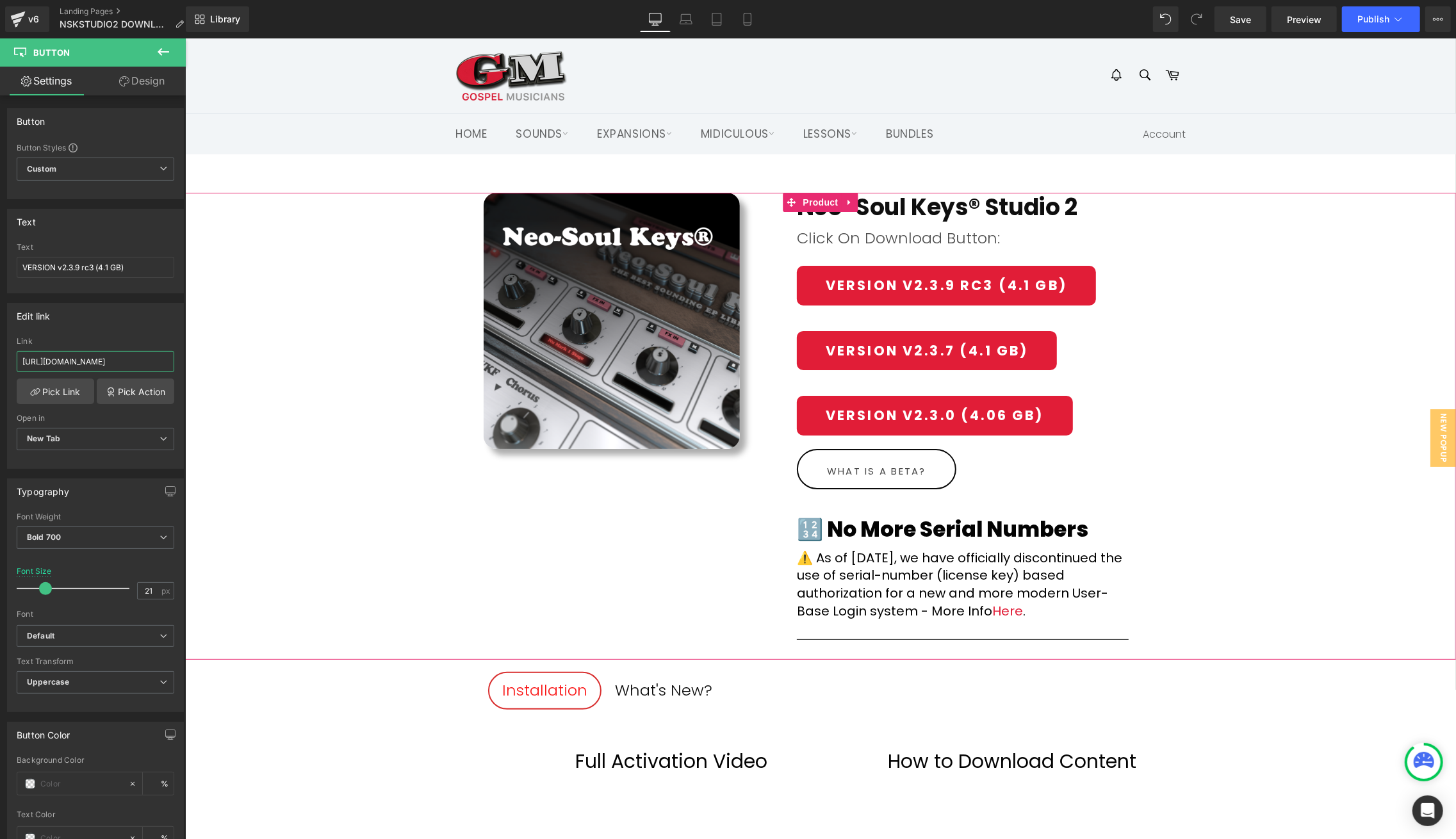
drag, startPoint x: 323, startPoint y: 395, endPoint x: 185, endPoint y: 362, distance: 141.9
click at [110, 360] on input "https://gmdownloads.b-cdn.net/downloads/plugins/nskstudio2/2025/Neo-Soul_Keys_S…" at bounding box center [95, 362] width 158 height 22
drag, startPoint x: 267, startPoint y: 394, endPoint x: 263, endPoint y: 374, distance: 20.4
paste input "Neo-Soul_Keys_Studio_v2.3.9.rc3.zip"
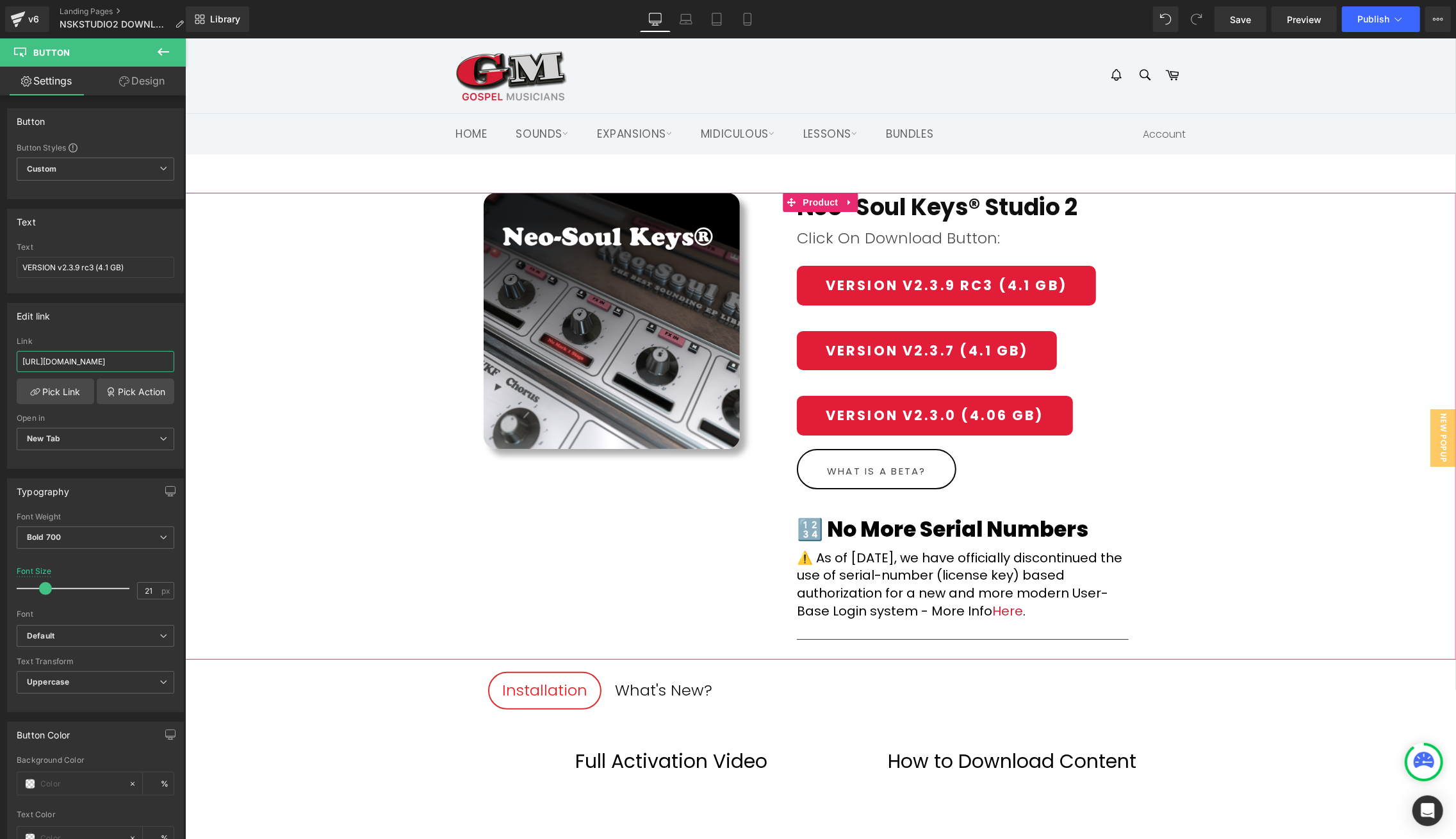
type input "[URL][DOMAIN_NAME]"
click at [281, 341] on div "(P) Image Neo-Soul Keys® Studio 2 (P) Title Row Click On Download Button: Text …" at bounding box center [819, 425] width 1271 height 468
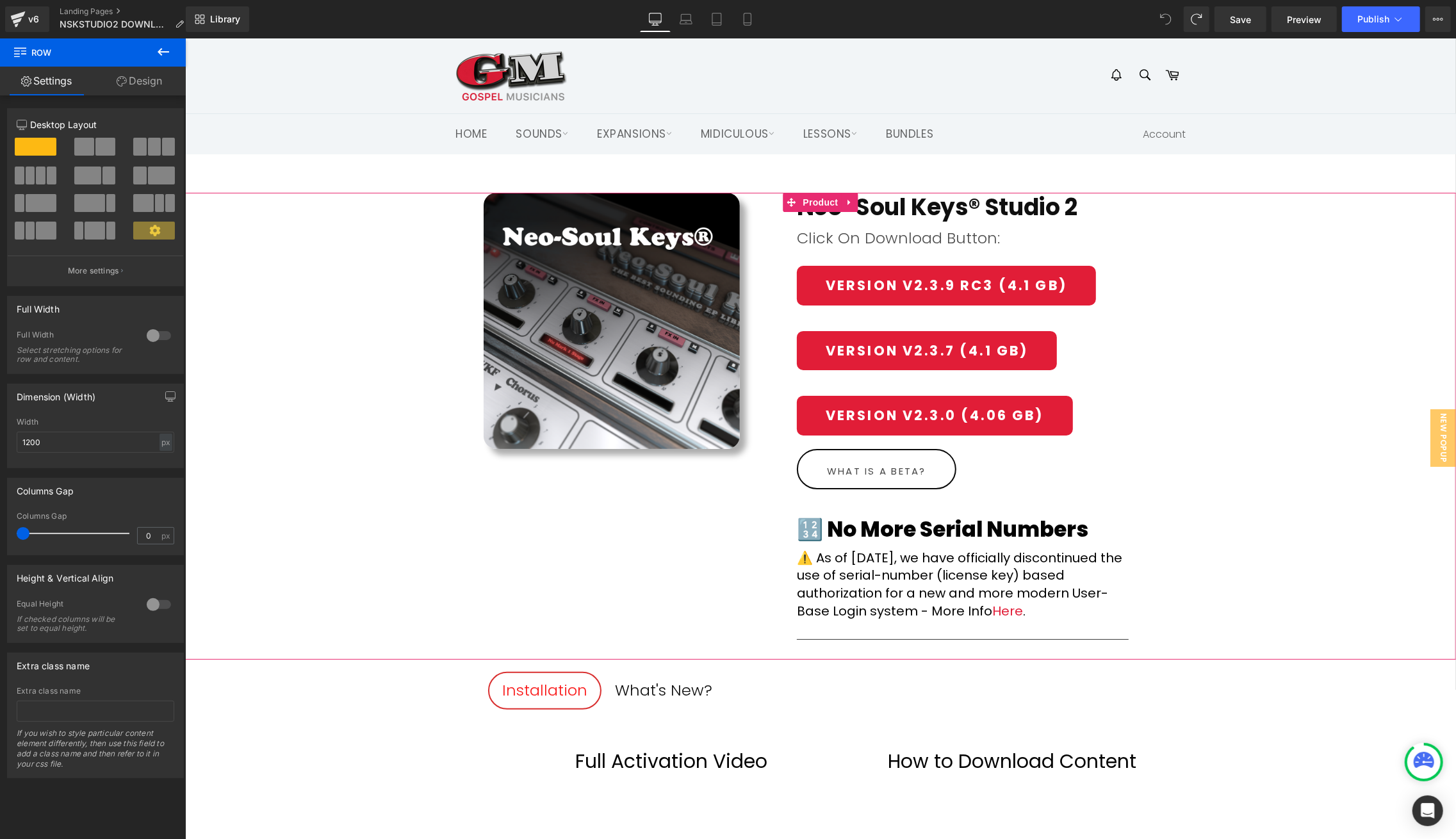
click at [1362, 287] on div "(P) Image Neo-Soul Keys® Studio 2 (P) Title Row Click On Download Button: Text …" at bounding box center [819, 425] width 1271 height 468
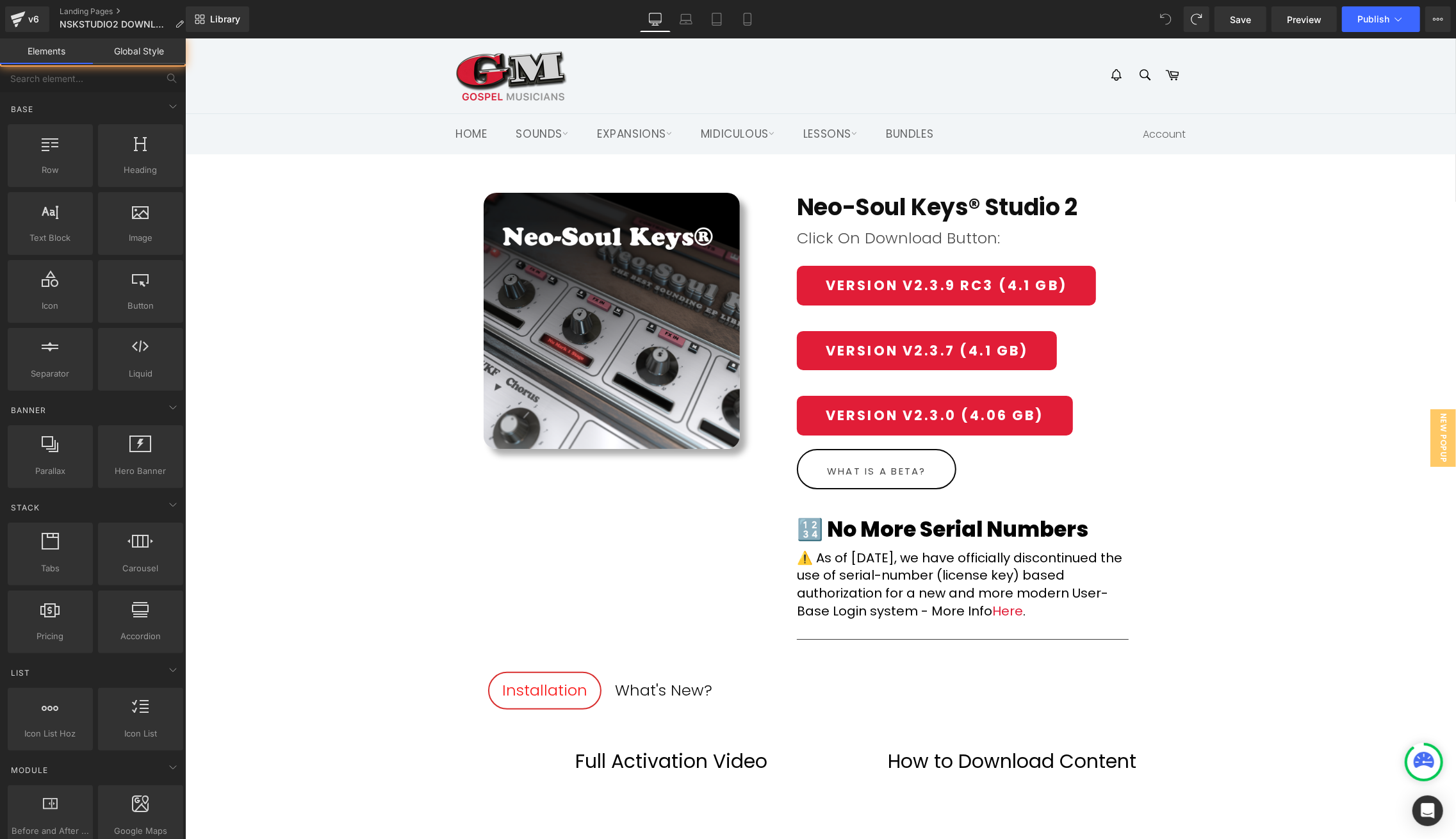
click at [1241, 161] on div "(P) Image Neo-Soul Keys® Studio 2 (P) Title Row Click On Download Button: Text …" at bounding box center [819, 832] width 1271 height 1357
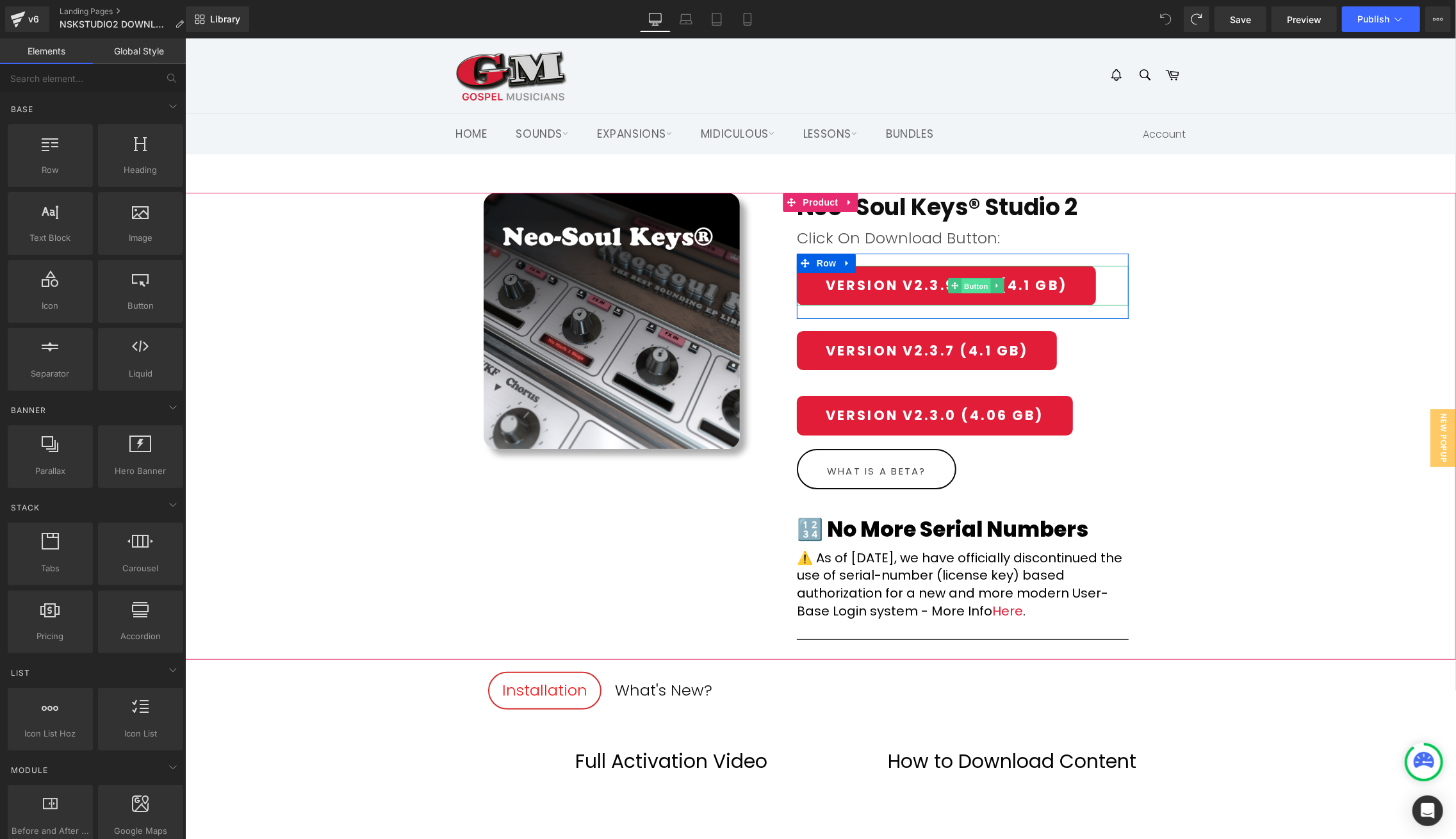
click at [975, 282] on span "Button" at bounding box center [975, 286] width 29 height 16
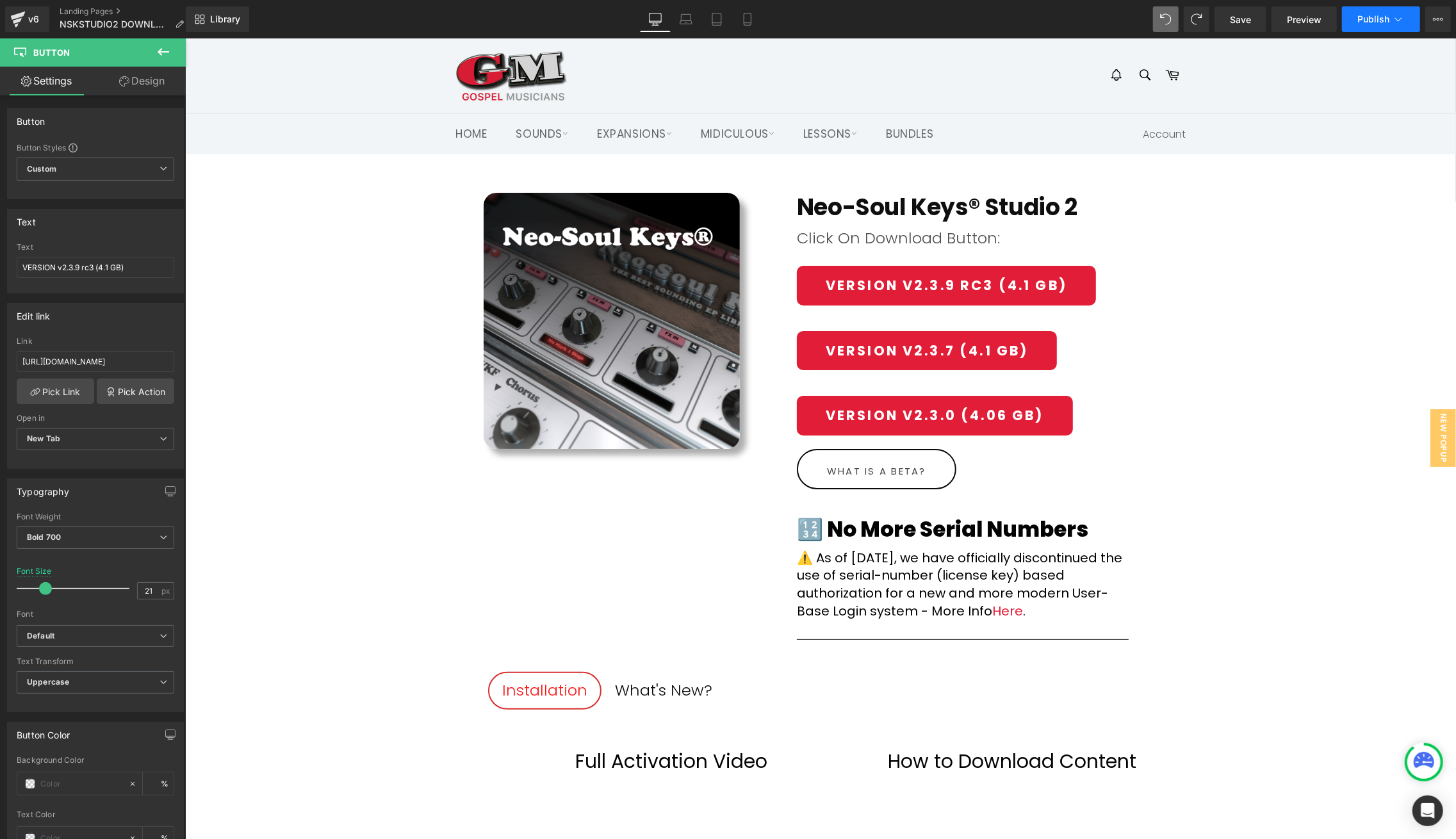
click at [1375, 22] on span "Publish" at bounding box center [1373, 19] width 32 height 10
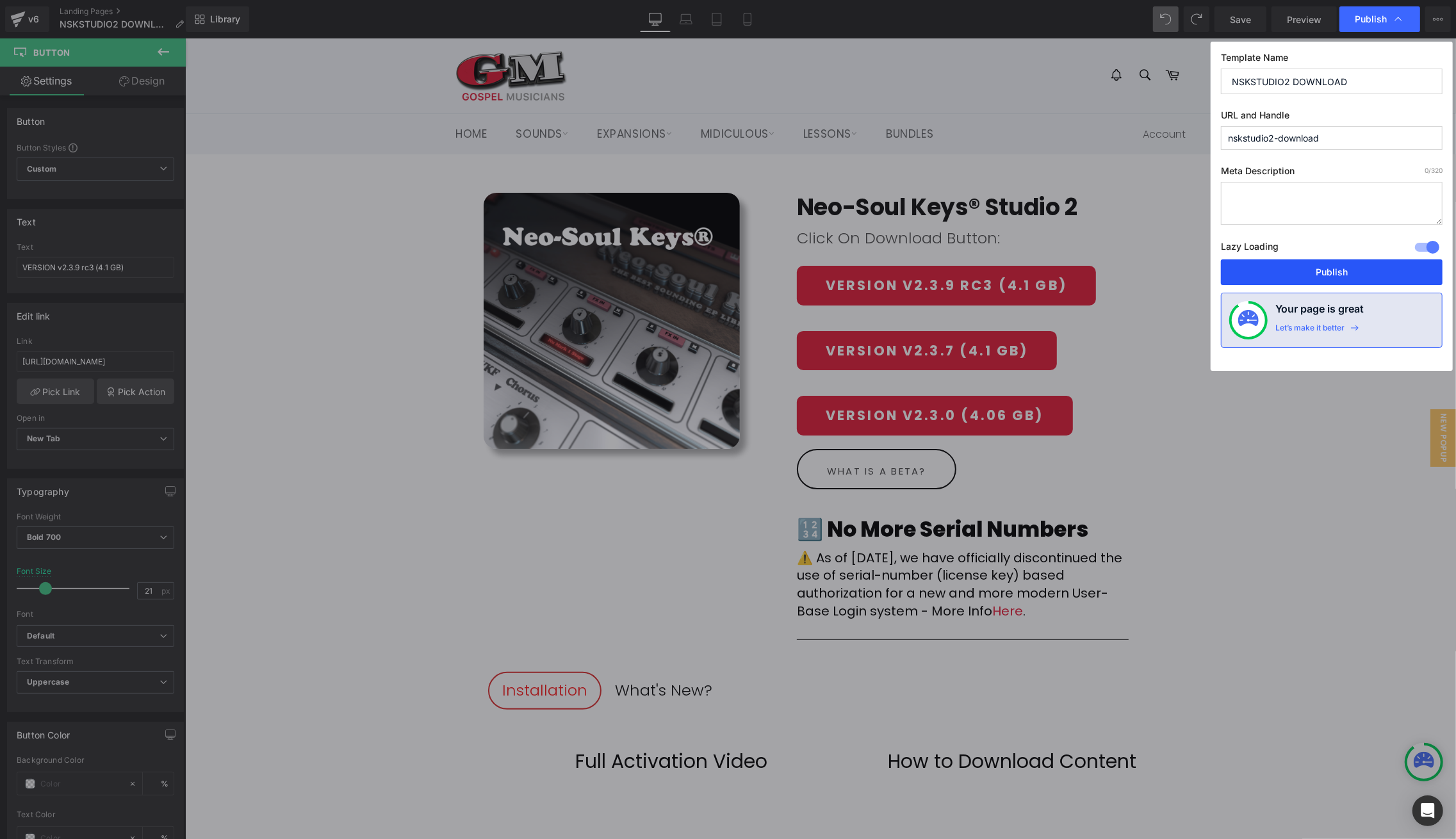
click at [1346, 260] on button "Publish" at bounding box center [1332, 272] width 221 height 25
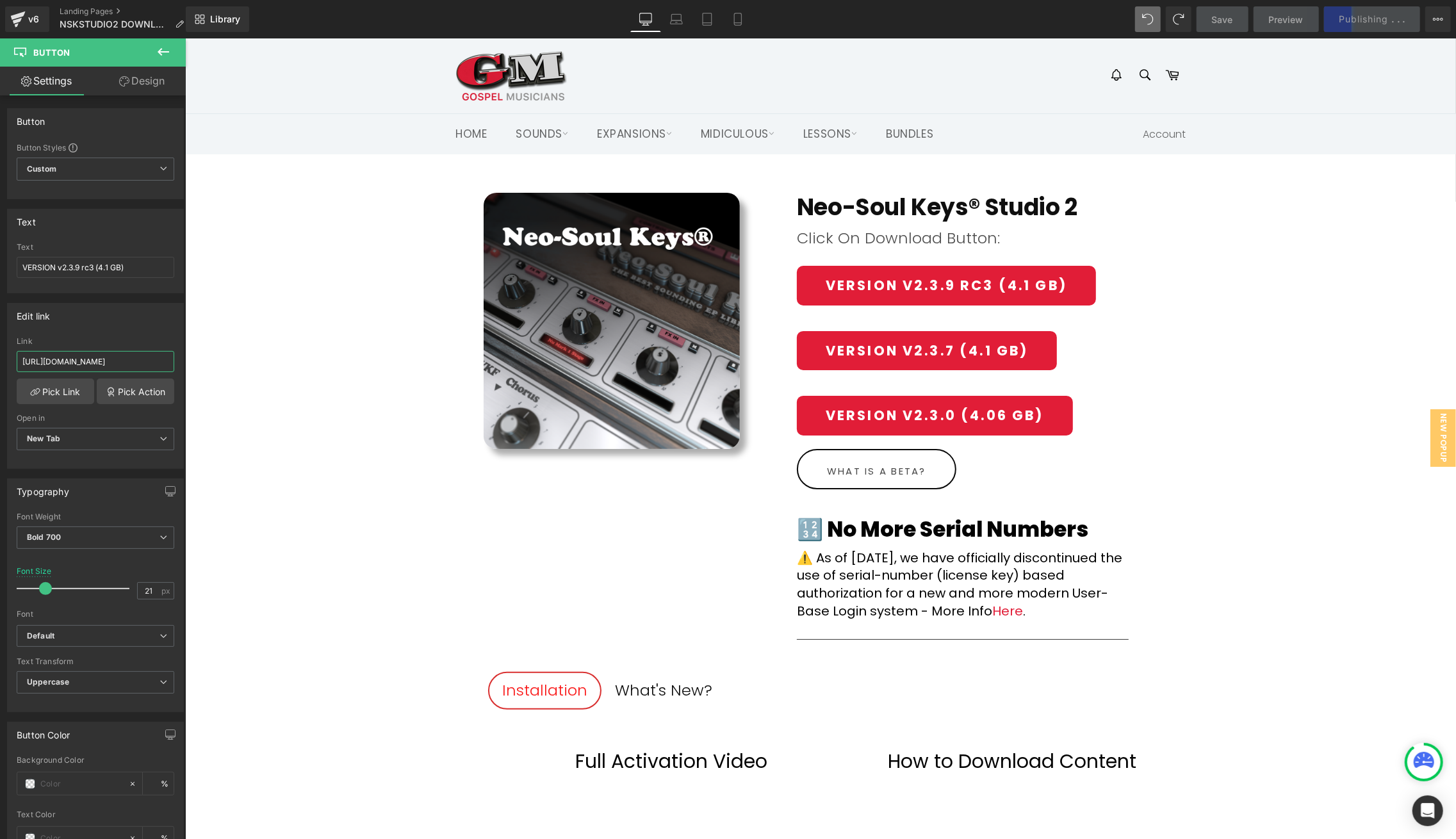
scroll to position [0, 247]
drag, startPoint x: 336, startPoint y: 396, endPoint x: 195, endPoint y: 364, distance: 144.6
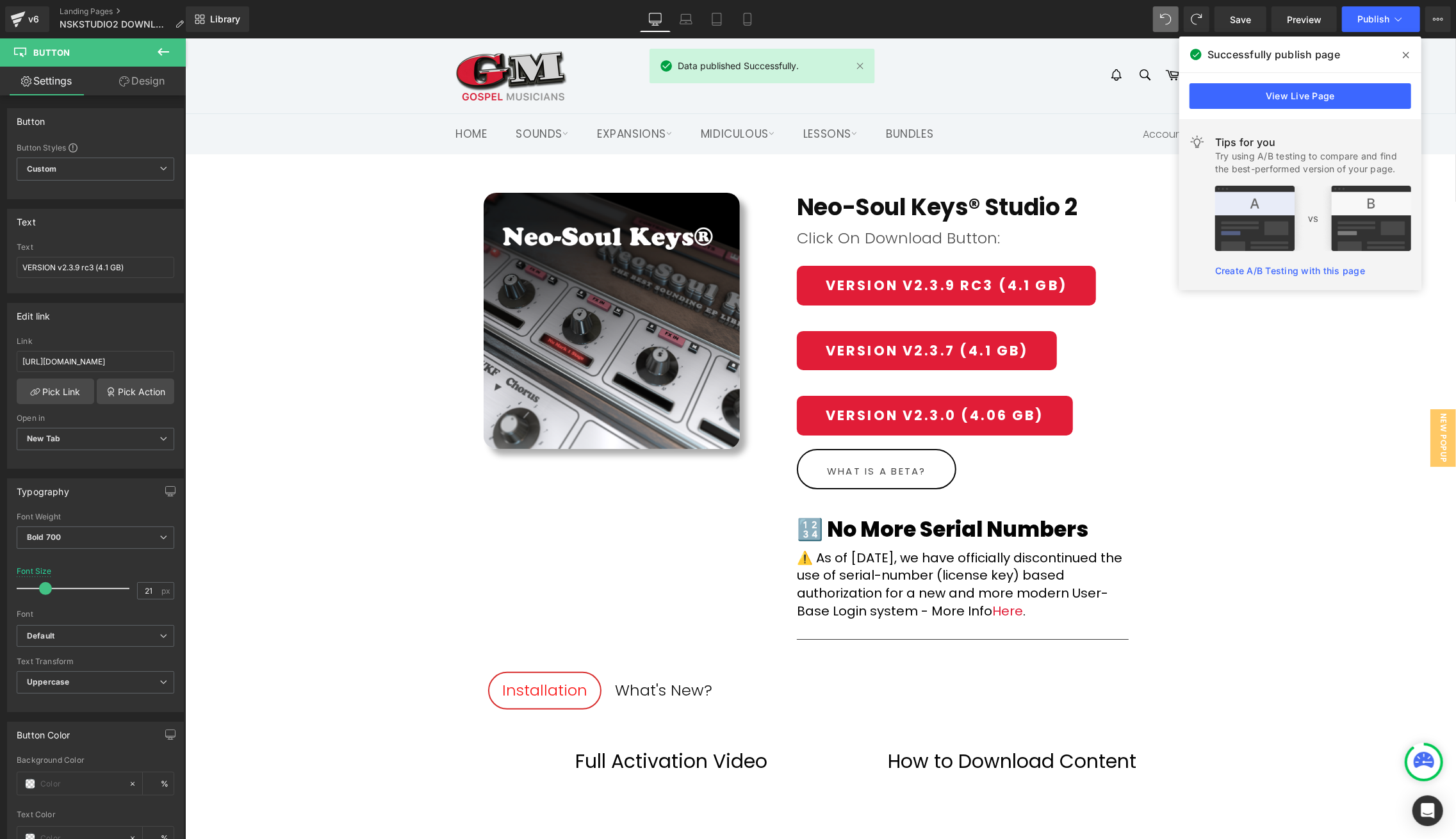
click at [1440, 73] on header "Site navigation Search Search Cart Menu Site navigation Home" at bounding box center [819, 96] width 1271 height 116
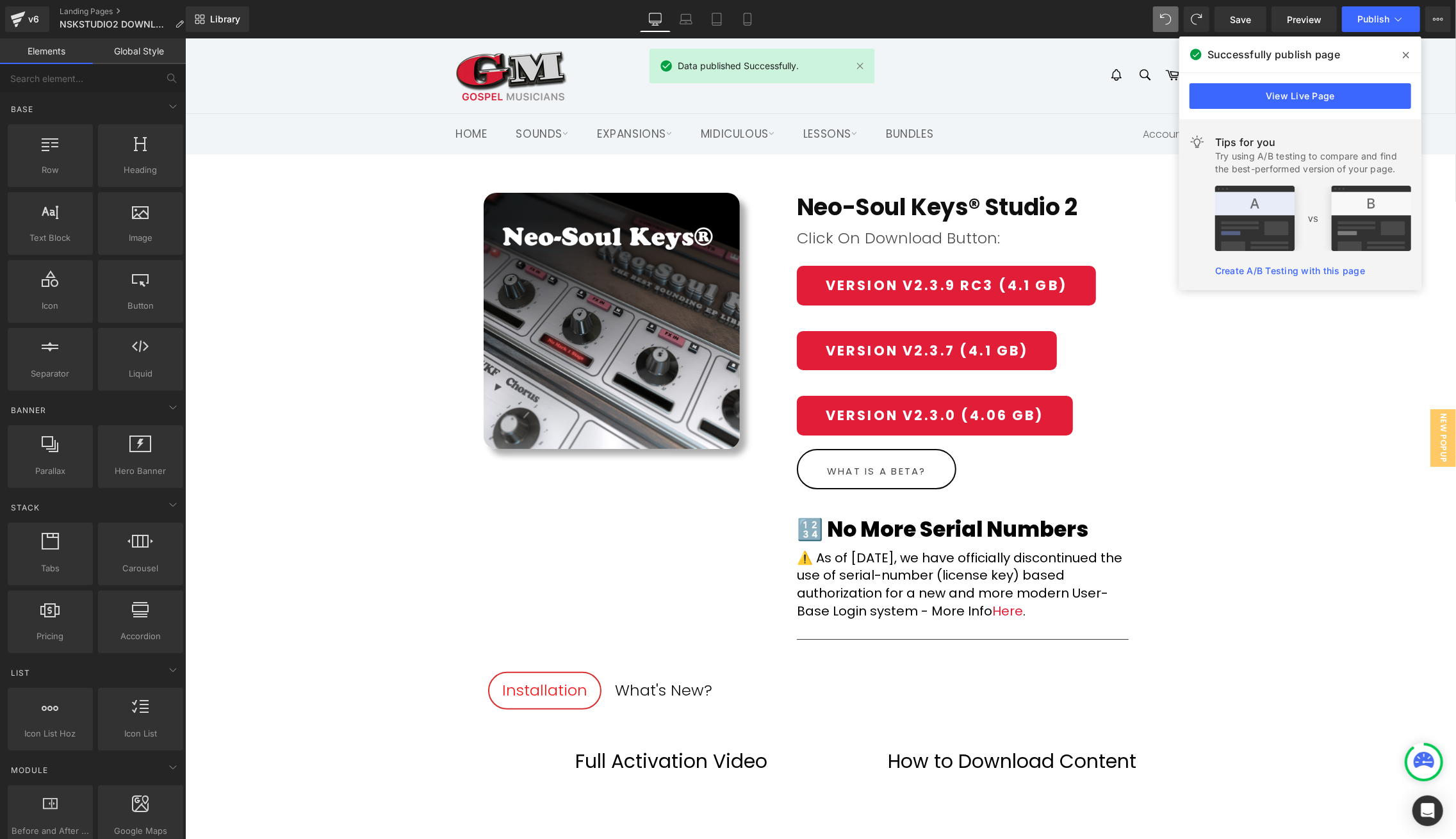
scroll to position [0, 0]
click at [1408, 53] on icon at bounding box center [1405, 55] width 7 height 10
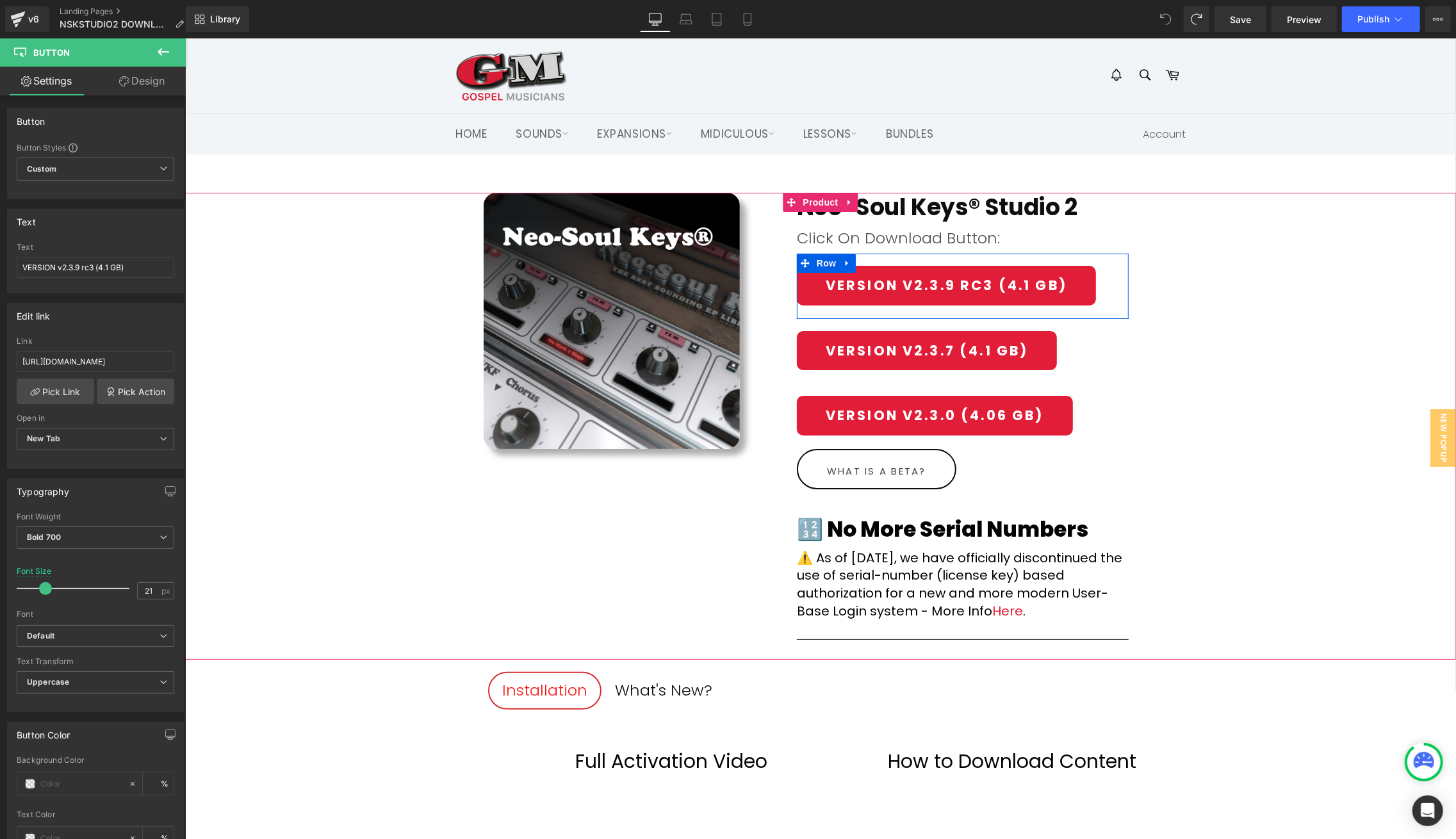
click at [1361, 247] on div "(P) Image Neo-Soul Keys® Studio 2 (P) Title Row Click On Download Button: Text …" at bounding box center [819, 425] width 1271 height 468
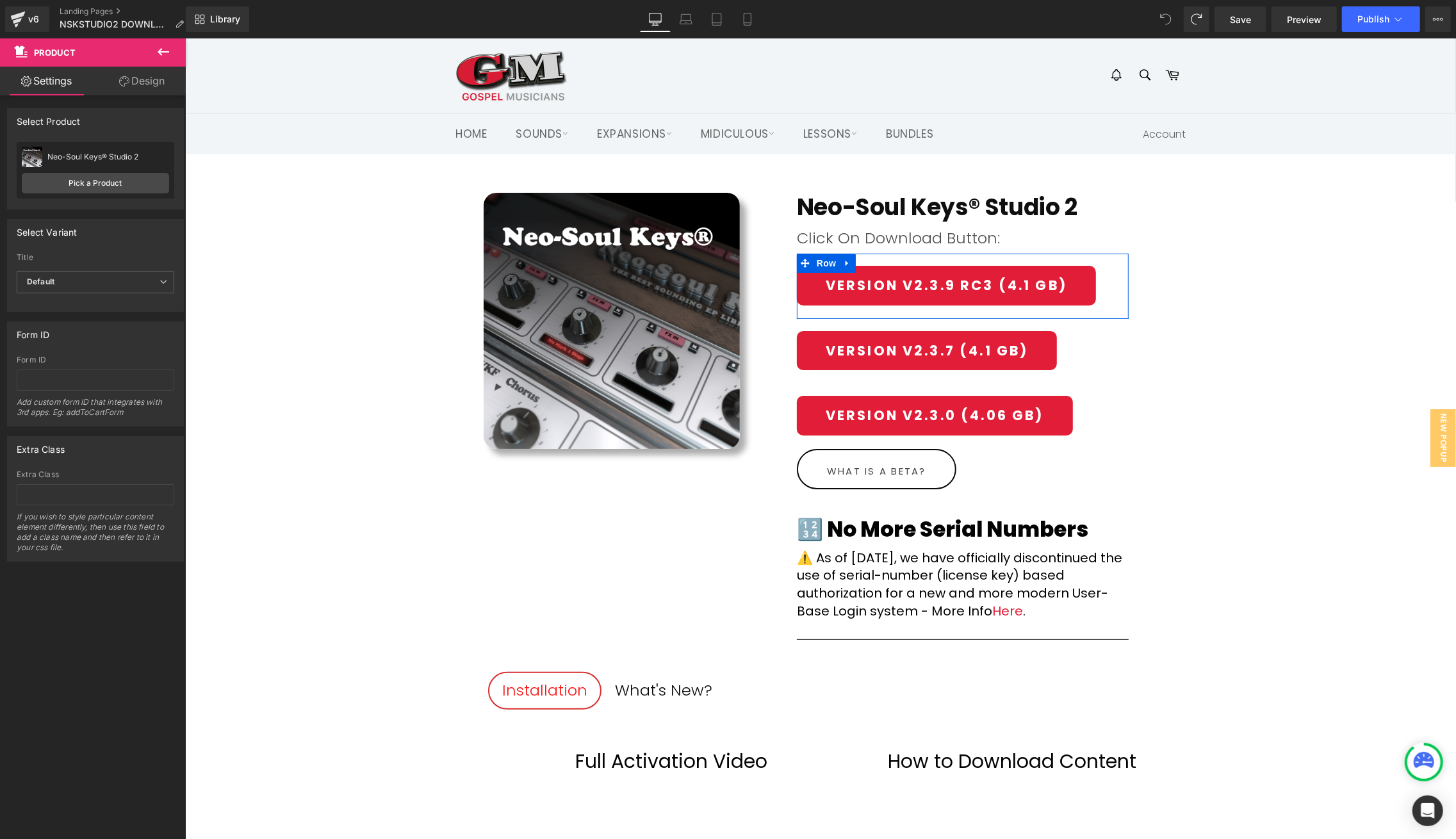
click at [166, 50] on icon at bounding box center [164, 52] width 16 height 16
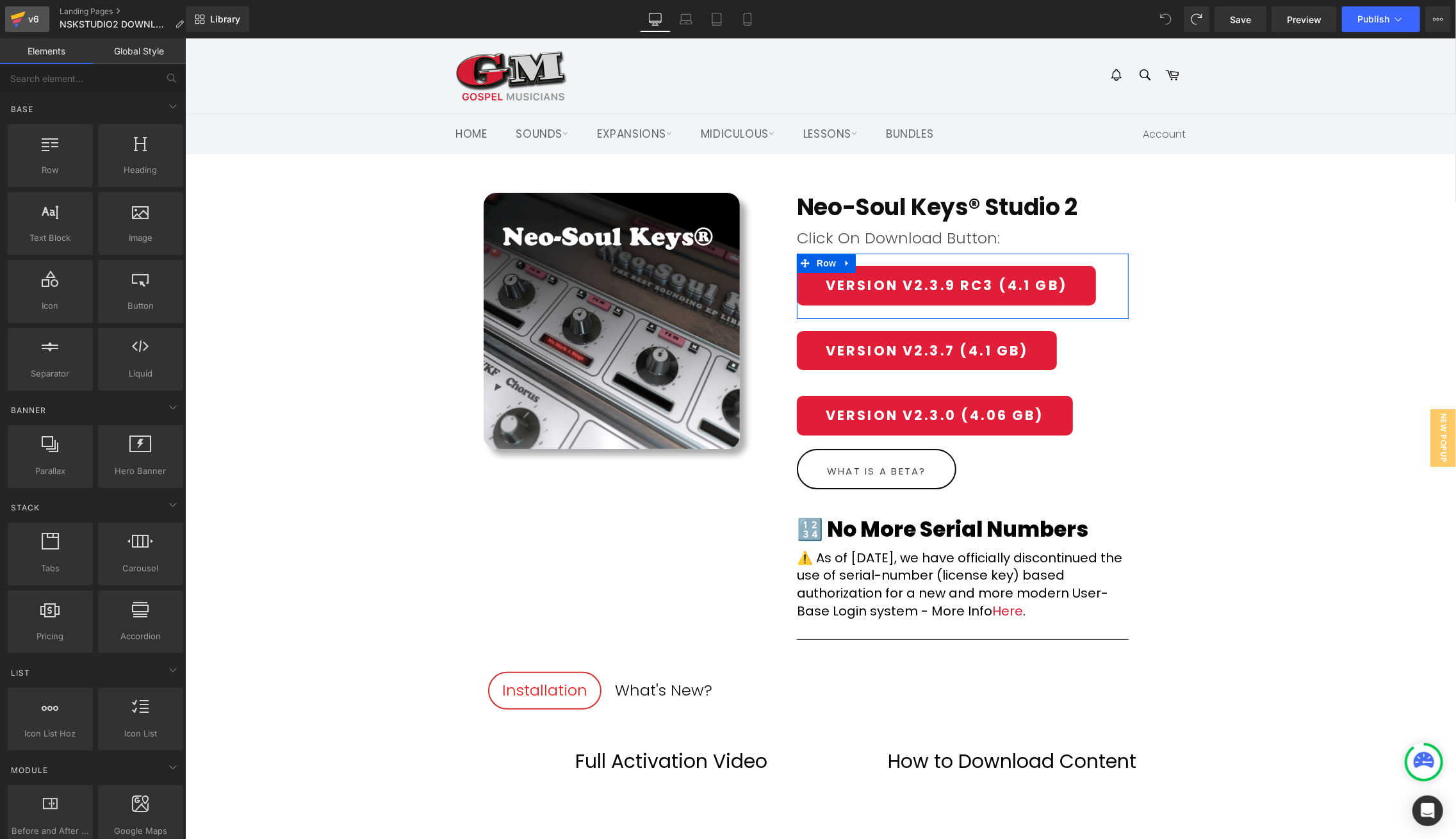
click at [40, 20] on div "v6" at bounding box center [33, 19] width 16 height 17
click at [1372, 13] on button "Publish" at bounding box center [1381, 20] width 78 height 25
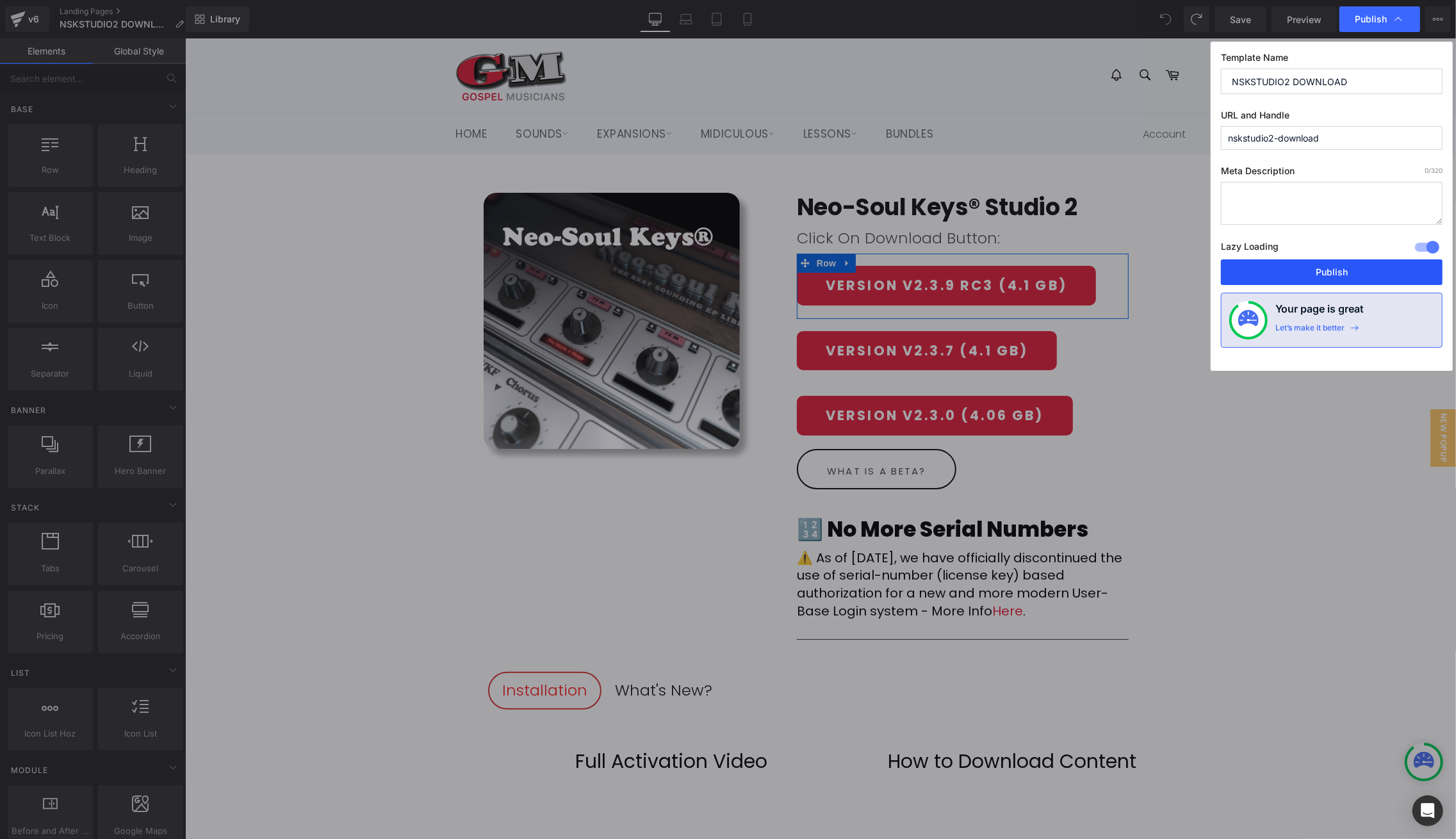
click at [1335, 272] on button "Publish" at bounding box center [1332, 272] width 221 height 25
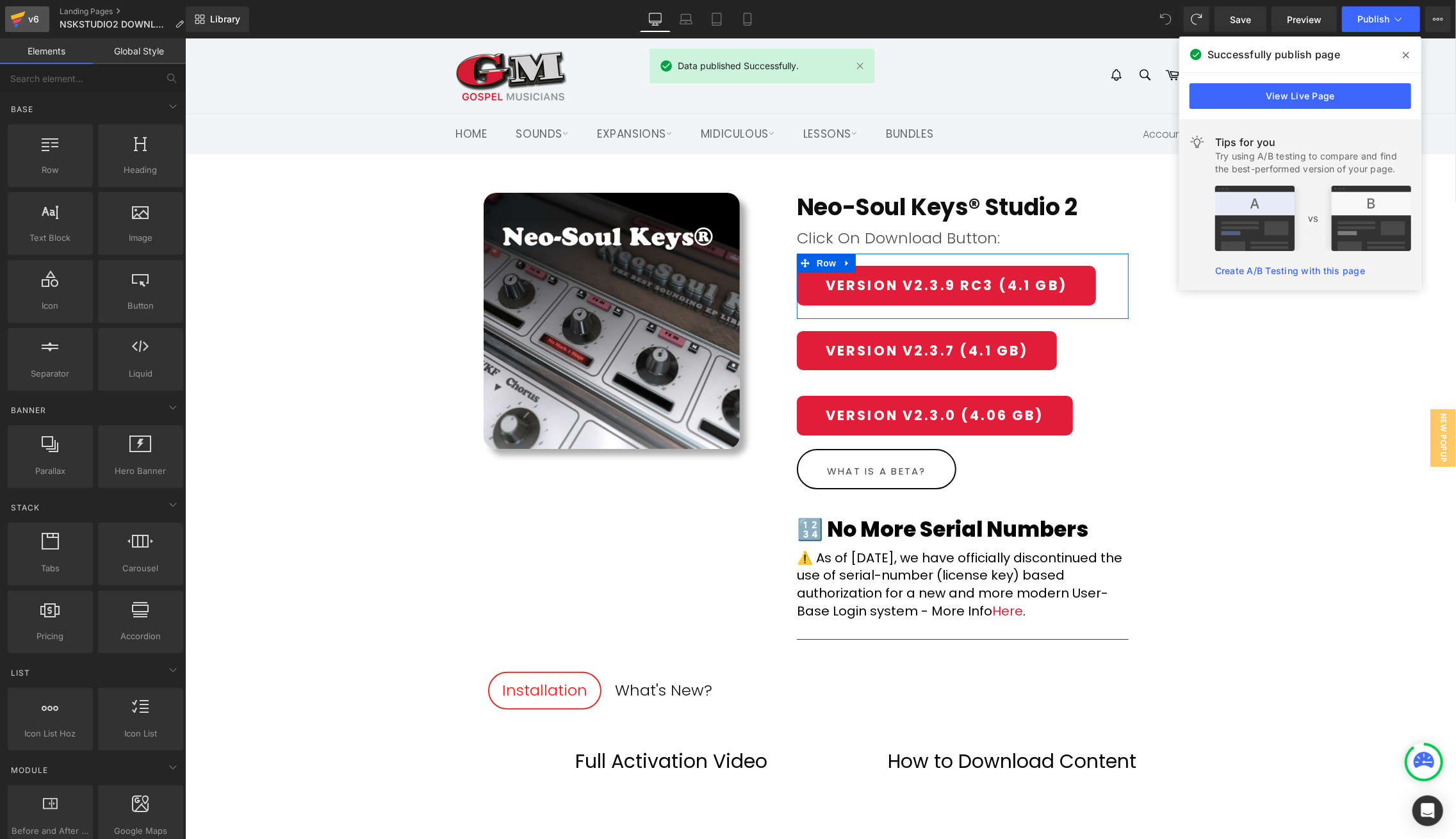
click at [33, 21] on div "v6" at bounding box center [33, 19] width 16 height 17
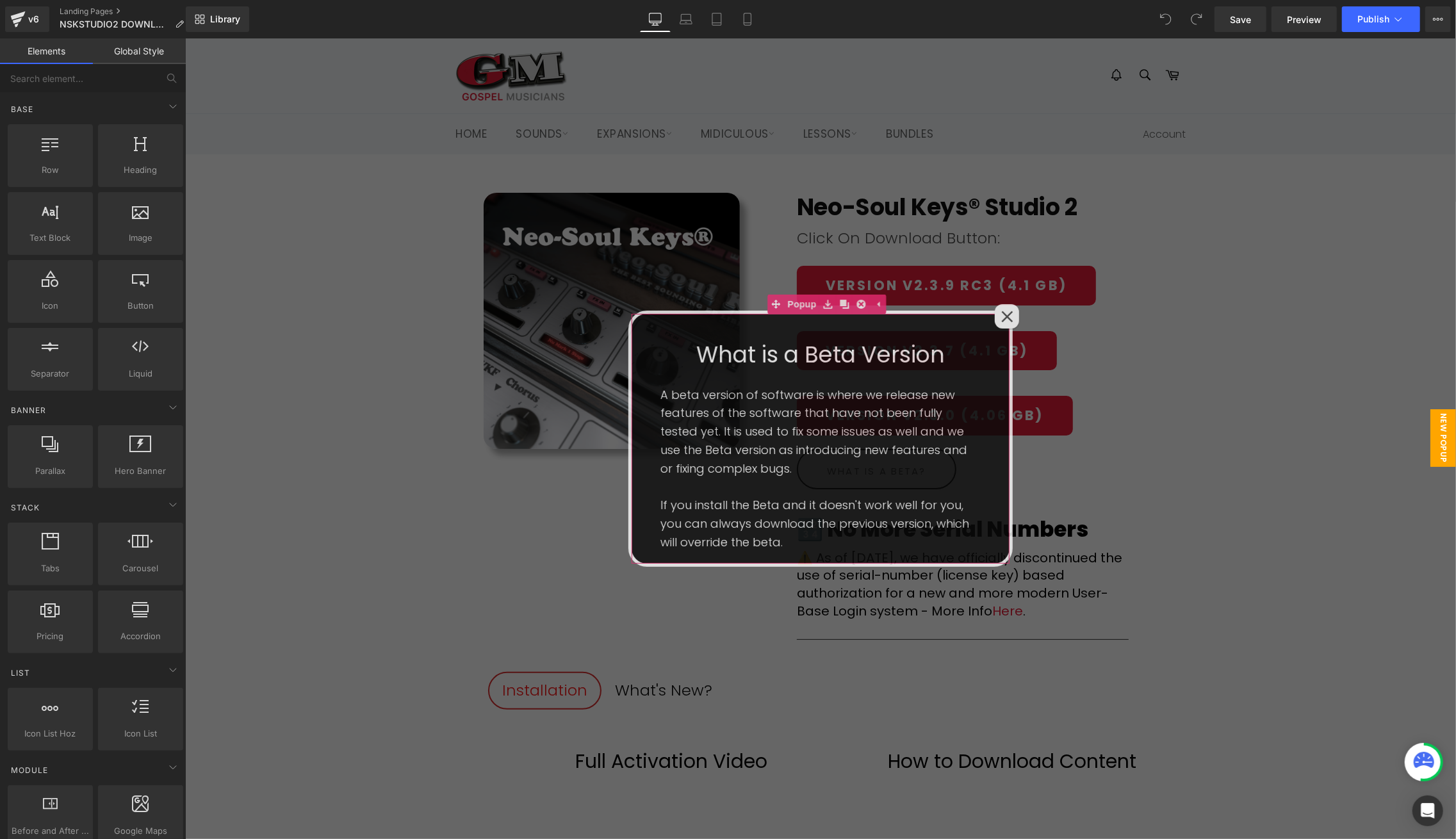
click at [1010, 318] on icon at bounding box center [1006, 316] width 12 height 12
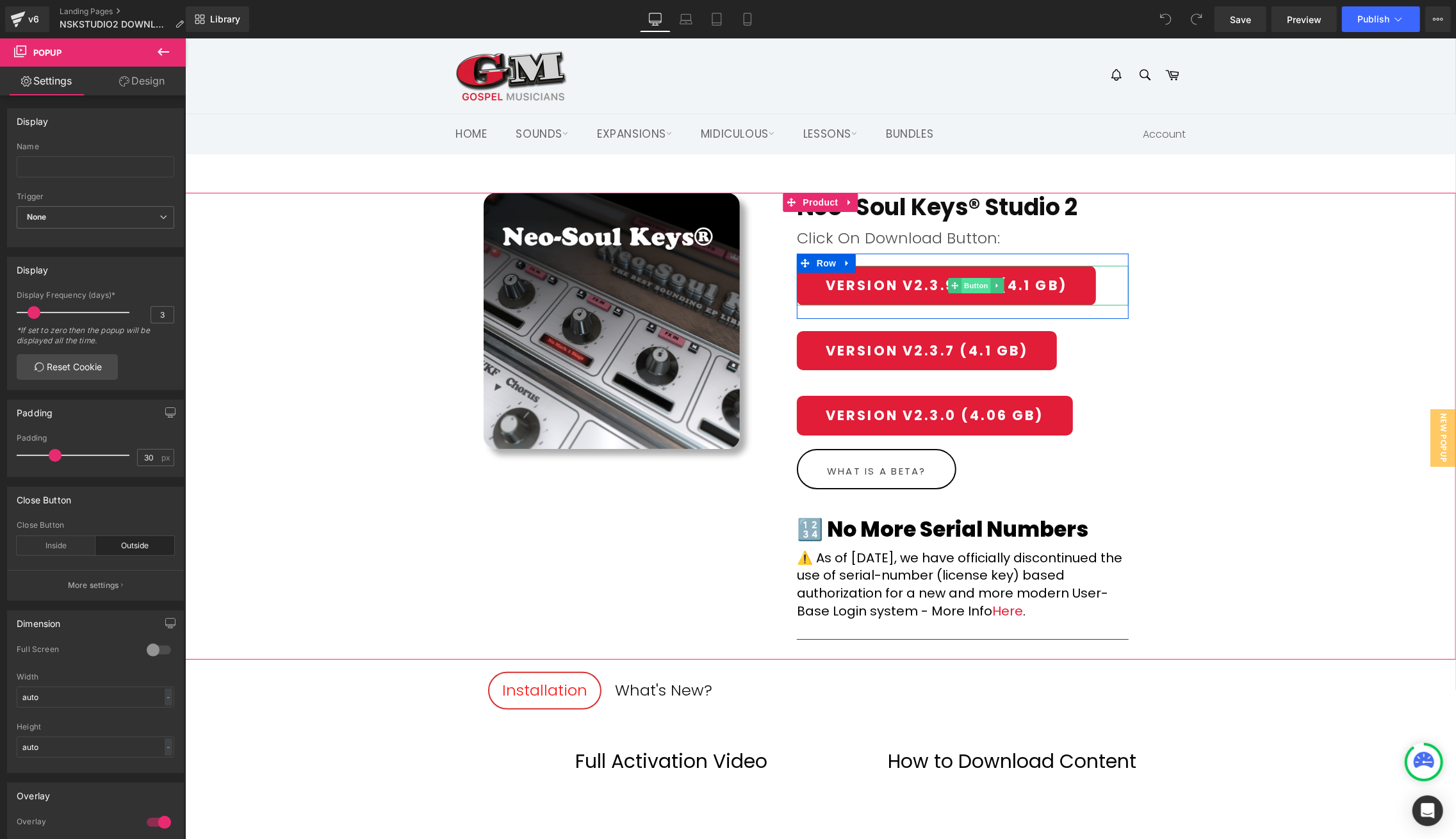
click at [967, 284] on span "Button" at bounding box center [975, 285] width 29 height 16
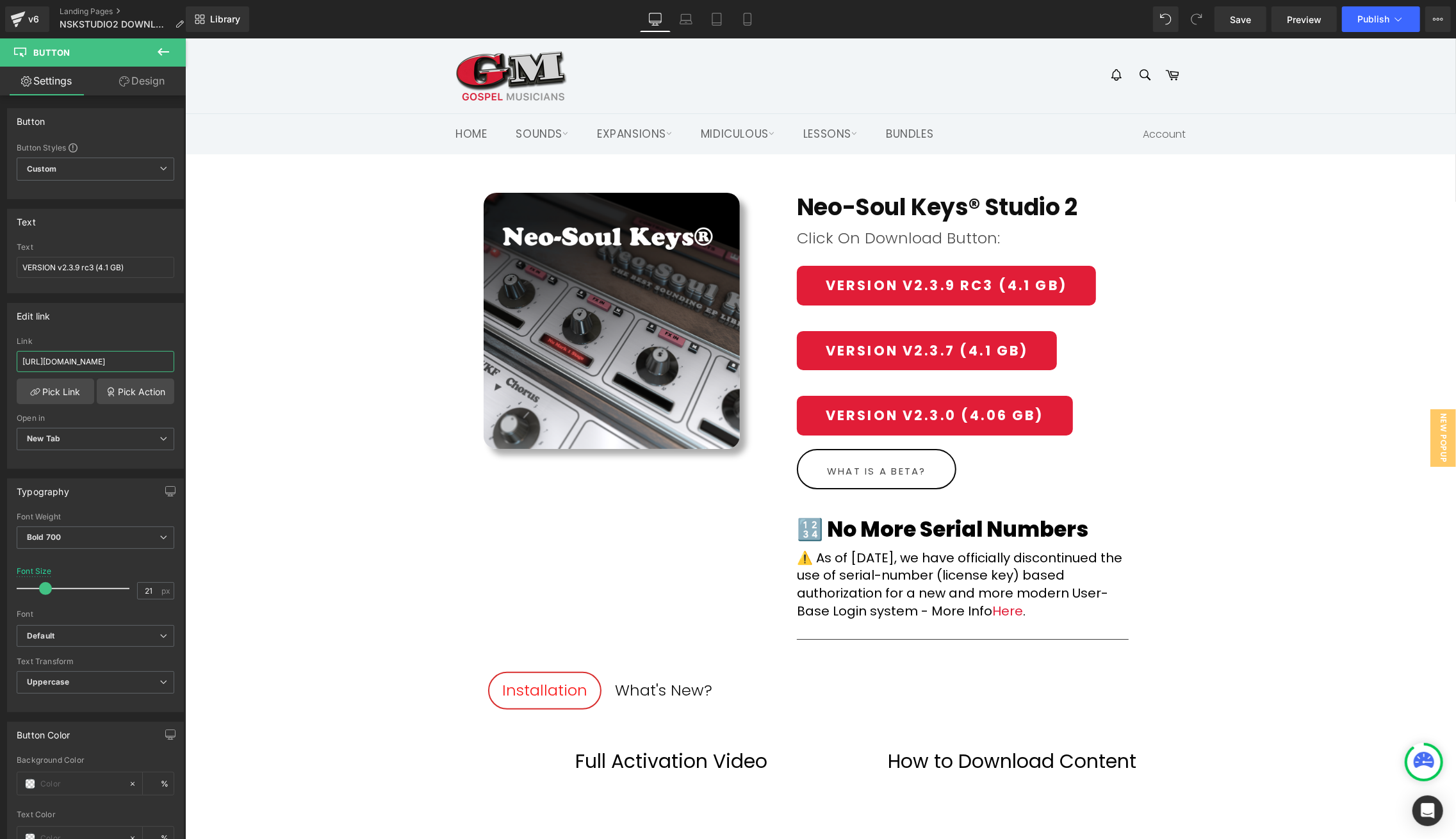
scroll to position [0, 247]
drag, startPoint x: 318, startPoint y: 397, endPoint x: 191, endPoint y: 361, distance: 132.0
click at [143, 360] on input "[URL][DOMAIN_NAME]" at bounding box center [95, 362] width 158 height 22
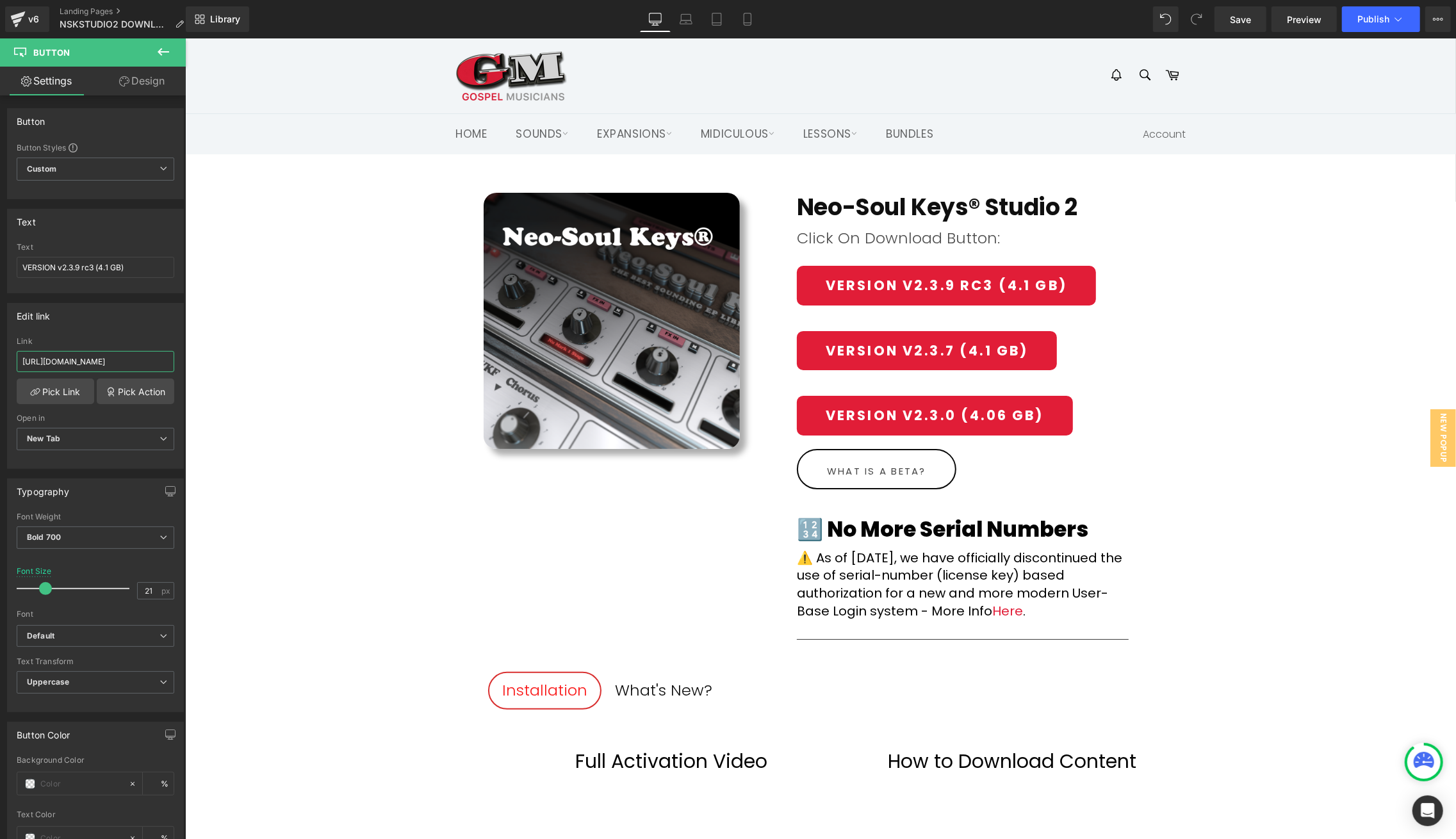
scroll to position [0, 0]
click at [26, 9] on link "v6" at bounding box center [26, 20] width 44 height 25
